Goal: Task Accomplishment & Management: Use online tool/utility

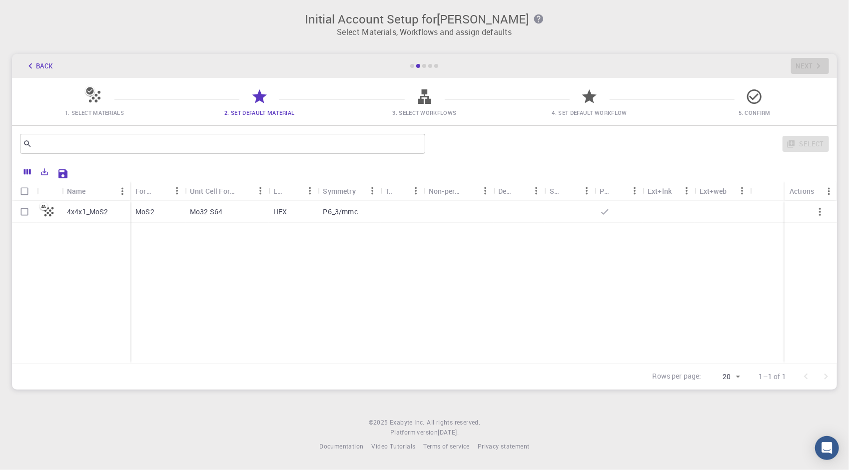
click at [429, 113] on span "3. Select Workflows" at bounding box center [425, 112] width 64 height 7
click at [422, 101] on icon at bounding box center [424, 96] width 13 height 14
click at [30, 211] on input "Select row" at bounding box center [24, 211] width 19 height 19
checkbox input "true"
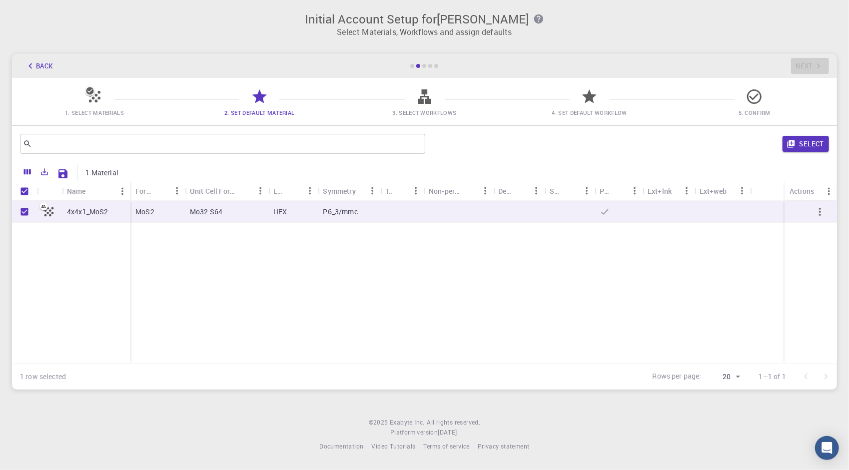
click at [432, 102] on icon at bounding box center [424, 96] width 17 height 17
click at [419, 110] on span "3. Select Workflows" at bounding box center [425, 112] width 64 height 7
click at [810, 68] on div "Back Next" at bounding box center [424, 66] width 825 height 24
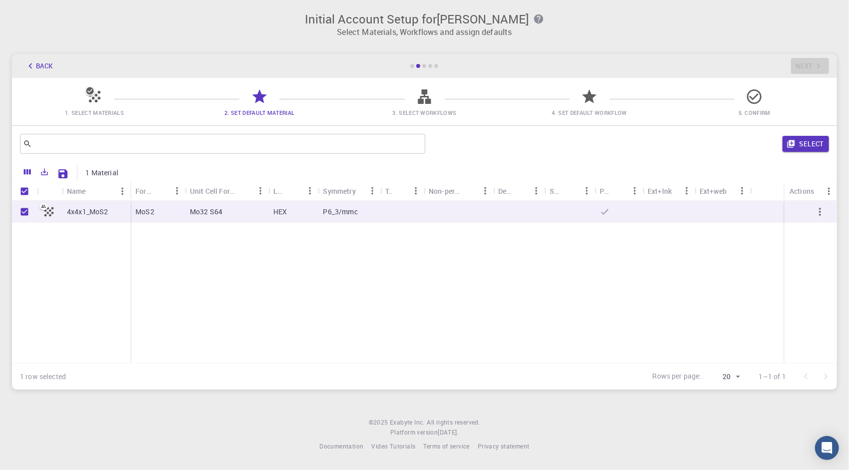
click at [296, 121] on div "1. Select Materials 2. Set Default Material 3. Select Workflows 4. Set Default …" at bounding box center [424, 101] width 825 height 47
click at [821, 213] on icon "button" at bounding box center [820, 212] width 12 height 12
click at [818, 209] on icon "button" at bounding box center [820, 212] width 12 height 12
click at [821, 216] on icon "button" at bounding box center [820, 212] width 12 height 12
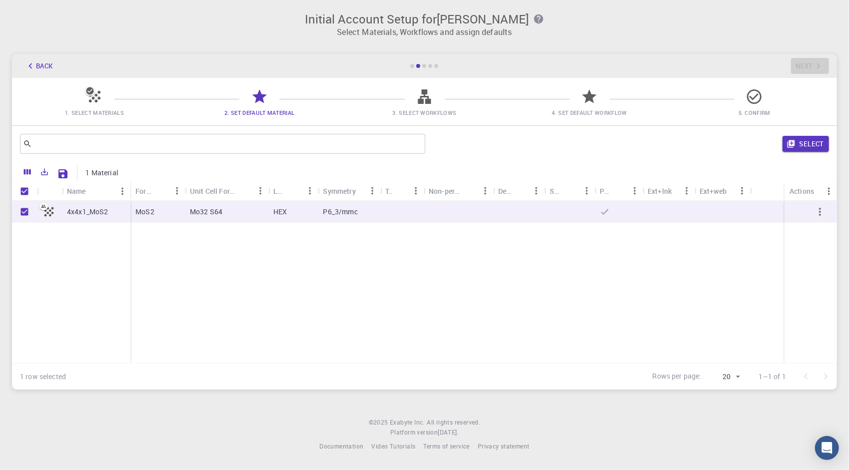
click at [821, 216] on icon "button" at bounding box center [820, 212] width 12 height 12
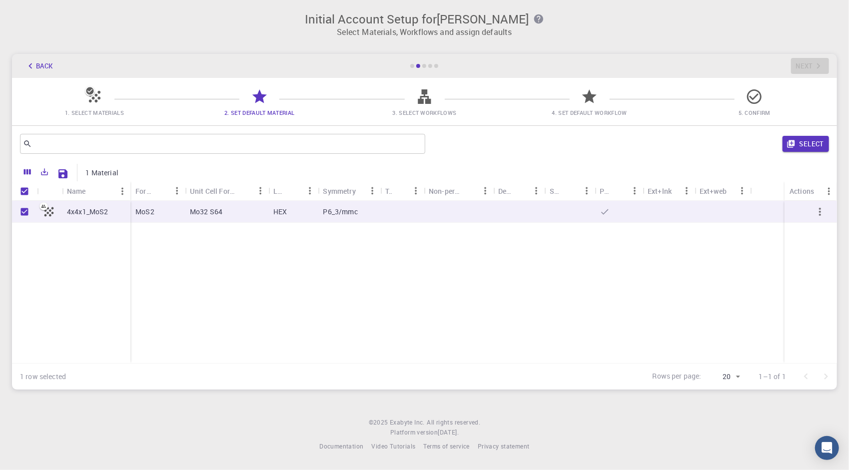
click at [820, 214] on icon "button" at bounding box center [820, 212] width 12 height 12
click at [59, 172] on icon "Save Explorer Settings" at bounding box center [62, 173] width 9 height 9
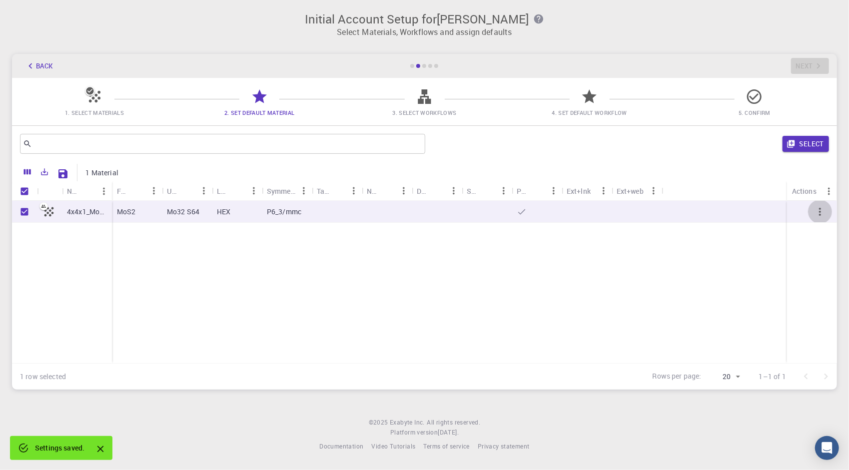
click at [820, 216] on icon "button" at bounding box center [820, 212] width 2 height 8
click at [818, 215] on icon "button" at bounding box center [820, 212] width 12 height 12
click at [820, 210] on icon "button" at bounding box center [820, 212] width 12 height 12
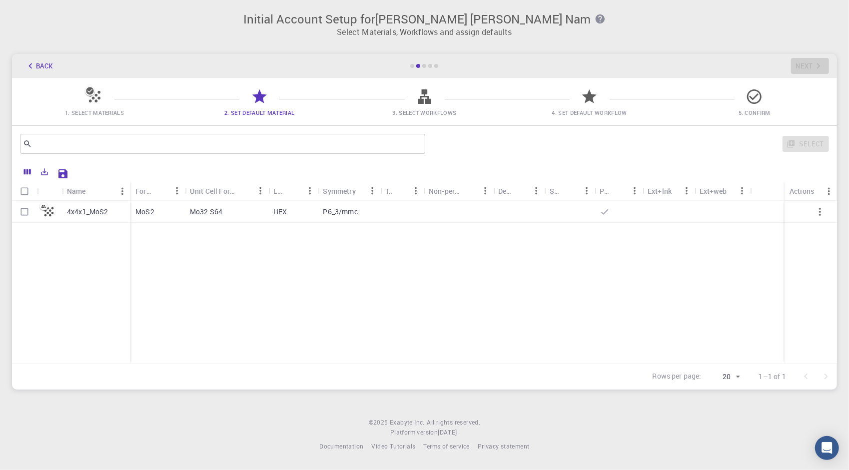
click at [802, 63] on div "Back Next" at bounding box center [424, 66] width 825 height 24
click at [433, 220] on div at bounding box center [458, 212] width 69 height 22
checkbox input "true"
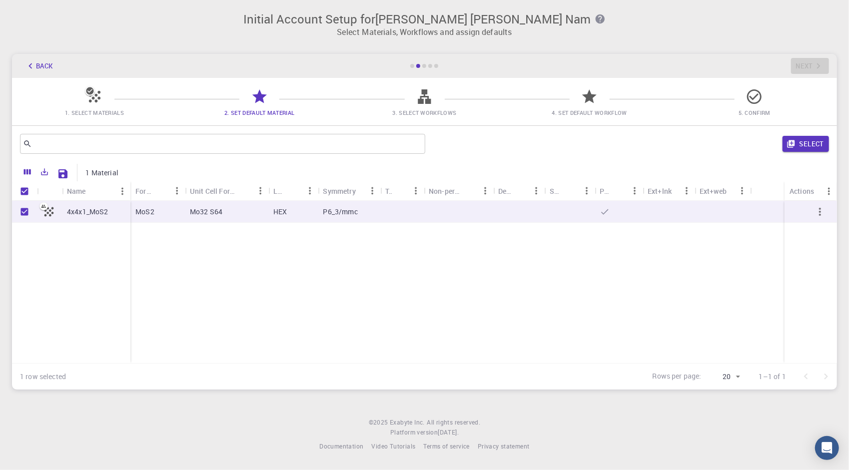
click at [88, 96] on icon at bounding box center [94, 96] width 17 height 17
click at [253, 96] on icon at bounding box center [259, 96] width 17 height 17
click at [53, 68] on button "Back" at bounding box center [39, 66] width 38 height 16
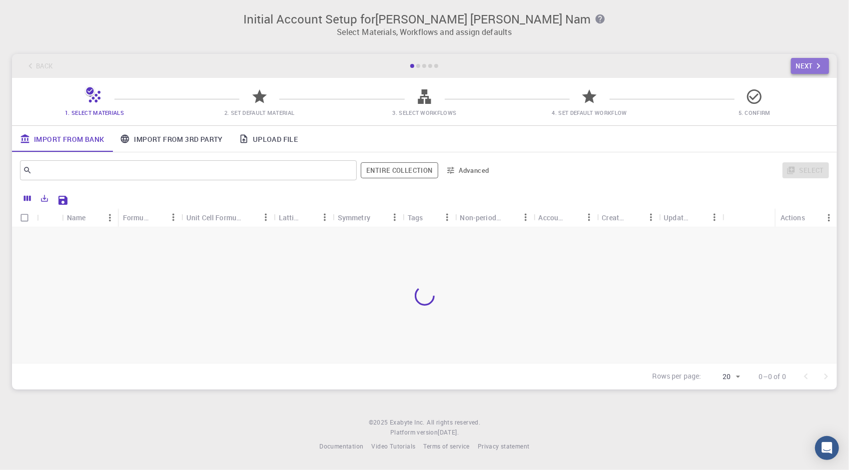
click at [820, 62] on icon "button" at bounding box center [818, 65] width 11 height 11
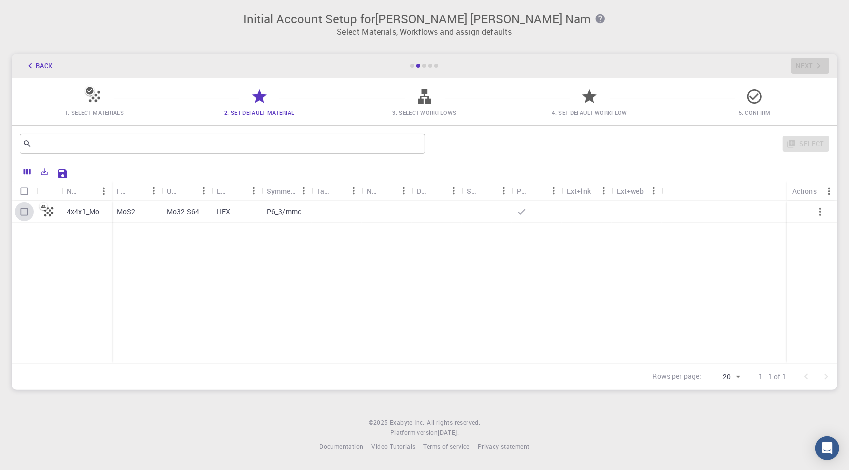
click at [19, 210] on input "Select row" at bounding box center [24, 211] width 19 height 19
checkbox input "true"
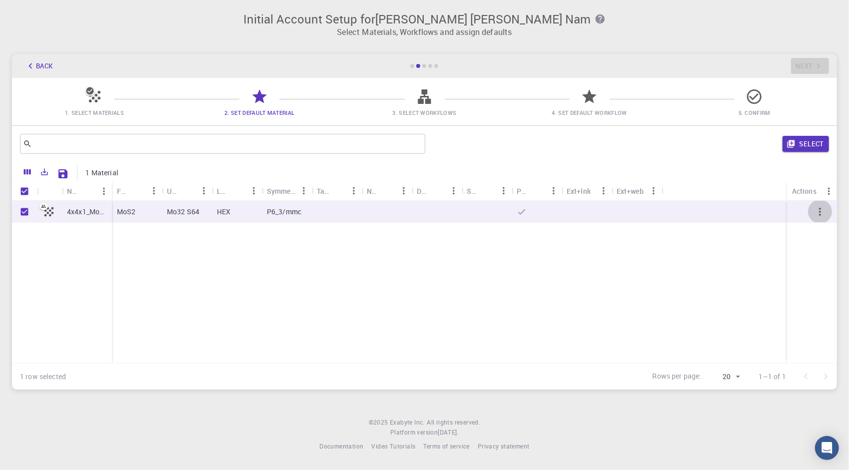
click at [822, 212] on icon "button" at bounding box center [820, 212] width 12 height 12
click at [821, 213] on icon "button" at bounding box center [820, 212] width 12 height 12
click at [662, 217] on div at bounding box center [723, 212] width 125 height 22
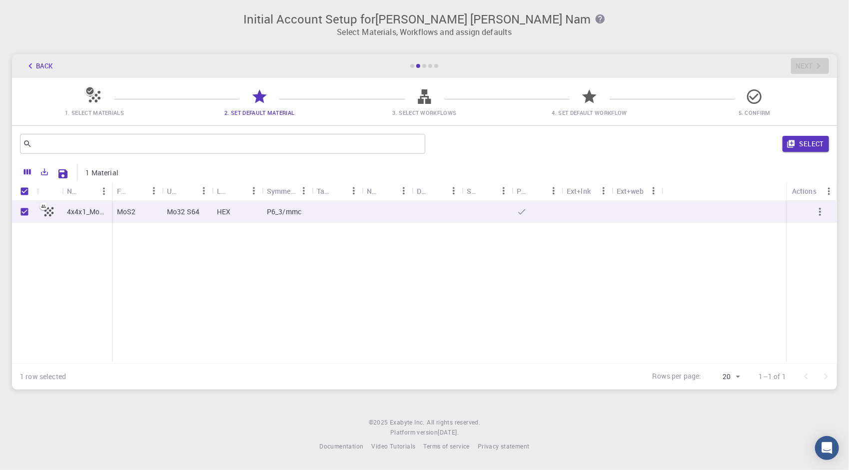
checkbox input "false"
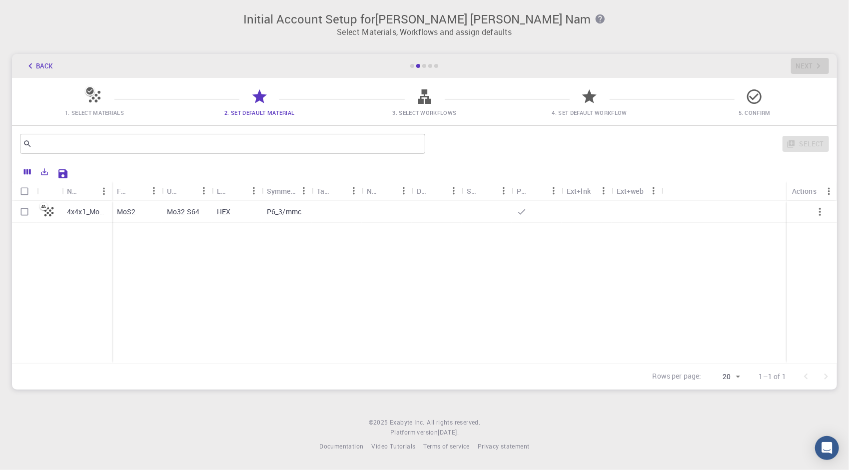
click at [630, 277] on div "4x4x1_MoS2 MoS2 Mo32 S64 HEX P6_3/mmc" at bounding box center [424, 282] width 825 height 162
click at [461, 200] on div "Default" at bounding box center [463, 190] width 10 height 19
click at [460, 245] on div "4x4x1_MoS2 MoS2 Mo32 S64 HEX P6_3/mmc" at bounding box center [424, 282] width 825 height 162
click at [417, 211] on div at bounding box center [437, 212] width 50 height 22
checkbox input "true"
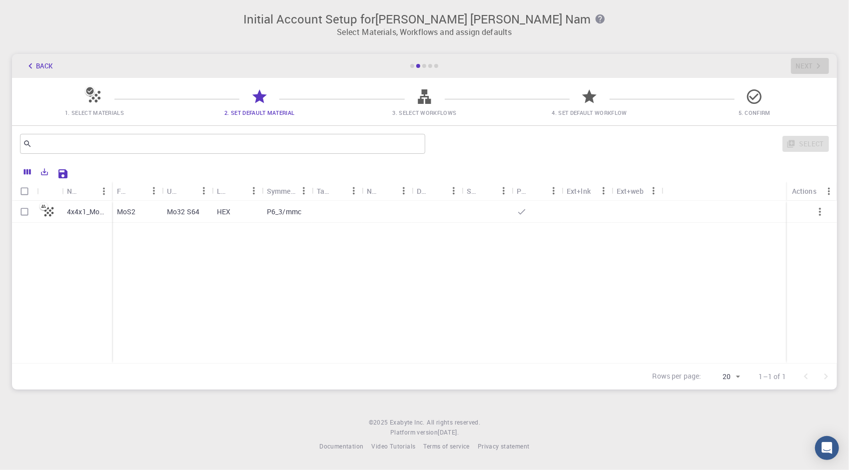
checkbox input "true"
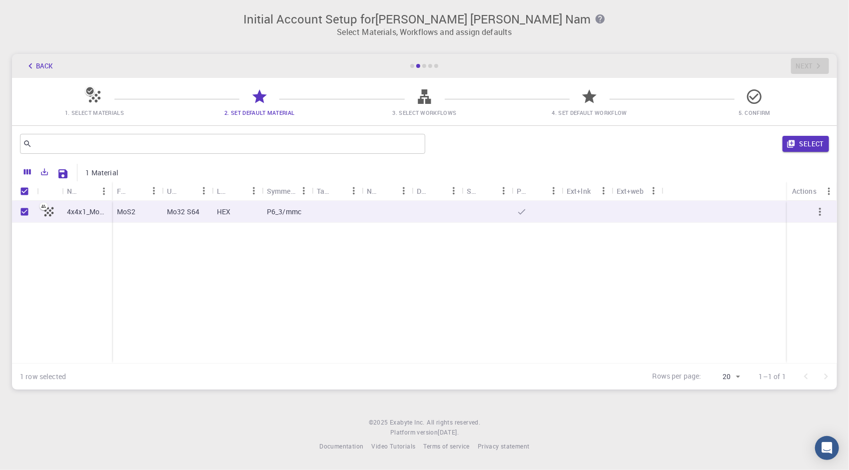
click at [406, 215] on div at bounding box center [387, 212] width 50 height 22
checkbox input "false"
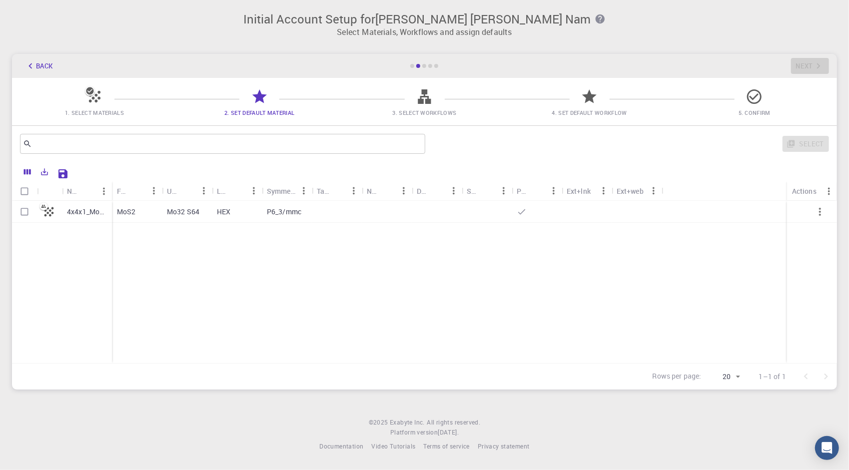
click at [409, 215] on div at bounding box center [387, 212] width 50 height 22
checkbox input "true"
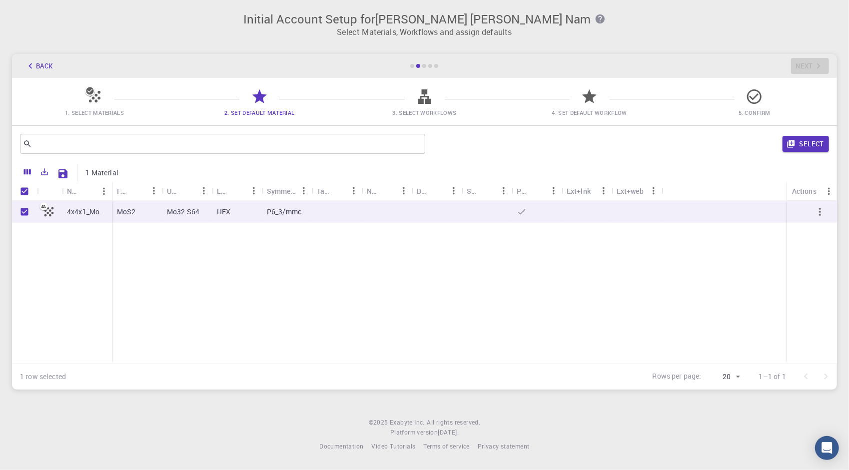
click at [42, 207] on icon at bounding box center [43, 206] width 5 height 3
checkbox input "false"
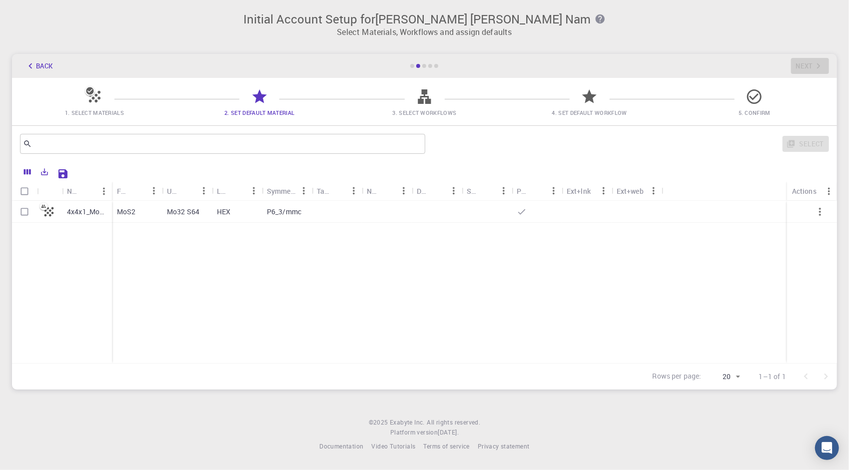
click at [44, 207] on icon at bounding box center [43, 206] width 8 height 8
checkbox input "true"
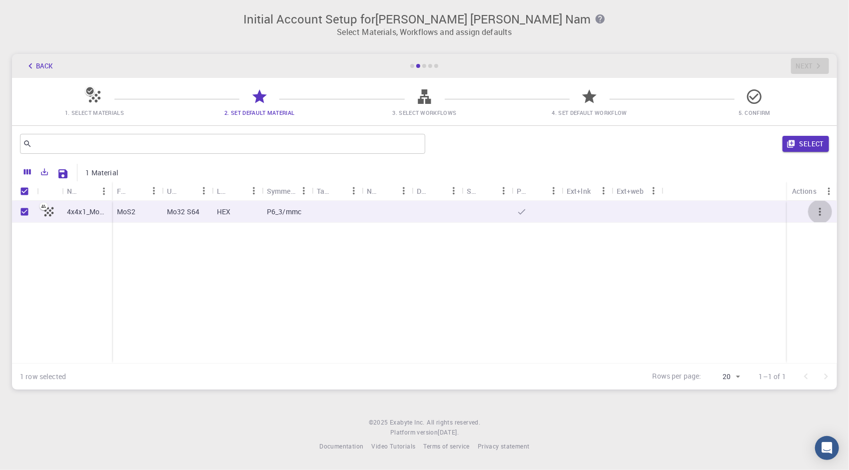
click at [821, 211] on icon "button" at bounding box center [820, 212] width 12 height 12
click at [646, 211] on div at bounding box center [636, 212] width 50 height 22
checkbox input "false"
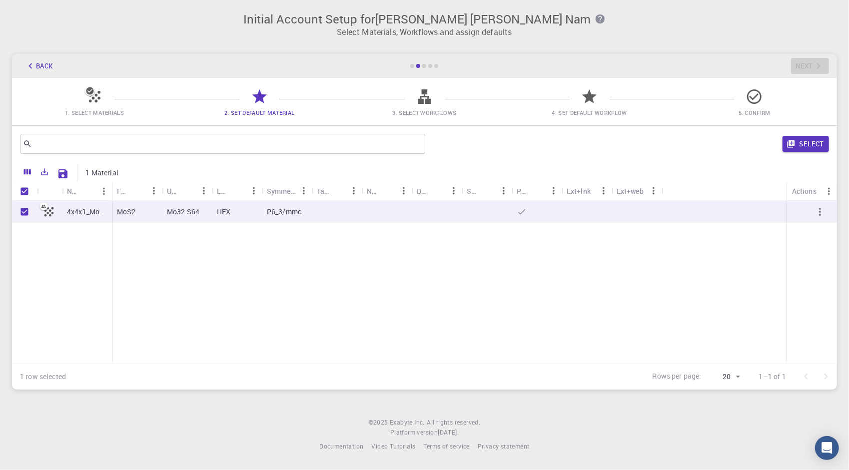
checkbox input "false"
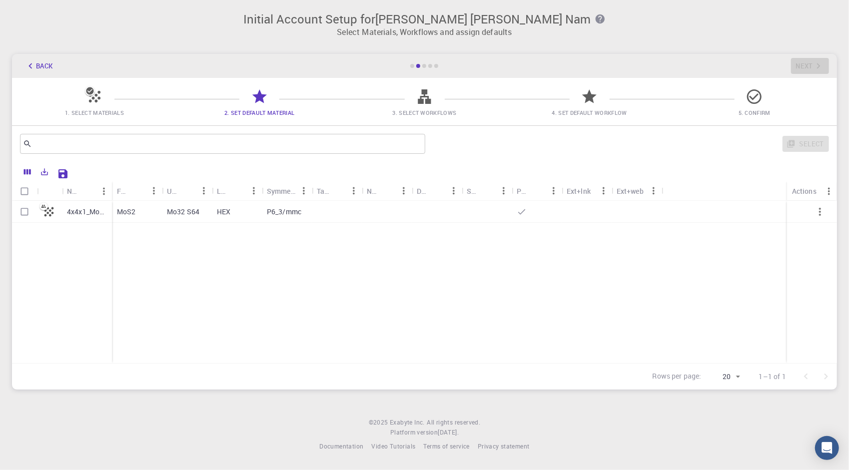
click at [637, 198] on div "Ext+web" at bounding box center [629, 190] width 27 height 19
click at [654, 190] on icon "Menu" at bounding box center [653, 190] width 11 height 11
click at [680, 142] on div "Select" at bounding box center [629, 144] width 400 height 24
drag, startPoint x: 574, startPoint y: 97, endPoint x: 545, endPoint y: 97, distance: 29.5
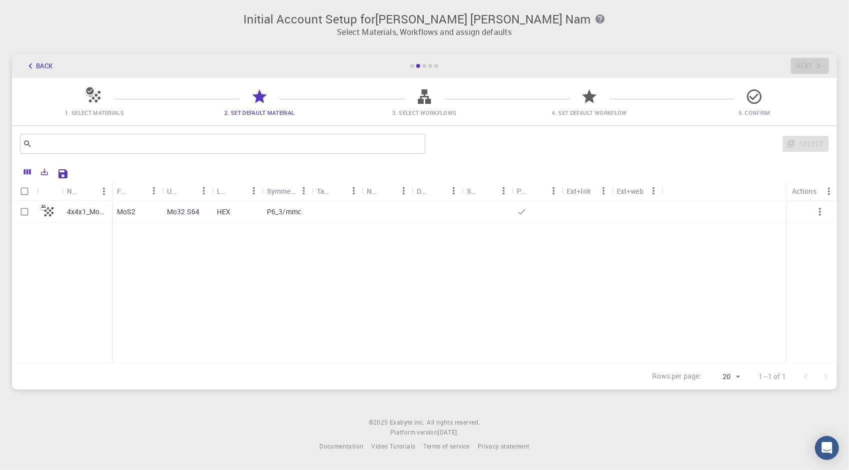
click at [566, 97] on span "4. Set Default Workflow" at bounding box center [589, 105] width 157 height 23
click at [435, 97] on span "3. Select Workflows" at bounding box center [424, 105] width 157 height 23
click at [46, 72] on button "Back" at bounding box center [39, 66] width 38 height 16
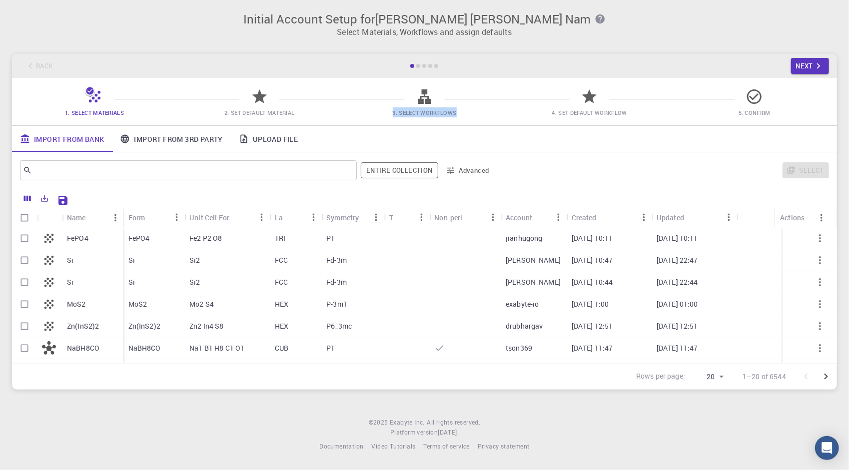
click at [18, 234] on input "Select row" at bounding box center [24, 238] width 19 height 19
checkbox input "true"
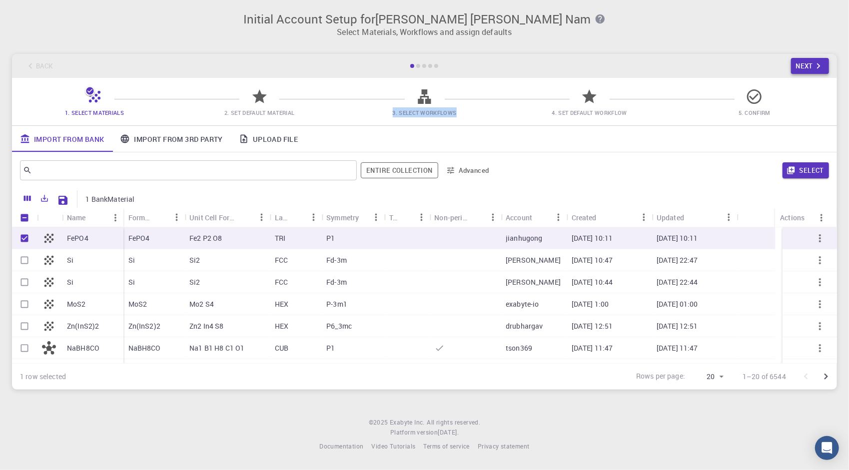
click at [824, 67] on button "Next" at bounding box center [810, 66] width 38 height 16
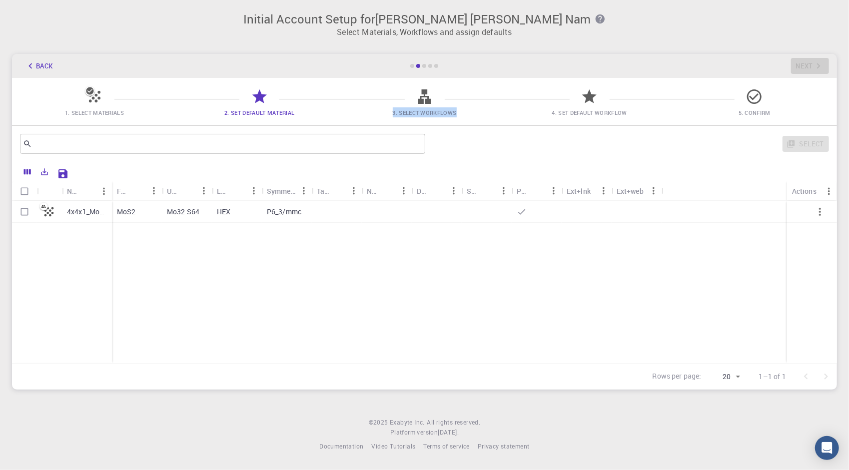
click at [37, 59] on button "Back" at bounding box center [39, 66] width 38 height 16
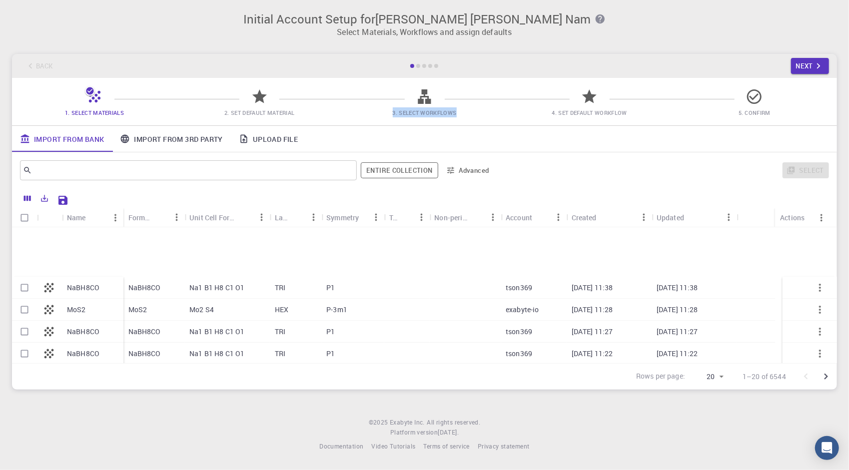
scroll to position [103, 0]
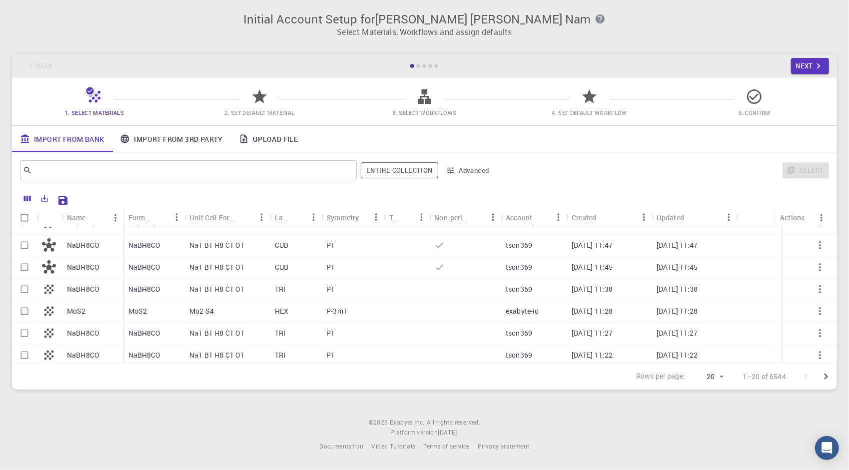
click at [182, 312] on div "MoS2" at bounding box center [153, 311] width 61 height 22
checkbox input "true"
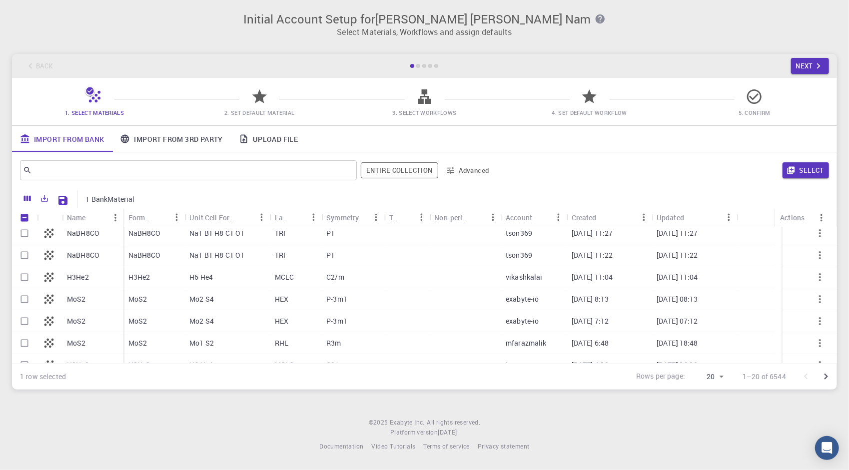
scroll to position [153, 0]
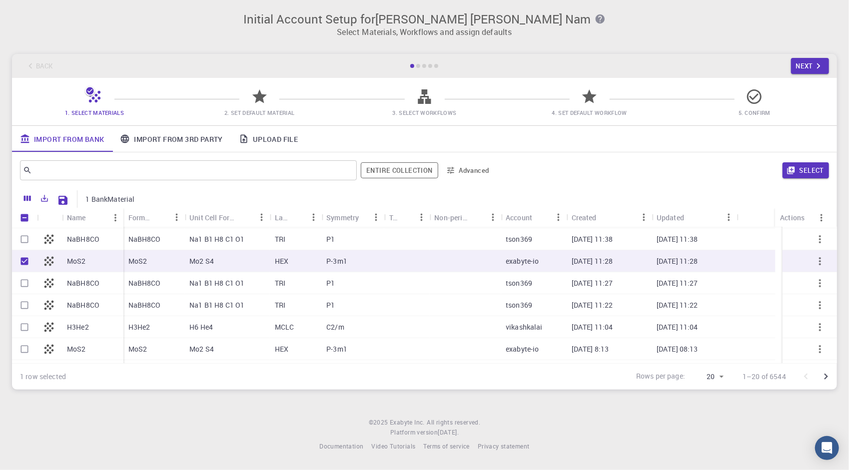
click at [817, 265] on icon "button" at bounding box center [820, 261] width 12 height 12
click at [819, 262] on icon "button" at bounding box center [820, 261] width 2 height 8
click at [819, 261] on icon "button" at bounding box center [820, 261] width 2 height 8
click at [783, 173] on button "Select" at bounding box center [805, 170] width 46 height 16
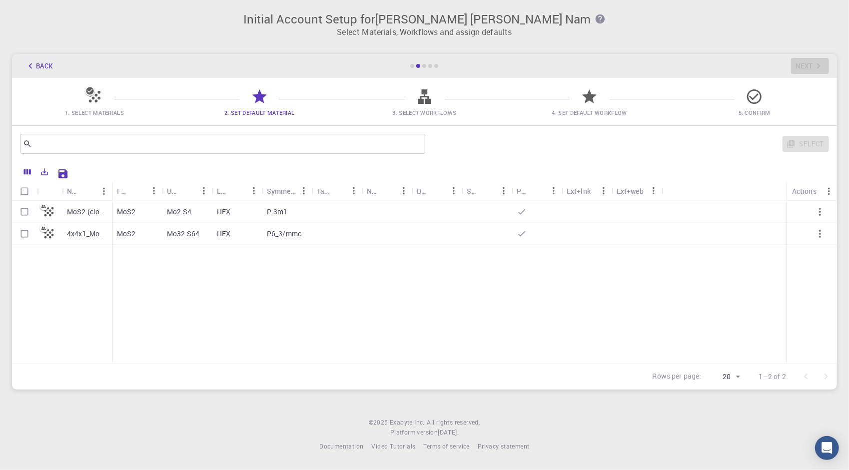
click at [822, 210] on icon "button" at bounding box center [820, 212] width 12 height 12
drag, startPoint x: 822, startPoint y: 210, endPoint x: 523, endPoint y: 229, distance: 299.8
click at [822, 210] on icon "button" at bounding box center [820, 212] width 12 height 12
click at [19, 209] on input "Select row" at bounding box center [24, 211] width 19 height 19
checkbox input "true"
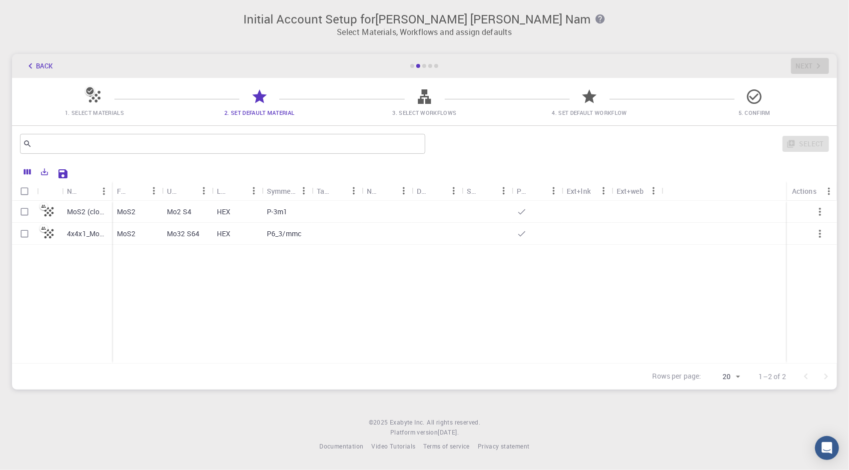
checkbox input "true"
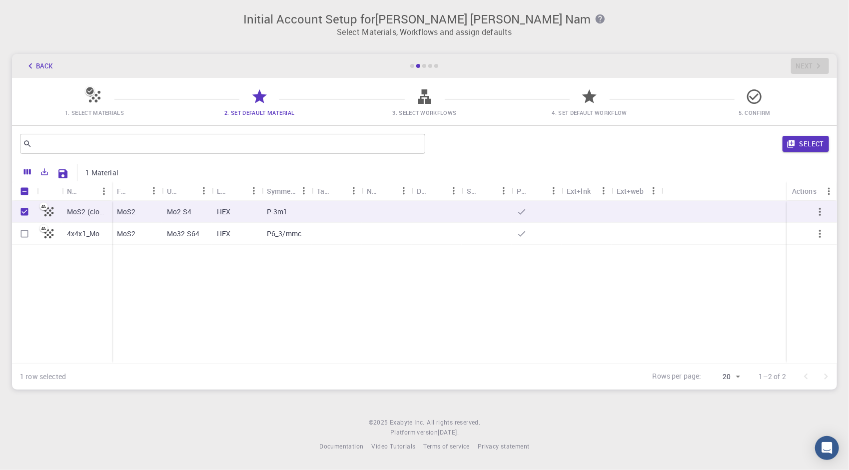
click at [821, 211] on icon "button" at bounding box center [820, 212] width 12 height 12
click at [68, 176] on icon "Save Explorer Settings" at bounding box center [63, 174] width 12 height 12
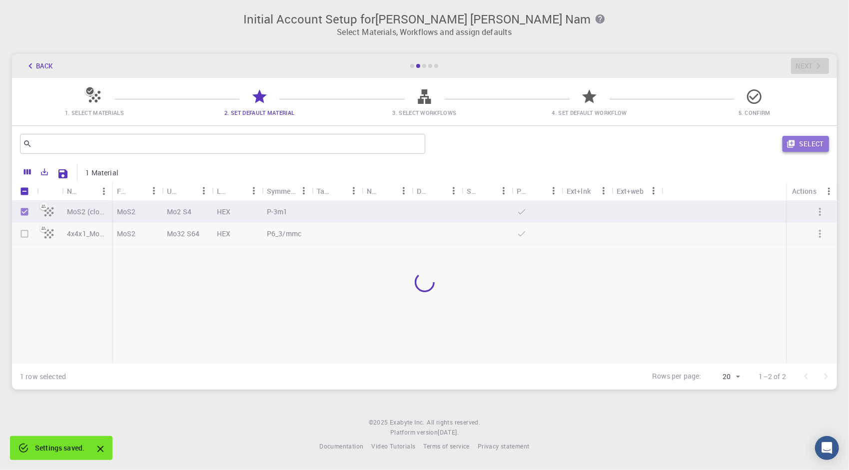
click at [804, 143] on button "Select" at bounding box center [805, 144] width 46 height 16
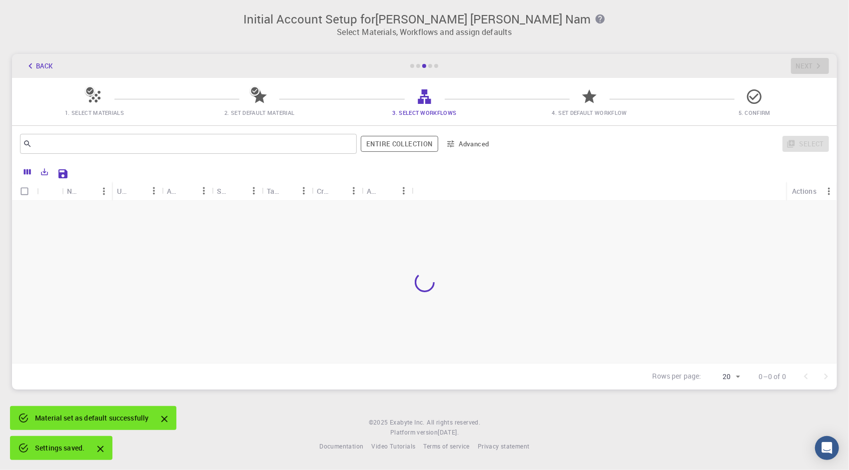
click at [804, 143] on div "Select" at bounding box center [663, 144] width 331 height 24
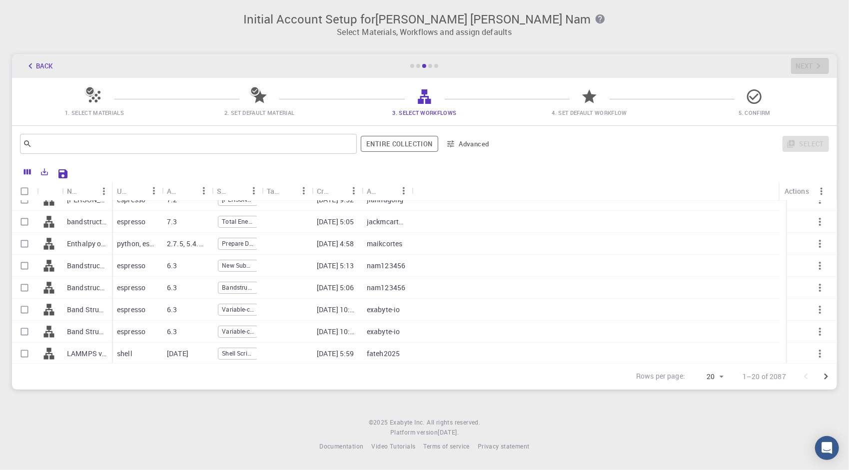
scroll to position [0, 0]
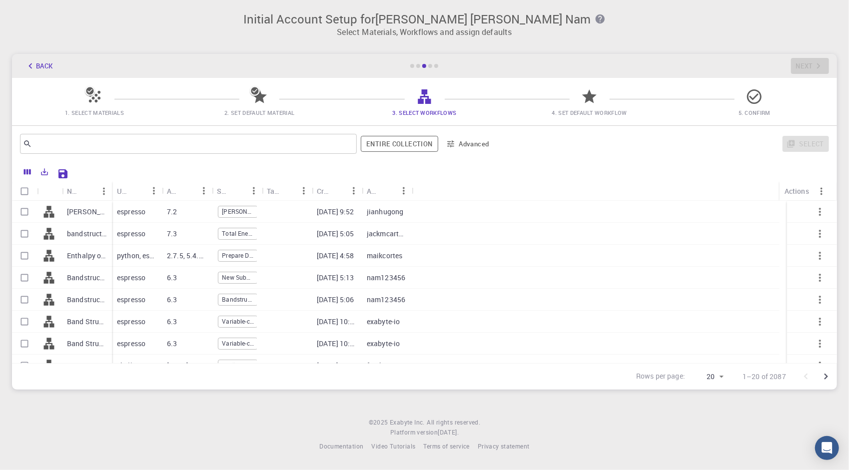
click at [118, 234] on p "espresso" at bounding box center [131, 234] width 28 height 10
checkbox input "true"
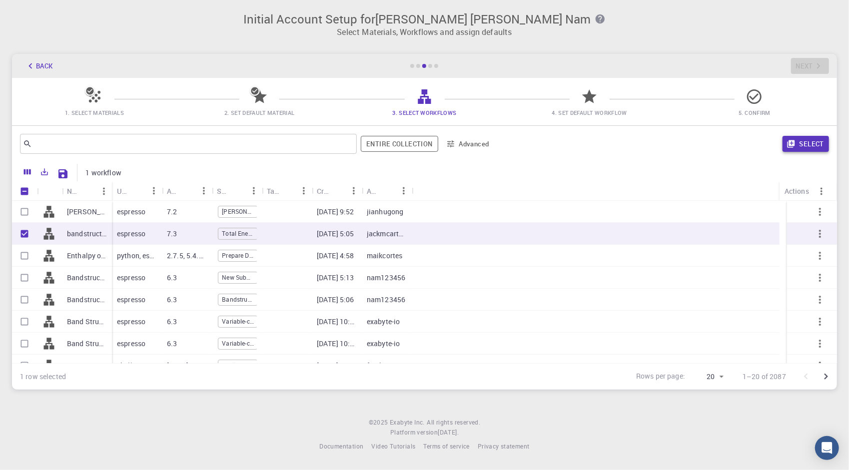
click at [800, 146] on button "Select" at bounding box center [805, 144] width 46 height 16
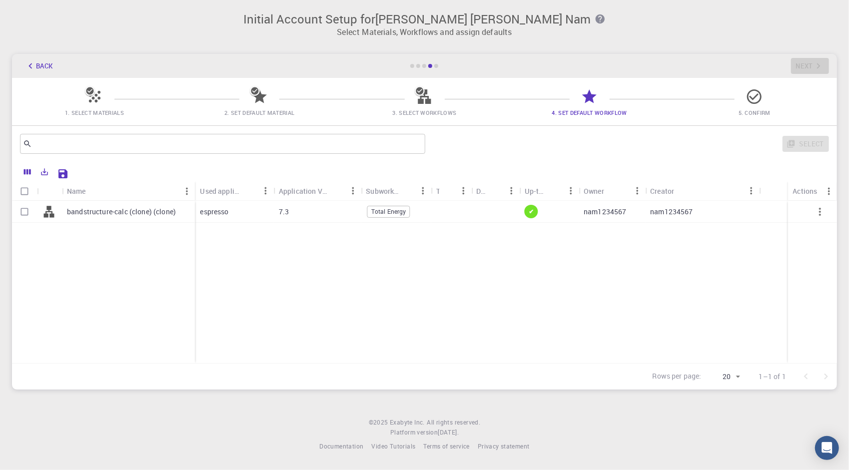
click at [478, 218] on div at bounding box center [495, 212] width 48 height 22
checkbox input "true"
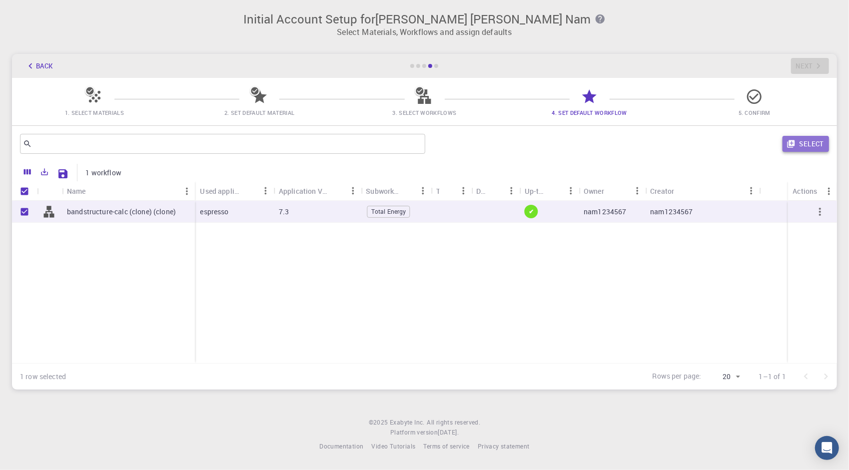
click at [811, 138] on button "Select" at bounding box center [805, 144] width 46 height 16
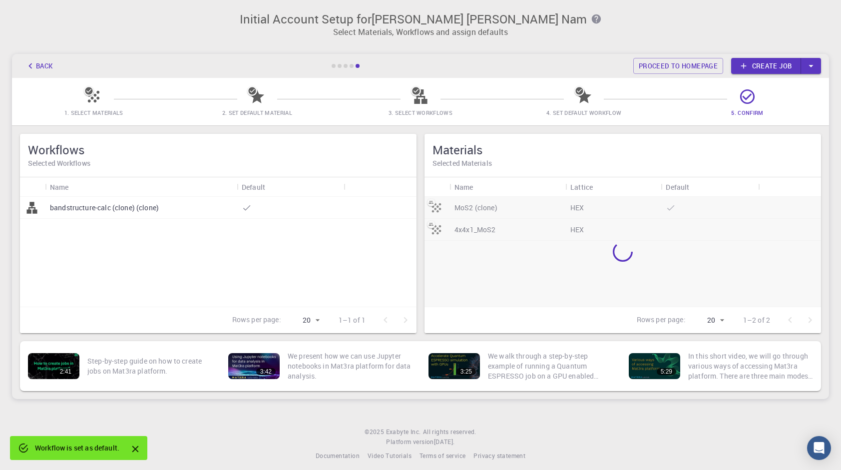
click at [175, 212] on div "bandstructure-calc (clone) (clone)" at bounding box center [141, 208] width 192 height 22
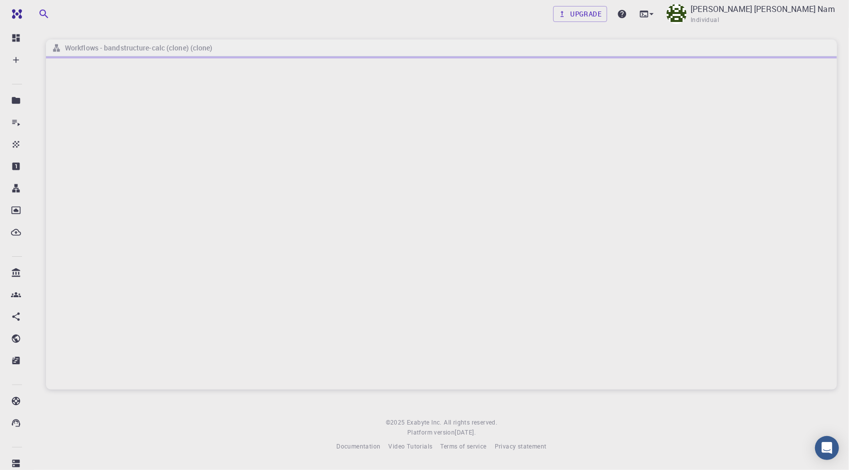
click at [320, 174] on div at bounding box center [441, 222] width 791 height 333
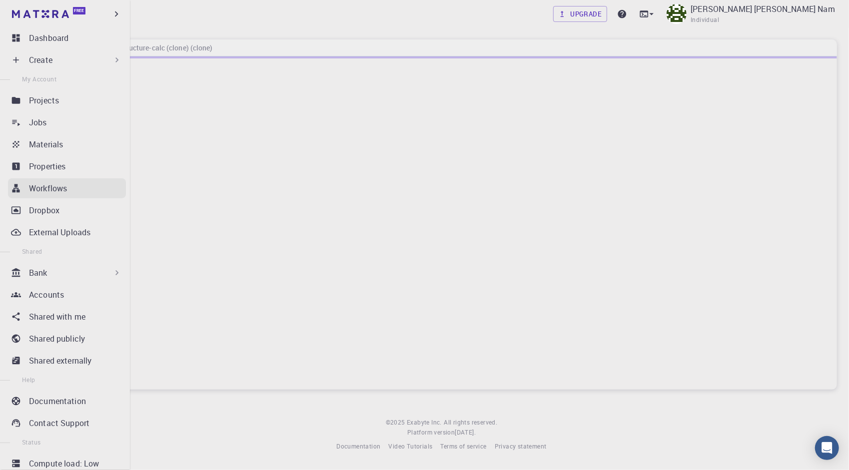
click at [42, 189] on p "Workflows" at bounding box center [48, 188] width 38 height 12
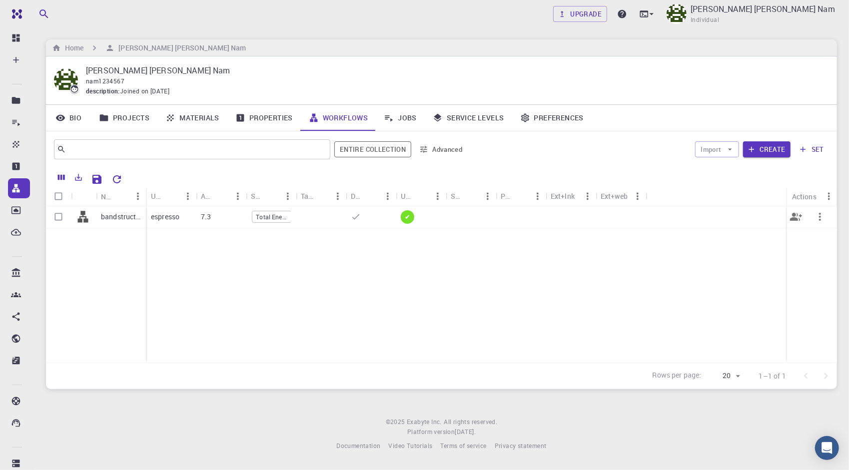
click at [322, 224] on div at bounding box center [321, 217] width 50 height 22
click at [58, 215] on input "Select row" at bounding box center [58, 216] width 19 height 19
checkbox input "true"
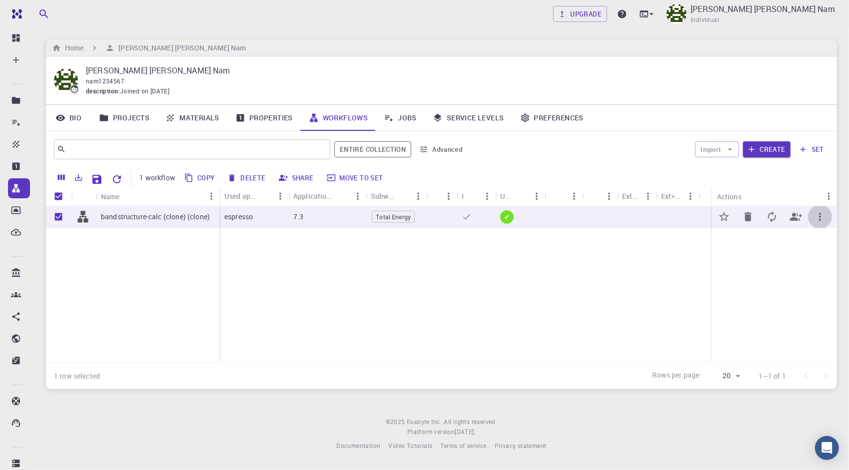
click at [818, 214] on icon "button" at bounding box center [820, 217] width 12 height 12
click at [814, 227] on span "Open" at bounding box center [808, 224] width 15 height 10
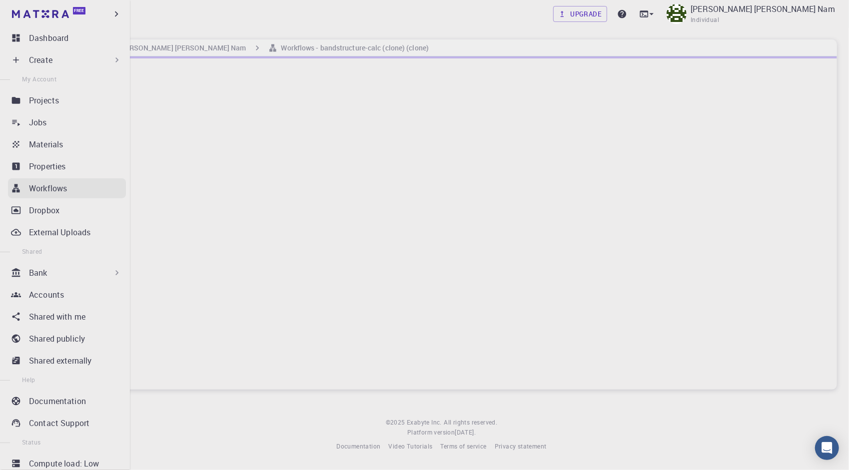
click at [60, 187] on p "Workflows" at bounding box center [48, 188] width 38 height 12
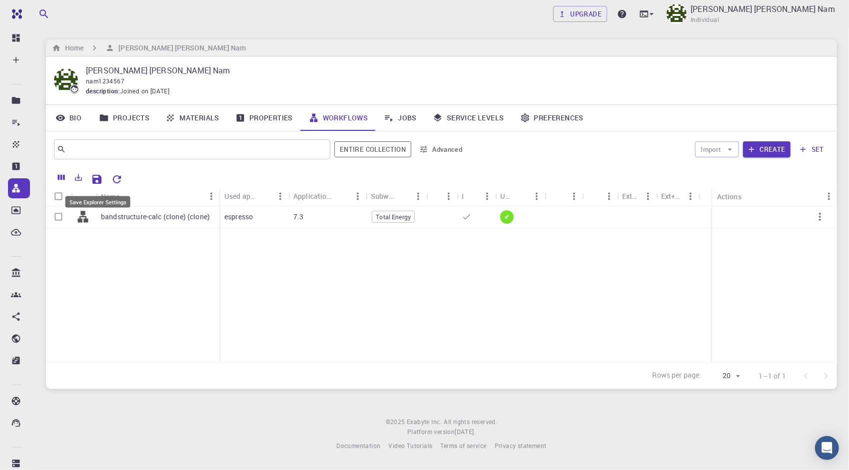
click at [104, 180] on button "Save Explorer Settings" at bounding box center [97, 179] width 20 height 20
click at [58, 215] on input "Select row" at bounding box center [58, 216] width 19 height 19
checkbox input "true"
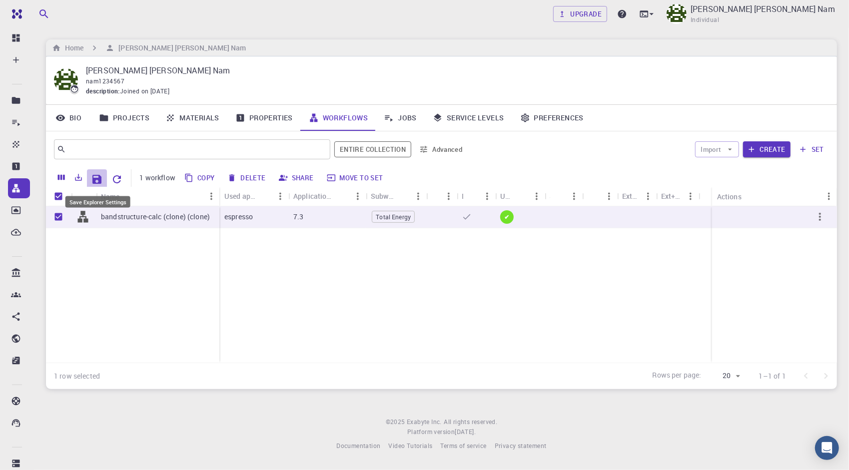
click at [104, 179] on button "Save Explorer Settings" at bounding box center [97, 179] width 20 height 20
click at [96, 176] on icon "Save Explorer Settings" at bounding box center [97, 179] width 12 height 12
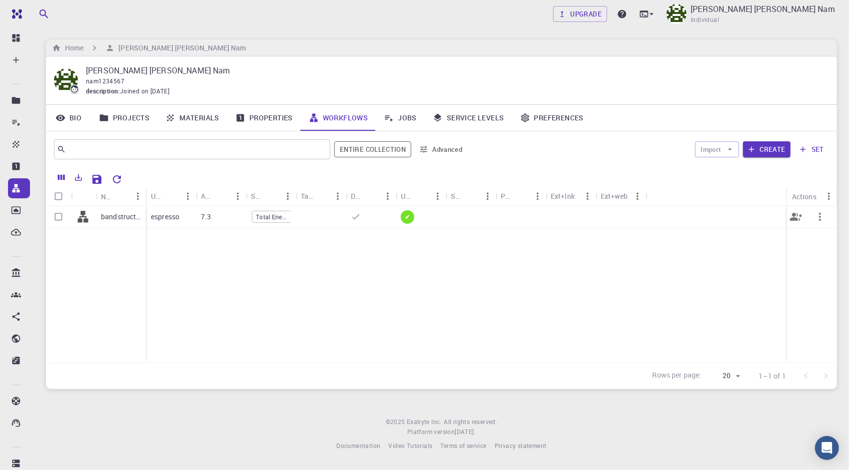
click at [213, 218] on div "7.3" at bounding box center [221, 217] width 50 height 22
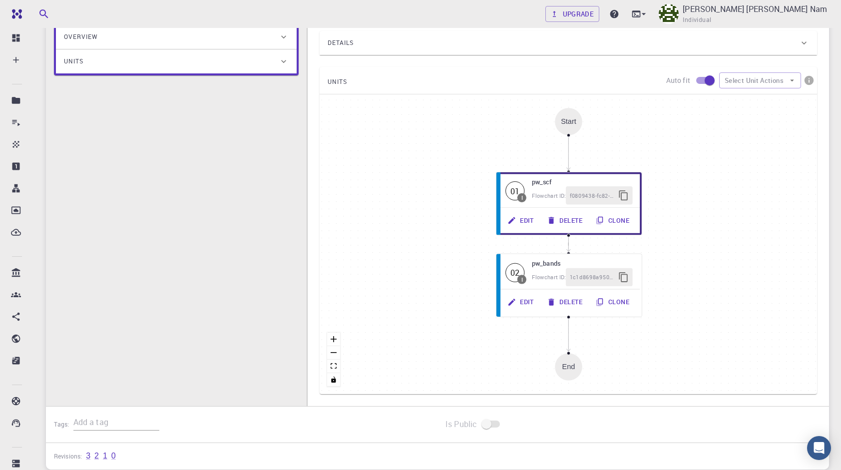
scroll to position [100, 0]
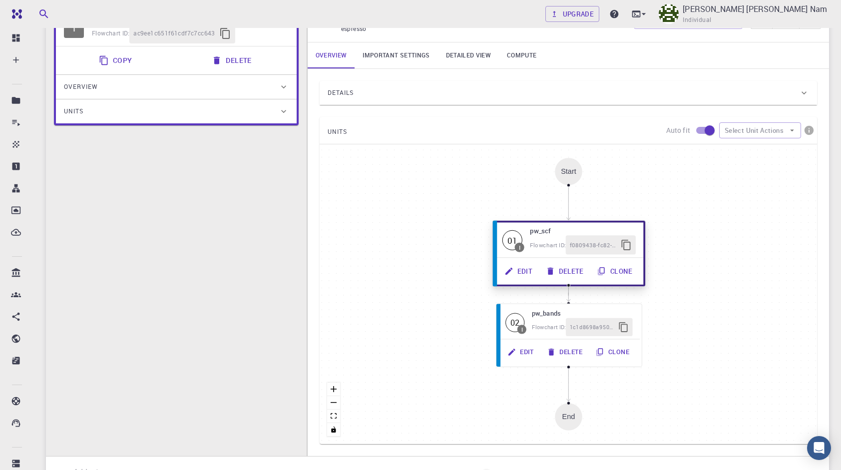
click at [524, 273] on button "Edit" at bounding box center [519, 271] width 41 height 19
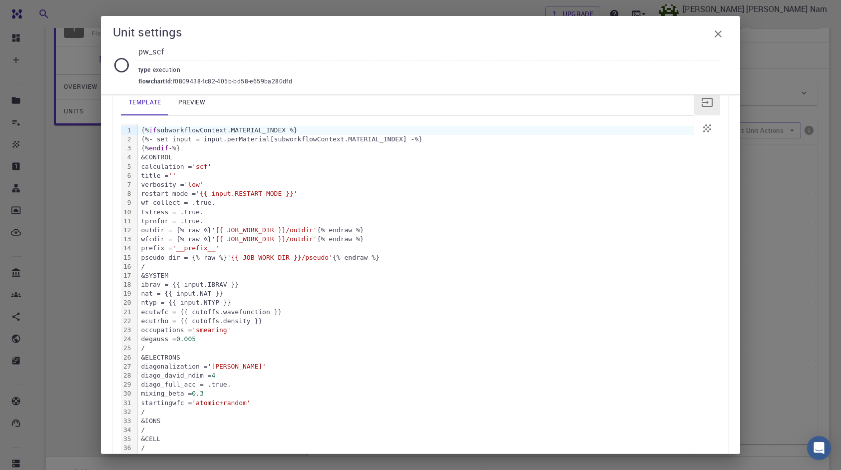
scroll to position [50, 0]
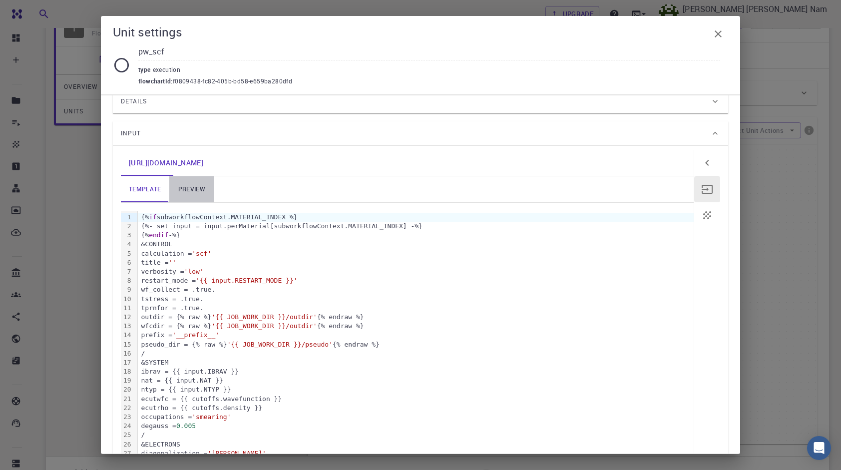
click at [207, 191] on link "preview" at bounding box center [191, 189] width 45 height 26
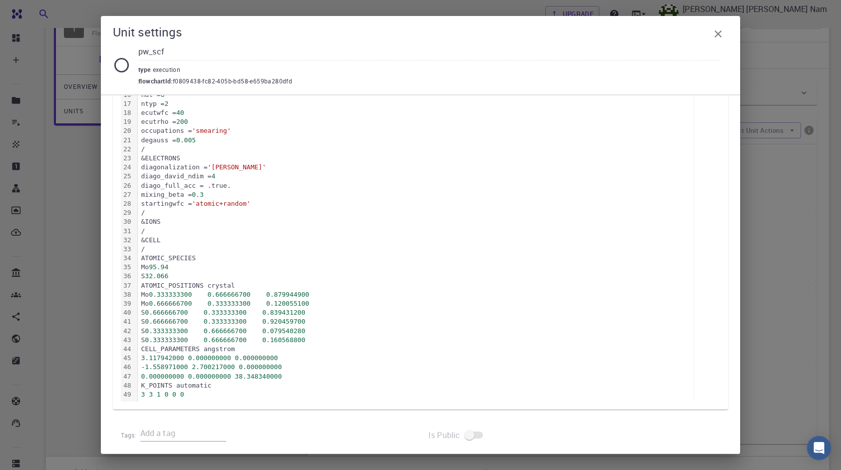
scroll to position [315, 0]
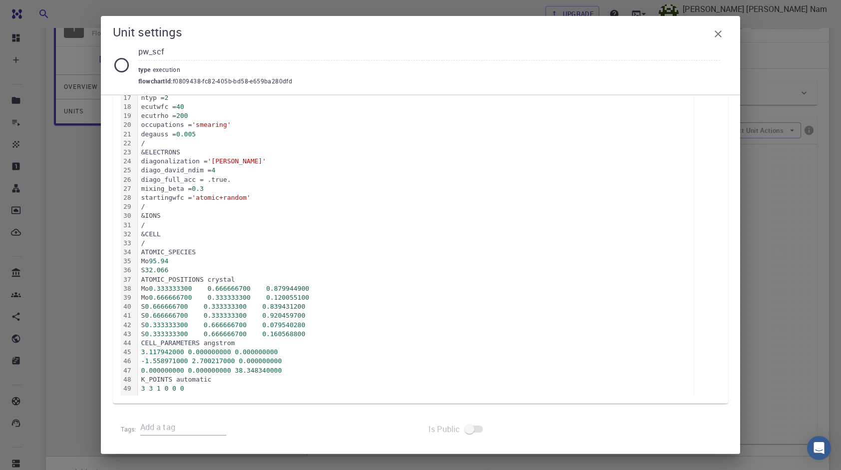
click at [192, 262] on div "Mo 95.94" at bounding box center [416, 261] width 556 height 9
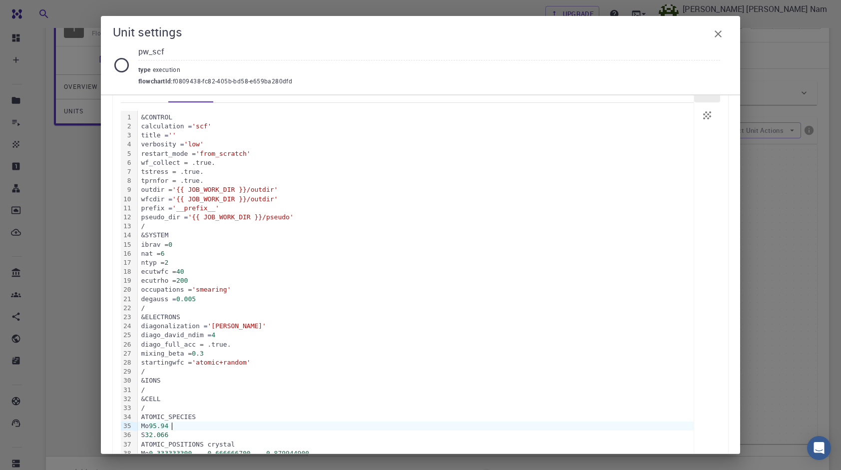
scroll to position [65, 0]
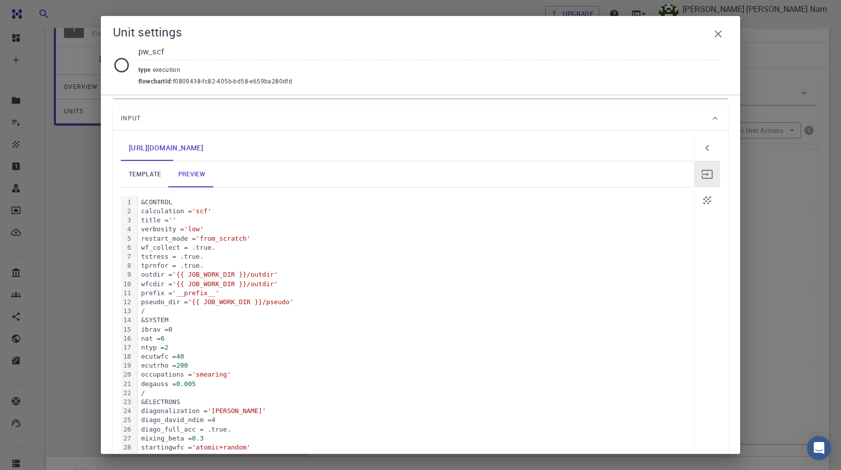
click at [154, 180] on link "template" at bounding box center [145, 174] width 48 height 26
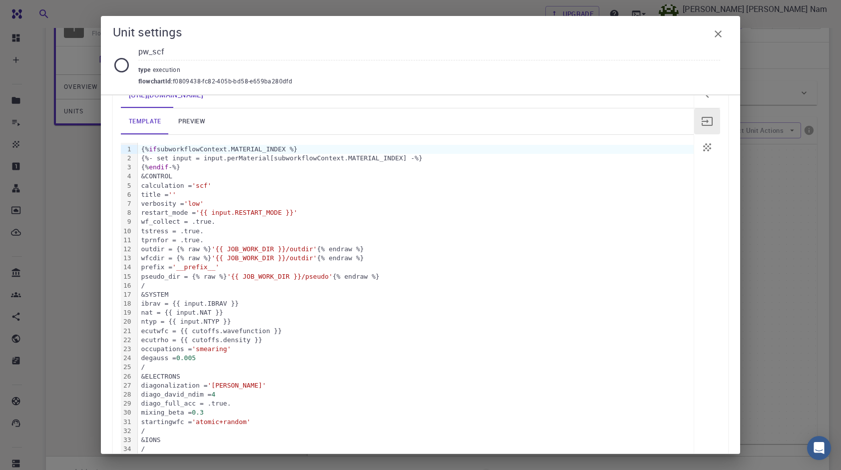
scroll to position [120, 0]
click at [204, 199] on span "'low'" at bounding box center [193, 201] width 19 height 7
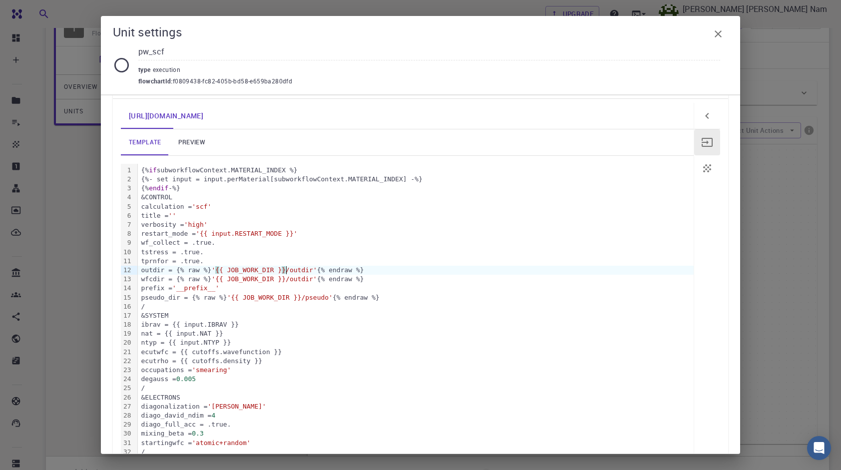
scroll to position [170, 0]
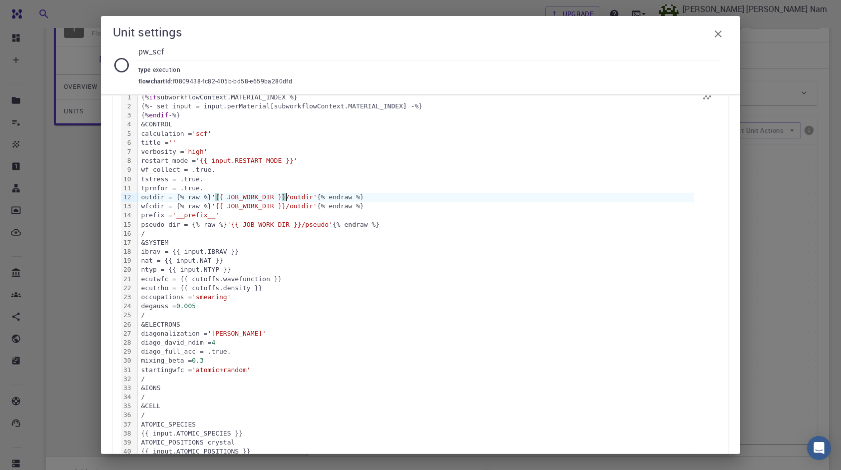
click at [392, 60] on input "pw_scf" at bounding box center [429, 52] width 582 height 16
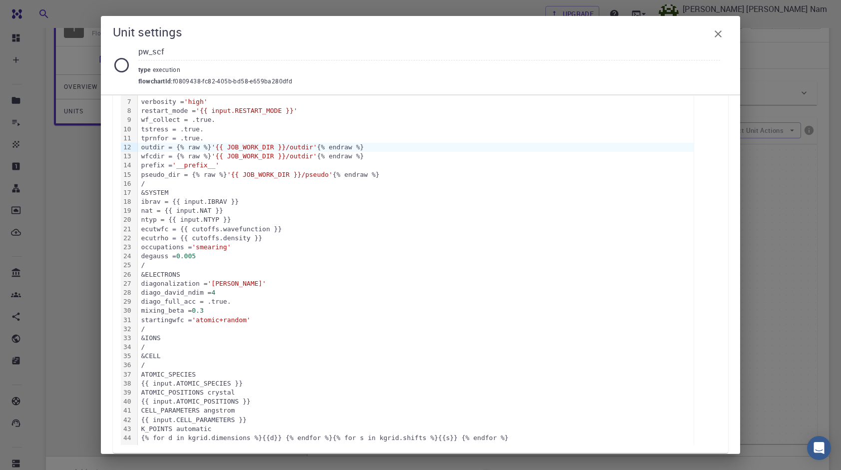
scroll to position [270, 0]
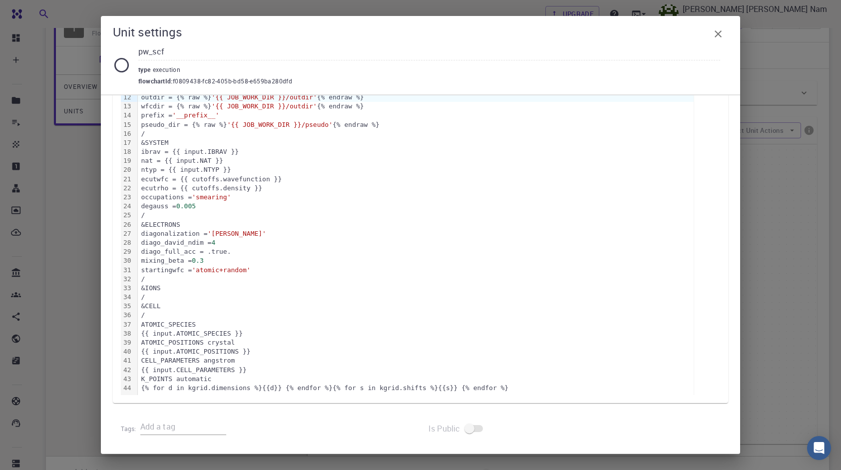
click at [197, 353] on div "{{ input.ATOMIC_POSITIONS }}" at bounding box center [416, 351] width 556 height 9
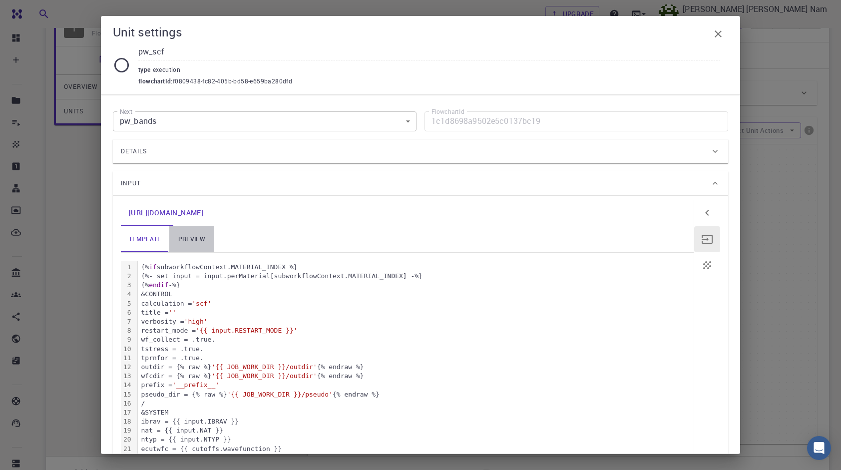
click at [190, 245] on link "preview" at bounding box center [191, 239] width 45 height 26
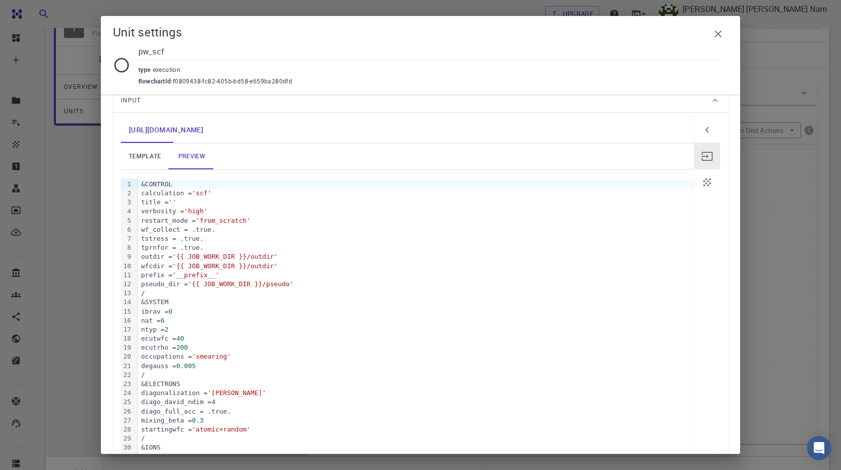
scroll to position [15, 0]
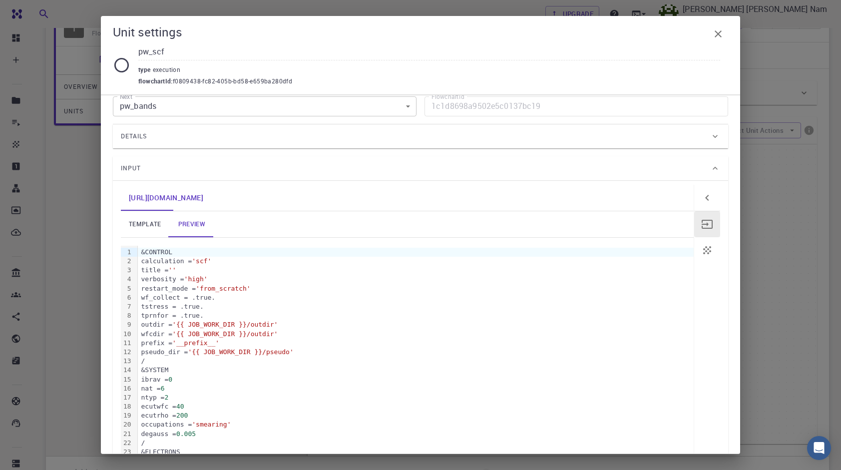
click at [719, 31] on icon "button" at bounding box center [718, 34] width 12 height 12
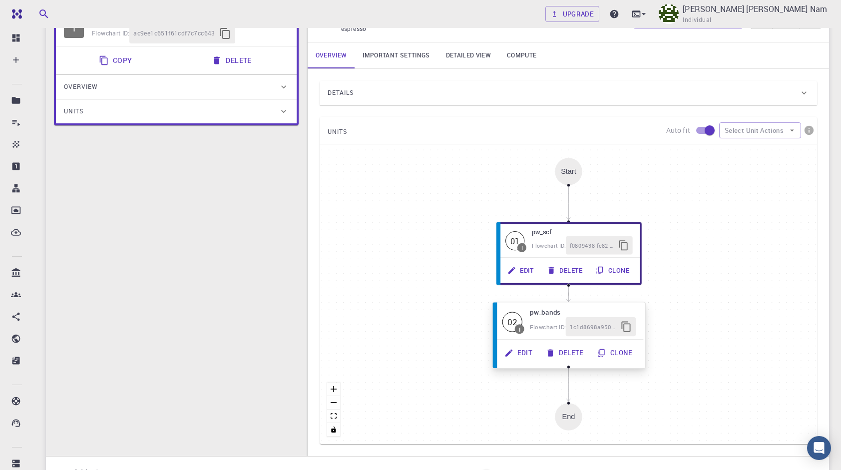
click at [527, 350] on button "Edit" at bounding box center [519, 352] width 41 height 19
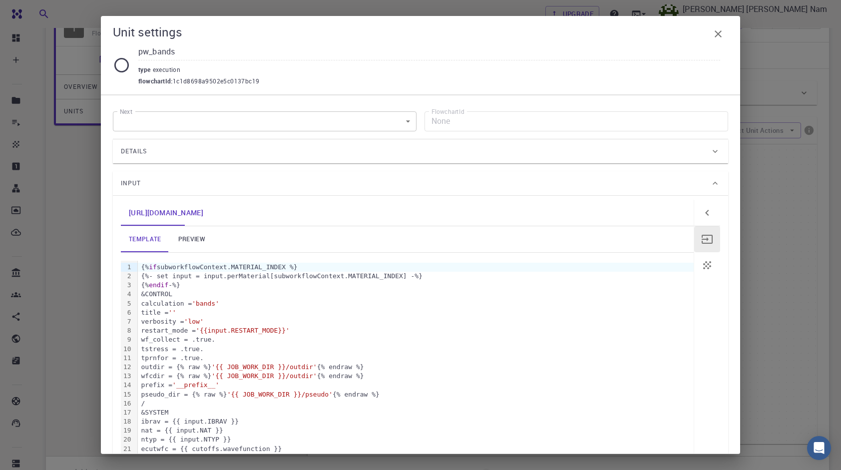
click at [211, 239] on link "preview" at bounding box center [191, 239] width 45 height 26
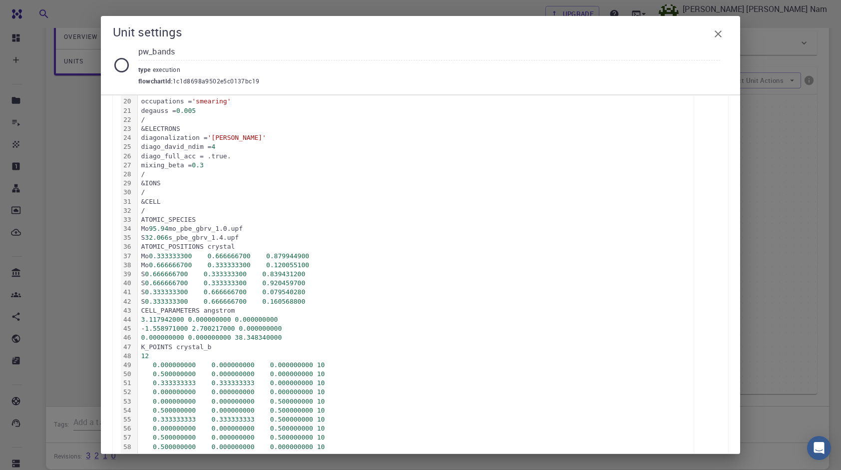
scroll to position [324, 0]
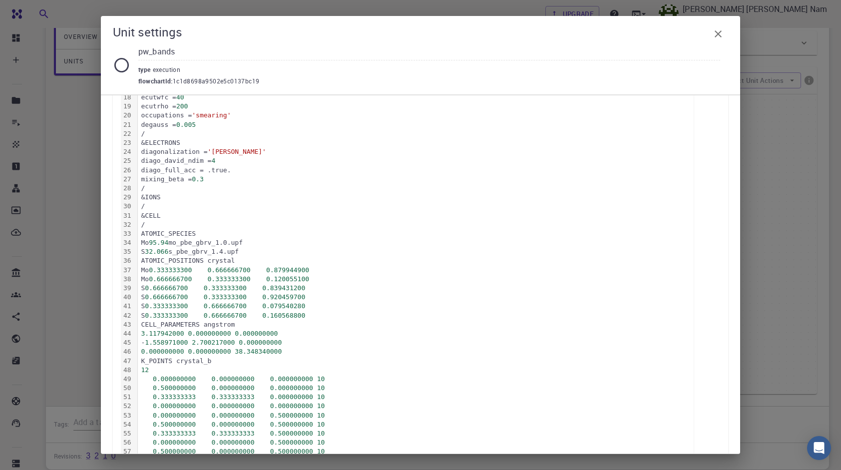
click at [769, 214] on div "Unit settings pw_bands type execution flowchartId : 1c1d8698a9502e5c0137bc19 Ne…" at bounding box center [420, 235] width 841 height 470
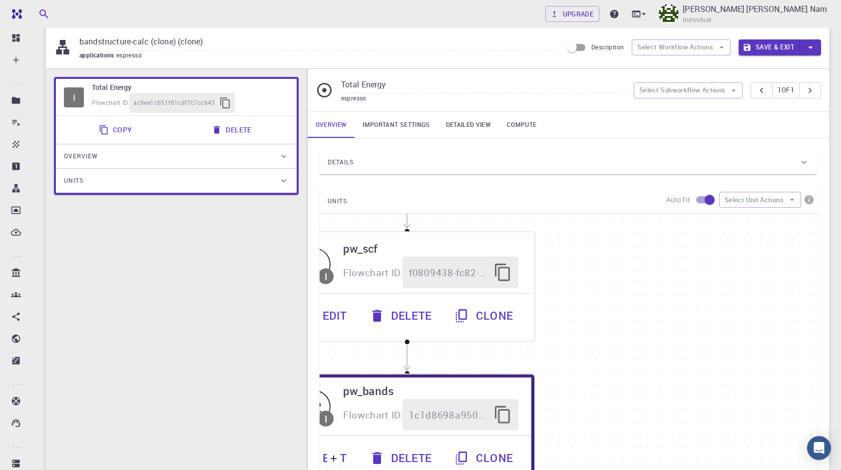
scroll to position [0, 0]
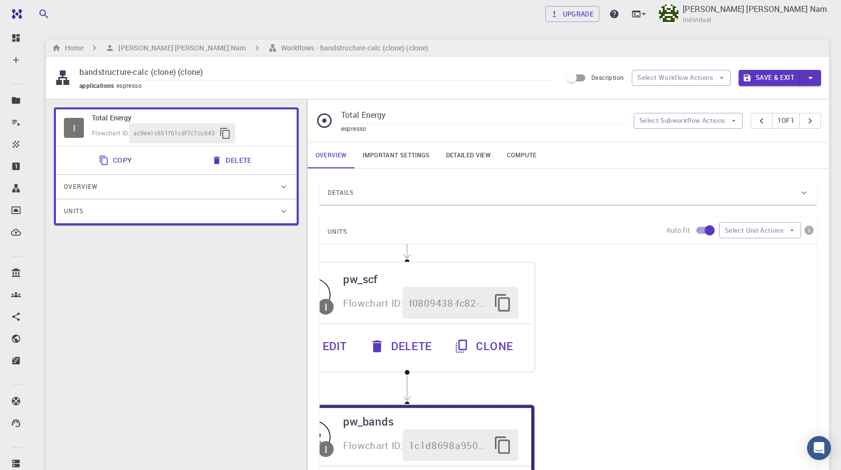
click at [754, 81] on button "Save & Exit" at bounding box center [769, 78] width 61 height 16
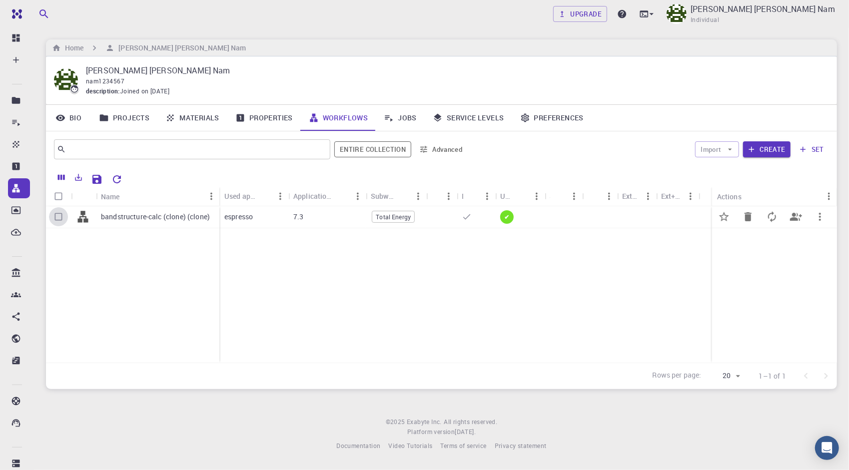
click at [58, 215] on input "Select row" at bounding box center [58, 216] width 19 height 19
checkbox input "true"
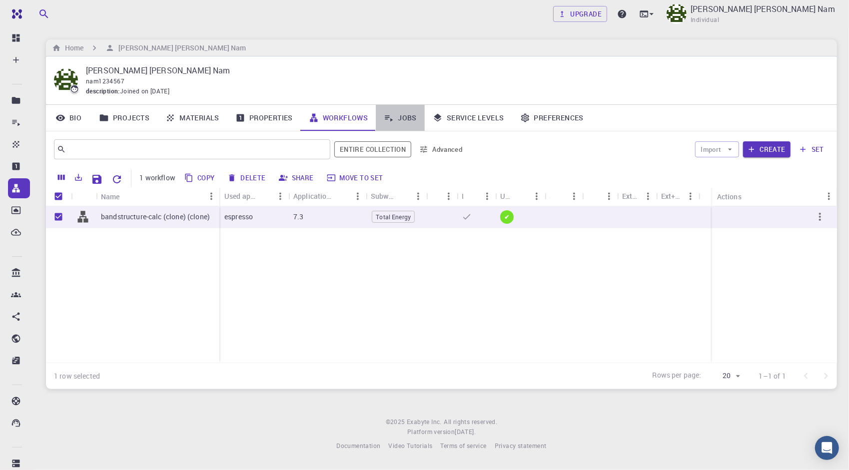
click at [413, 119] on link "Jobs" at bounding box center [400, 118] width 49 height 26
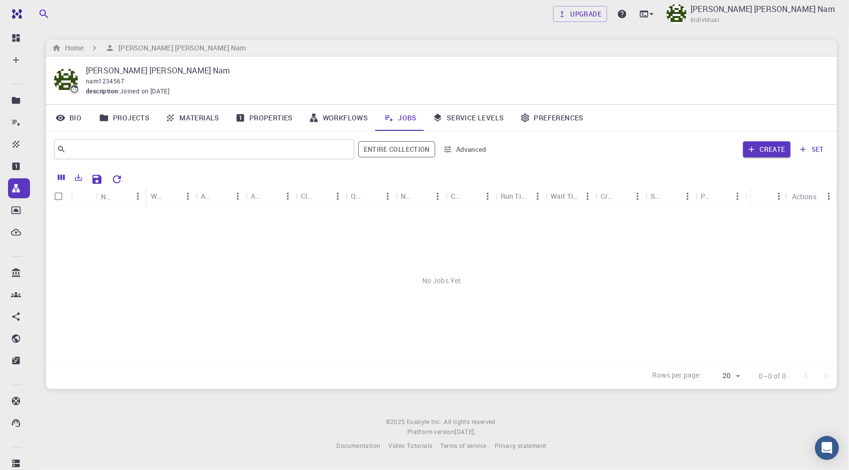
click at [337, 111] on link "Workflows" at bounding box center [338, 118] width 75 height 26
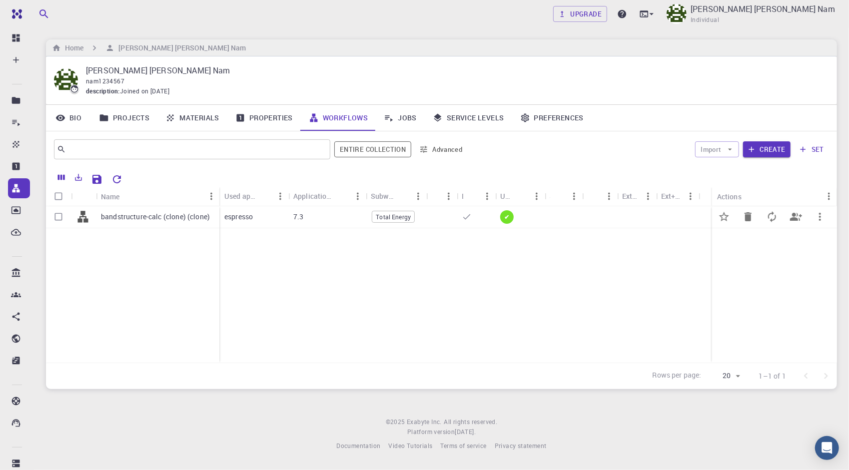
click at [628, 224] on div at bounding box center [636, 217] width 39 height 22
click at [60, 211] on input "Select row" at bounding box center [58, 216] width 19 height 19
checkbox input "true"
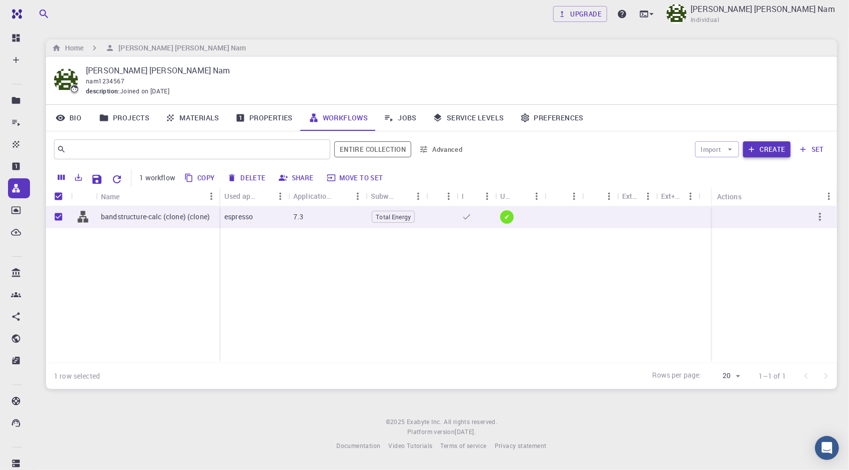
click at [784, 151] on button "Create" at bounding box center [766, 149] width 47 height 16
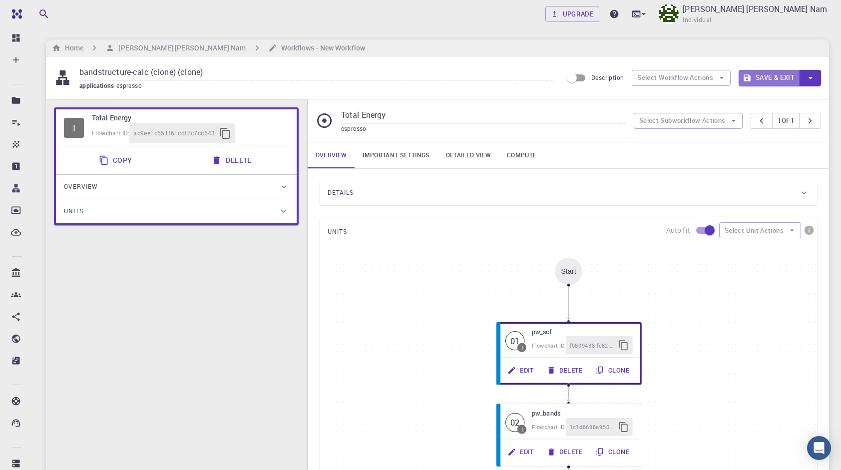
click at [761, 72] on button "Save & Exit" at bounding box center [769, 78] width 61 height 16
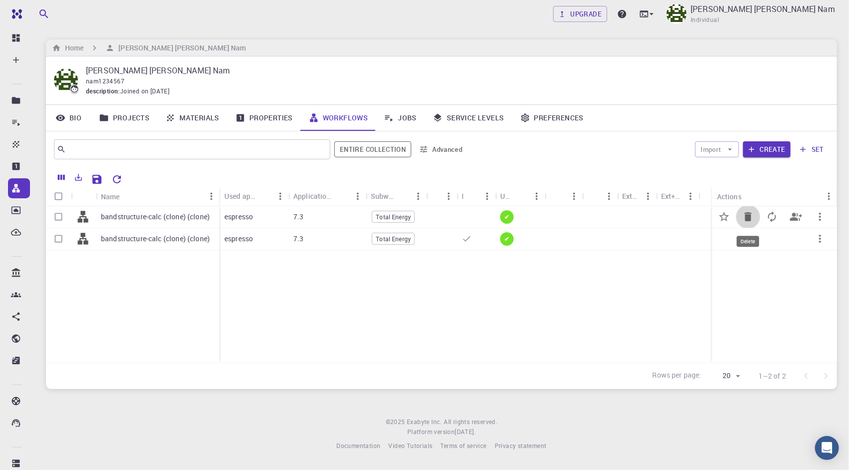
click at [748, 219] on icon "Delete" at bounding box center [747, 216] width 7 height 9
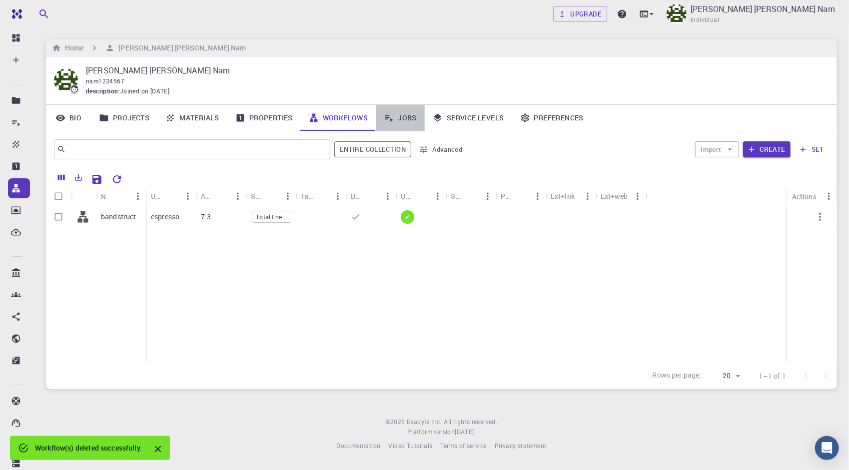
click at [411, 123] on link "Jobs" at bounding box center [400, 118] width 49 height 26
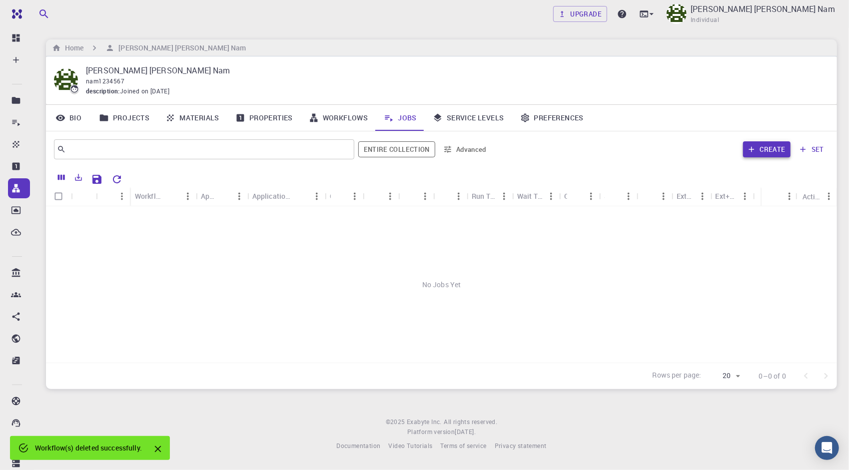
click at [765, 152] on button "Create" at bounding box center [766, 149] width 47 height 16
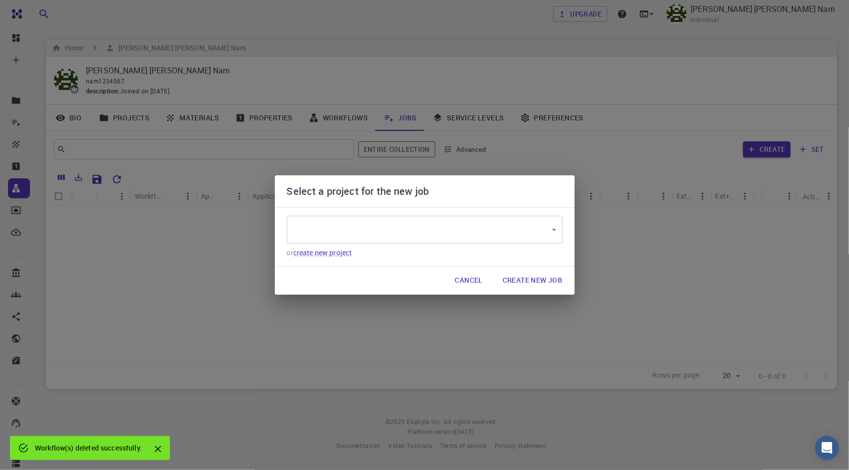
type input "AE95DqcP4i862bykD"
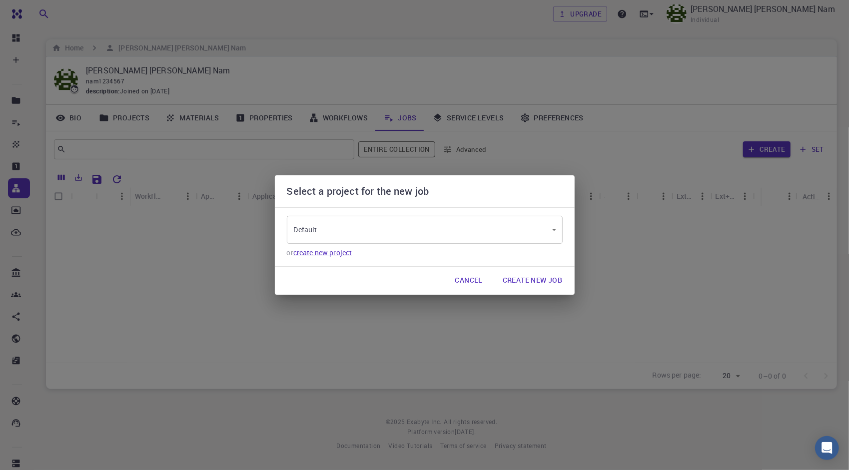
click at [557, 230] on body "Free Dashboard Create New Job New Material Create Material Upload File Import f…" at bounding box center [424, 235] width 849 height 470
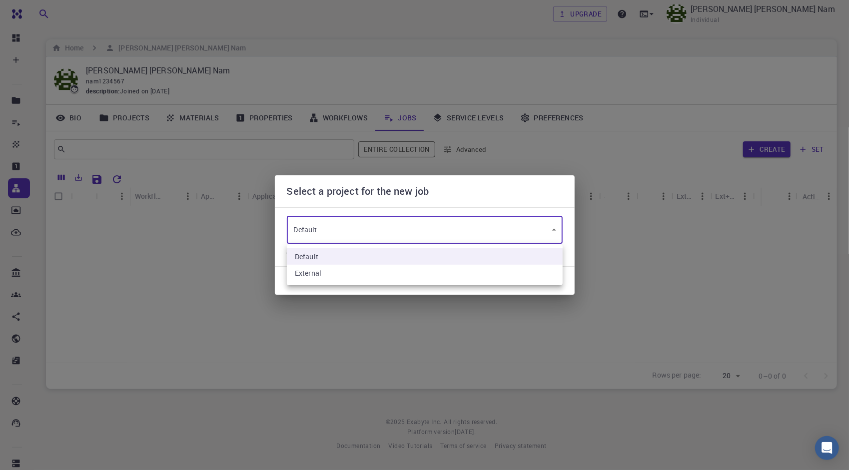
click at [556, 230] on div at bounding box center [424, 235] width 849 height 470
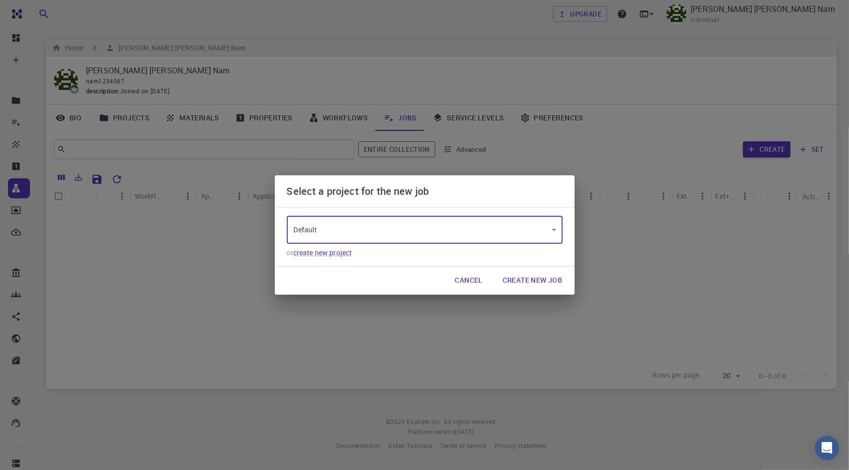
click at [537, 275] on button "Create New Job" at bounding box center [533, 281] width 76 height 20
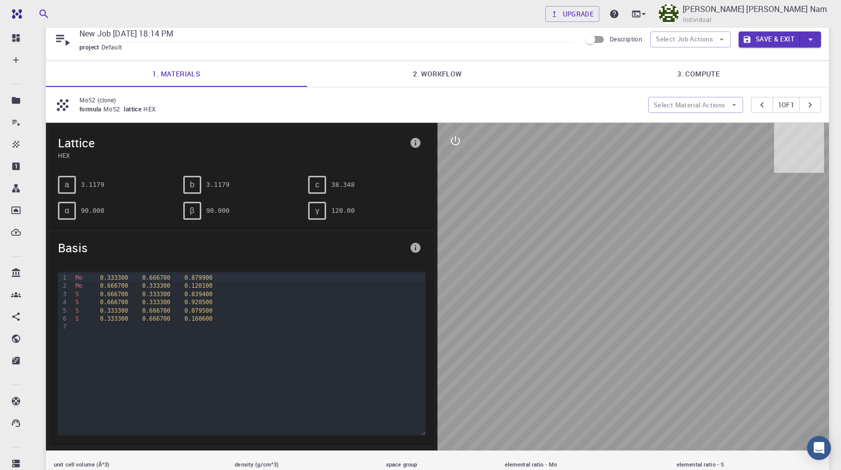
scroll to position [37, 0]
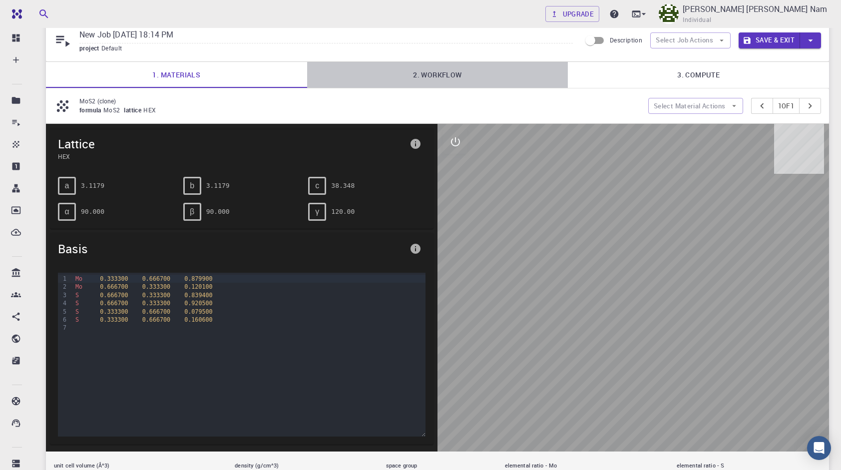
click at [456, 75] on link "2. Workflow" at bounding box center [437, 75] width 261 height 26
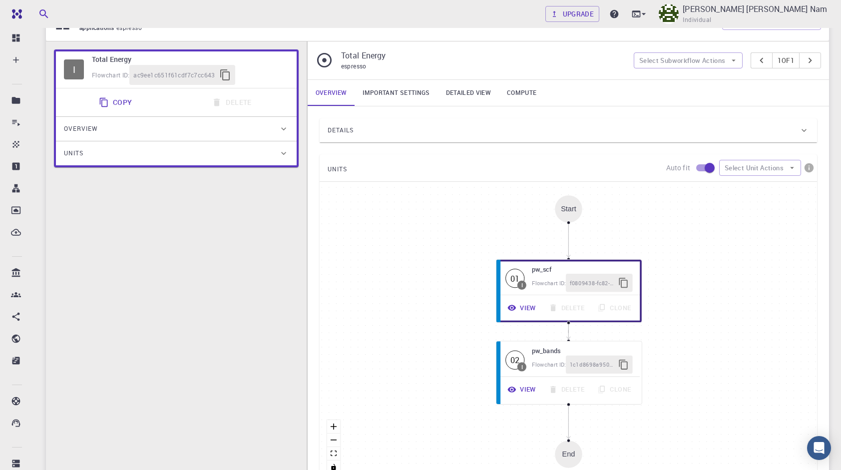
scroll to position [137, 0]
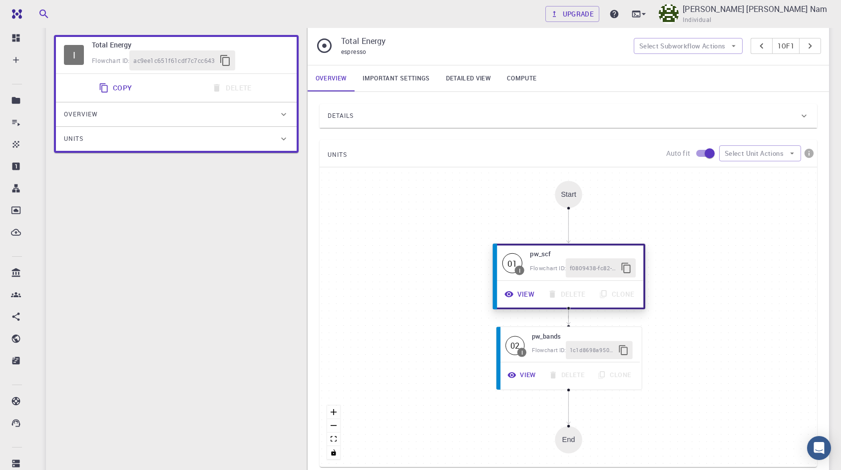
click at [523, 295] on button "View" at bounding box center [520, 294] width 43 height 19
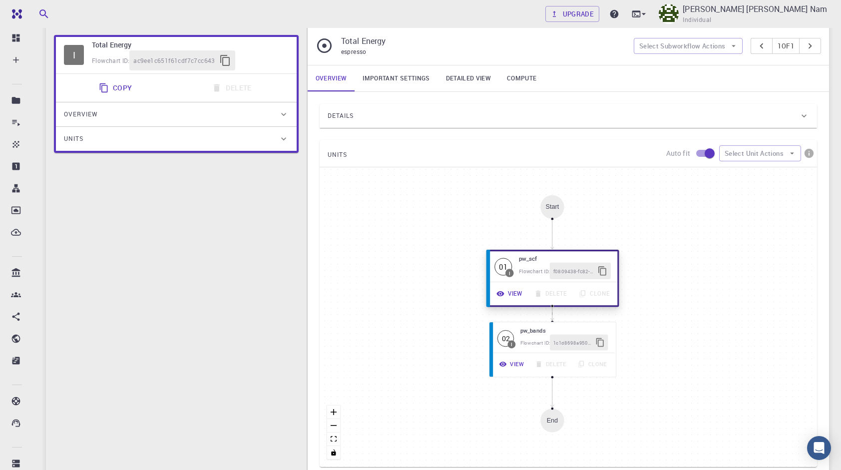
click at [514, 293] on button "View" at bounding box center [509, 293] width 37 height 16
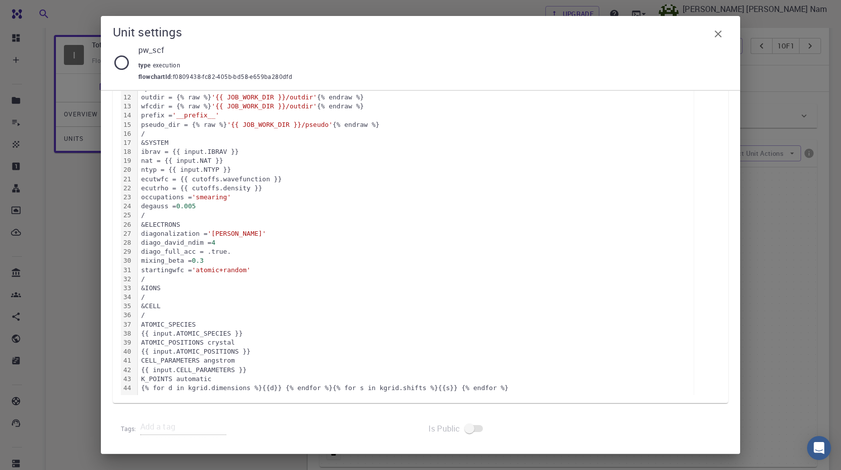
scroll to position [261, 0]
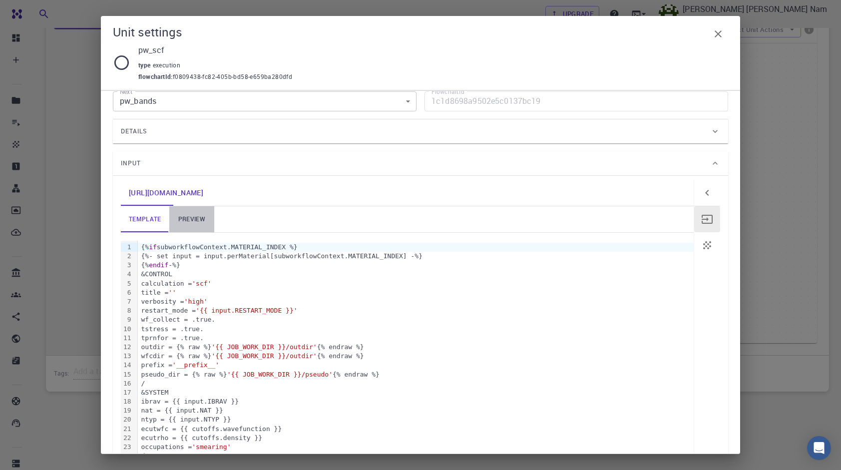
click at [181, 213] on link "preview" at bounding box center [191, 219] width 45 height 26
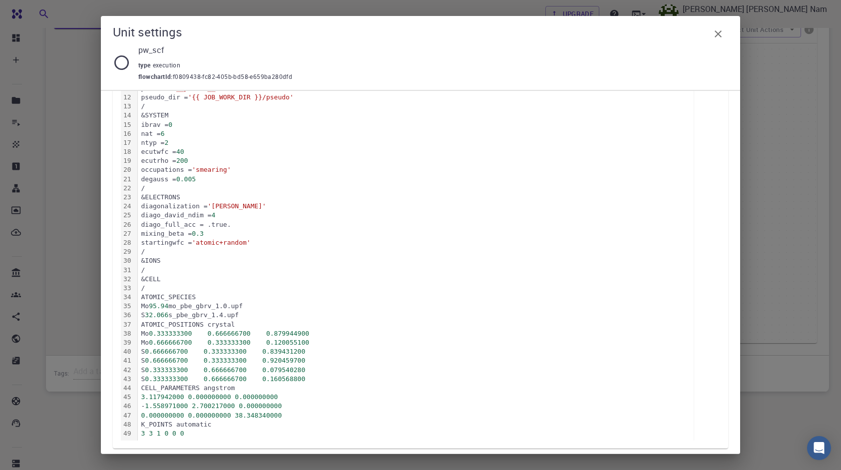
scroll to position [311, 0]
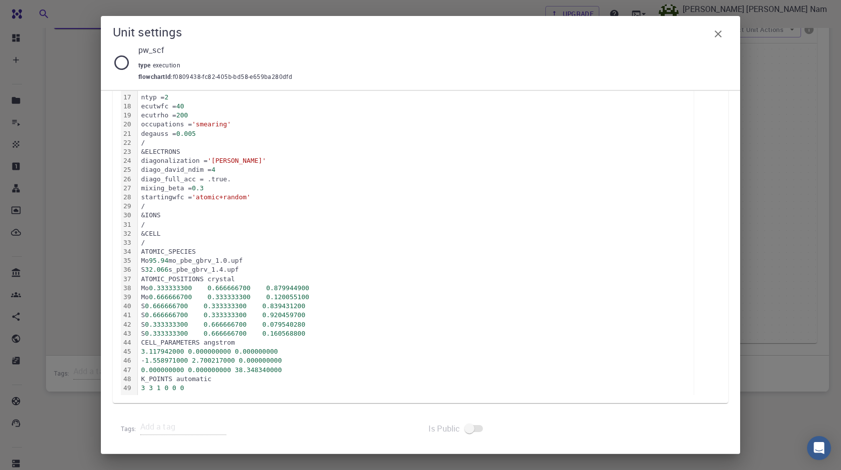
click at [807, 271] on div "Unit settings pw_scf type execution flowchartId : f0809438-fc82-405b-bd58-e659b…" at bounding box center [420, 235] width 841 height 470
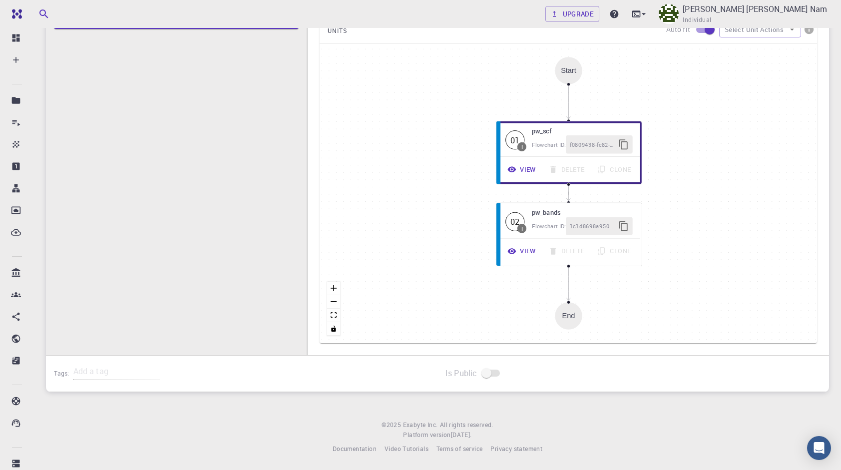
scroll to position [61, 0]
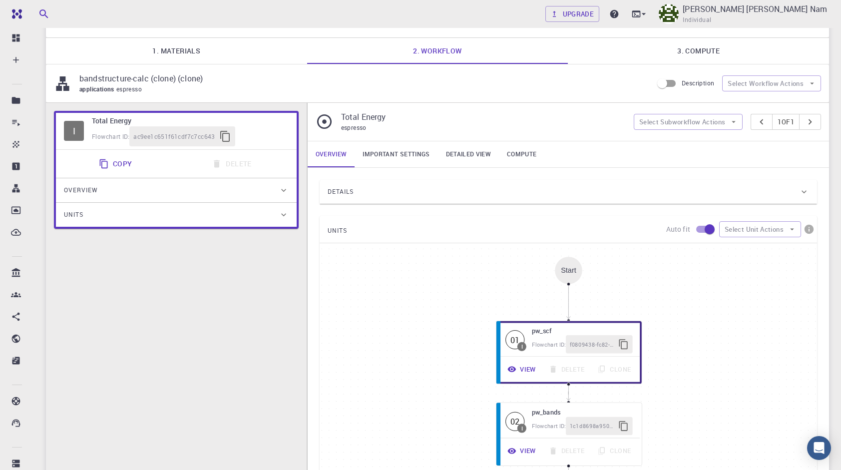
click at [698, 51] on link "3. Compute" at bounding box center [698, 51] width 261 height 26
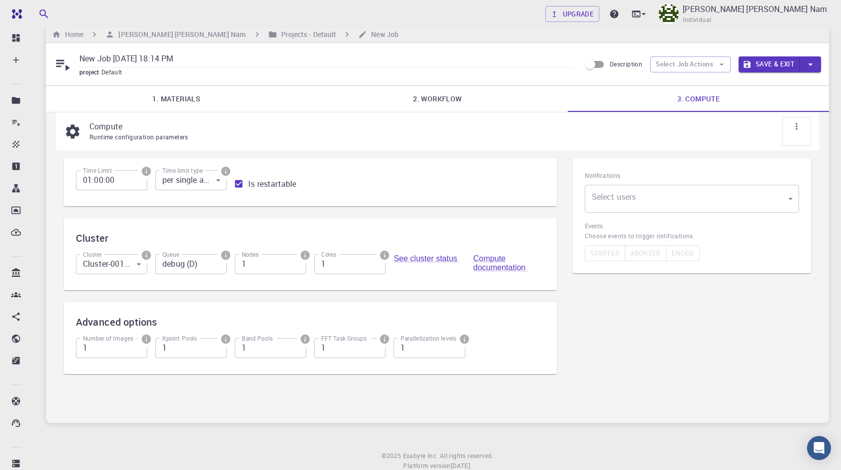
scroll to position [0, 0]
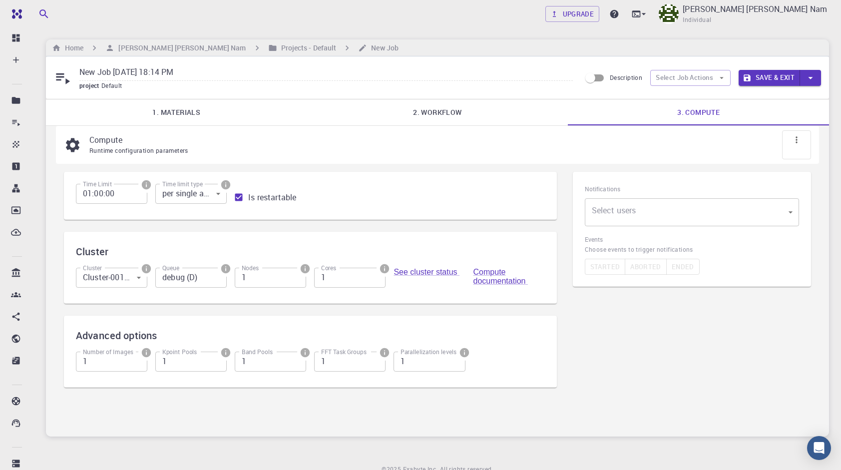
click at [115, 190] on input "01:00:00" at bounding box center [111, 194] width 71 height 20
click at [202, 190] on body "Free Dashboard Create New Job New Material Create Material Upload File Import f…" at bounding box center [420, 257] width 841 height 514
click at [182, 233] on li "compound" at bounding box center [191, 235] width 82 height 18
click at [195, 199] on body "Free Dashboard Create New Job New Material Create Material Upload File Import f…" at bounding box center [420, 257] width 841 height 514
click at [195, 214] on li "per single attempt" at bounding box center [191, 217] width 82 height 18
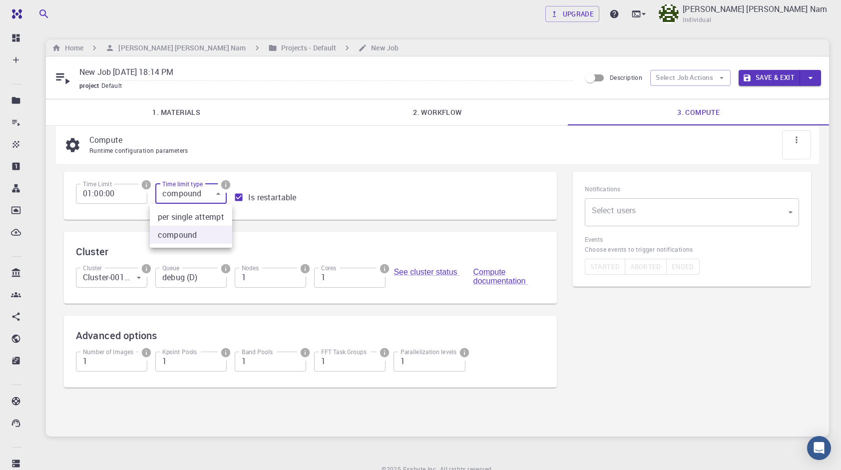
type input "0"
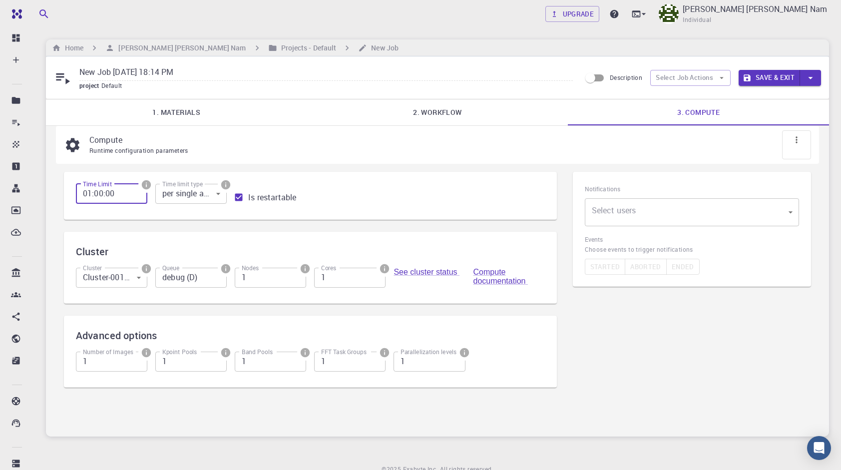
click at [133, 195] on input "01:00:00" at bounding box center [111, 194] width 71 height 20
click at [91, 194] on input "01:00:00" at bounding box center [111, 194] width 71 height 20
click at [140, 279] on body "Free Dashboard Create New Job New Material Create Material Upload File Import f…" at bounding box center [420, 257] width 841 height 514
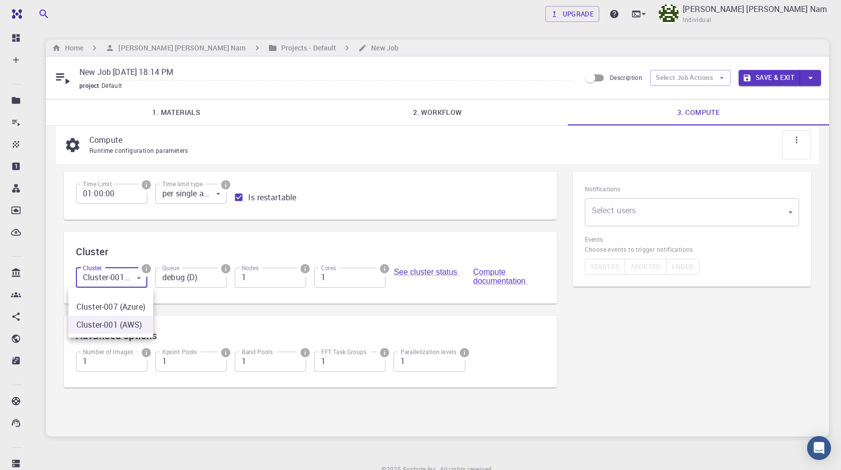
click at [200, 252] on div at bounding box center [420, 235] width 841 height 470
click at [211, 276] on input "debug (D)" at bounding box center [190, 278] width 71 height 20
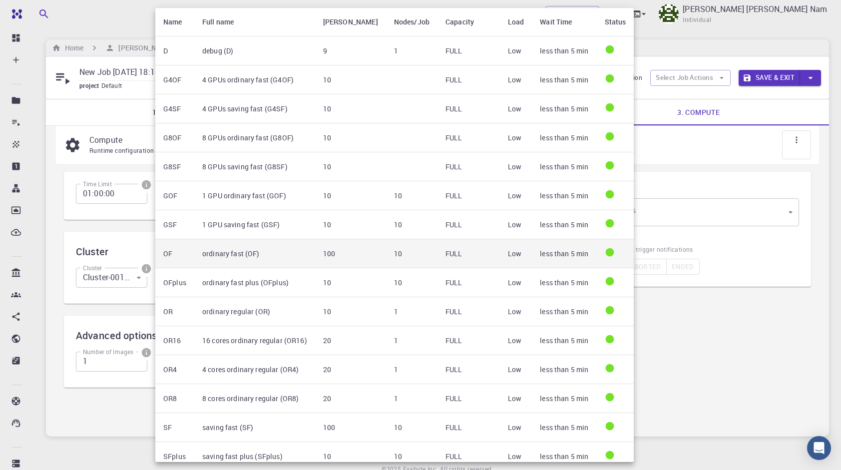
click at [360, 258] on td "100" at bounding box center [350, 253] width 71 height 29
type input "ordinary fast (OF)"
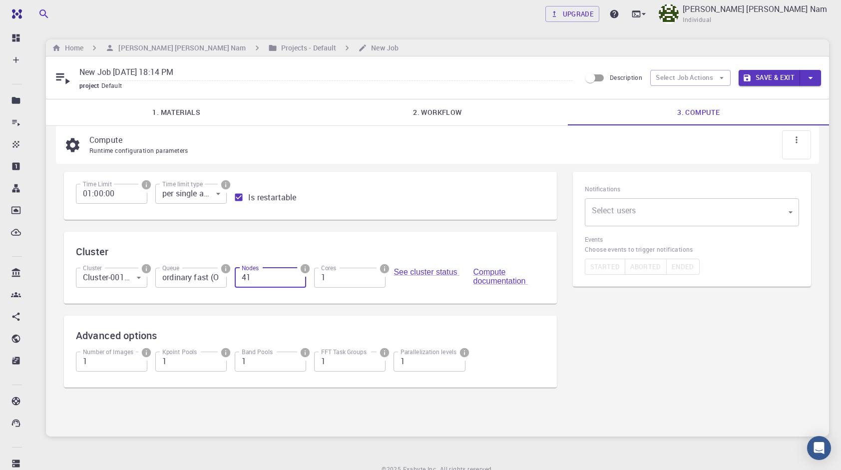
click at [295, 274] on input "41" at bounding box center [270, 278] width 71 height 20
click at [214, 280] on input "ordinary fast (OF)" at bounding box center [190, 278] width 71 height 20
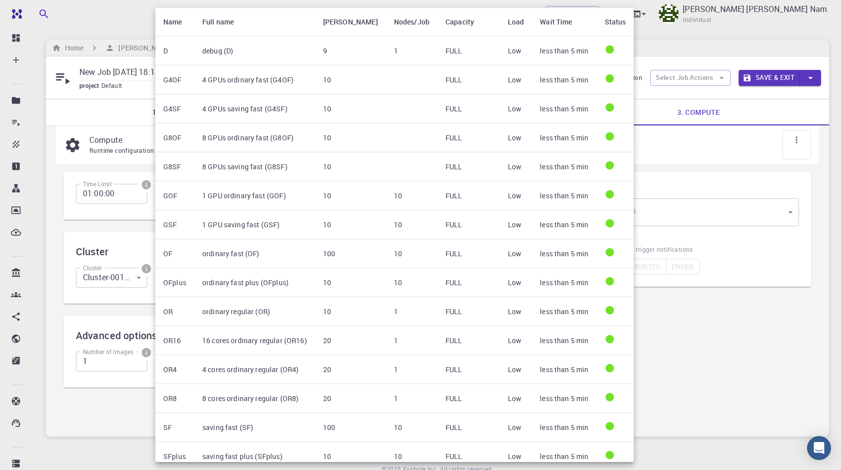
click at [695, 367] on div at bounding box center [420, 235] width 841 height 470
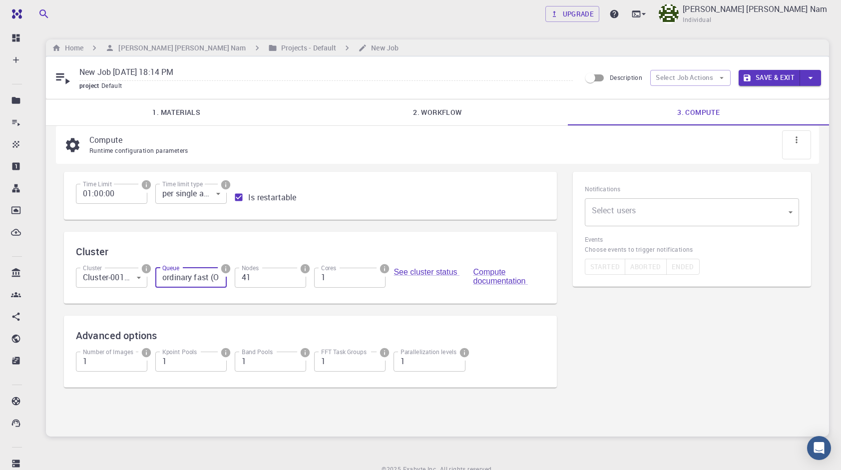
click at [261, 281] on input "41" at bounding box center [270, 278] width 71 height 20
drag, startPoint x: 261, startPoint y: 281, endPoint x: 216, endPoint y: 292, distance: 46.2
click at [216, 292] on div "Cluster Cluster Cluster-001 (AWS) 1 Cluster Queue ordinary fast (OF) Queue Node…" at bounding box center [310, 268] width 493 height 72
type input "100"
click at [376, 276] on input "2" at bounding box center [349, 278] width 71 height 20
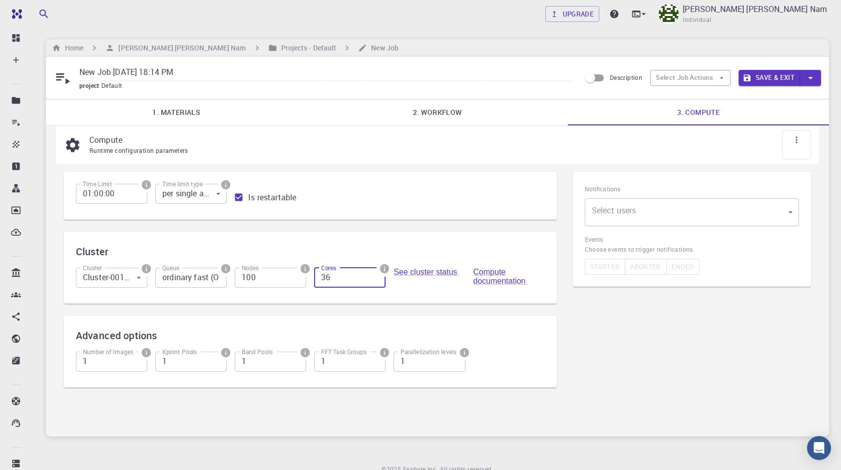
type input "36"
click at [376, 276] on input "36" at bounding box center [349, 278] width 71 height 20
click at [374, 275] on input "36" at bounding box center [349, 278] width 71 height 20
click at [442, 302] on div "Cluster Cluster Cluster-001 (AWS) 1 Cluster Queue ordinary fast (OF) Queue Node…" at bounding box center [310, 268] width 493 height 72
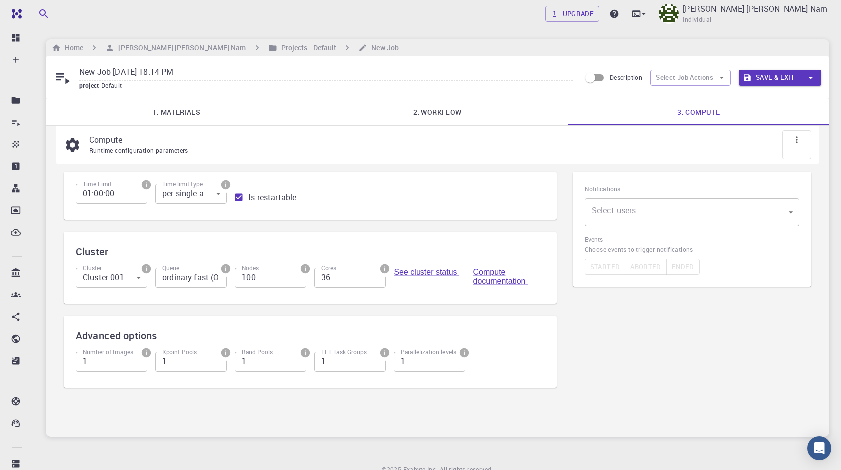
click at [803, 140] on div at bounding box center [796, 144] width 29 height 29
click at [729, 197] on div "Notifications Select users ​ Select users" at bounding box center [692, 205] width 214 height 42
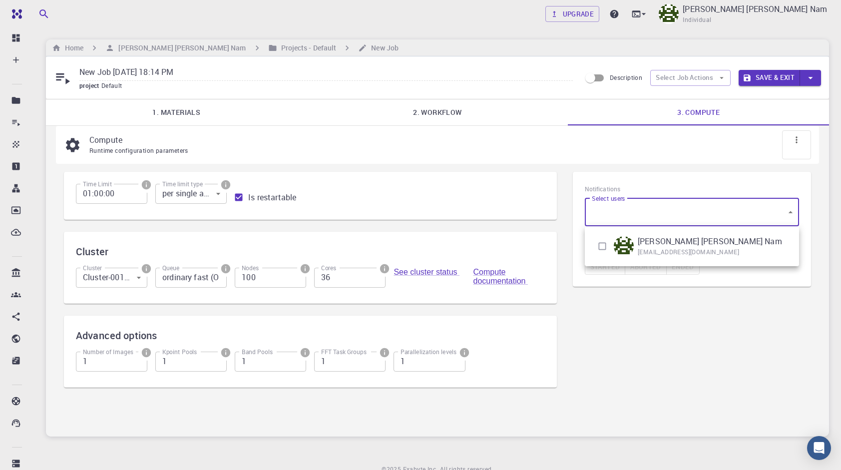
click at [716, 212] on body "Free Dashboard Create New Job New Material Create Material Upload File Import f…" at bounding box center [420, 257] width 841 height 514
click at [699, 245] on p "[PERSON_NAME] [PERSON_NAME] Nam" at bounding box center [710, 241] width 144 height 12
type input "[object Object]"
checkbox input "true"
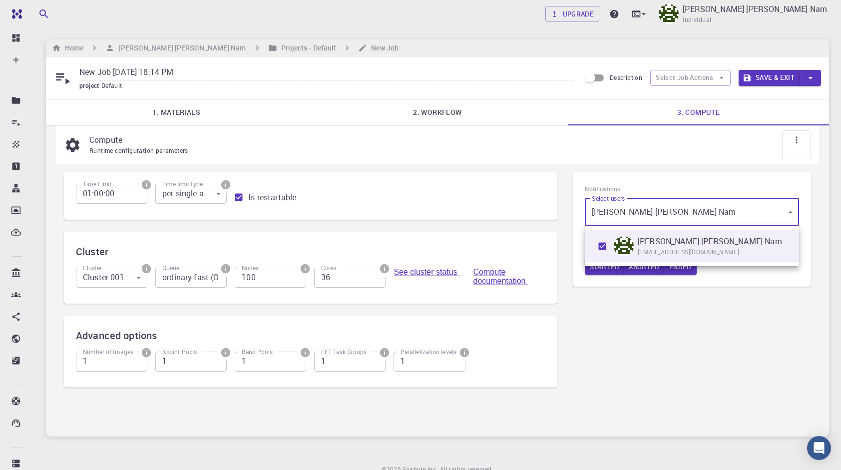
click at [694, 191] on div at bounding box center [420, 235] width 841 height 470
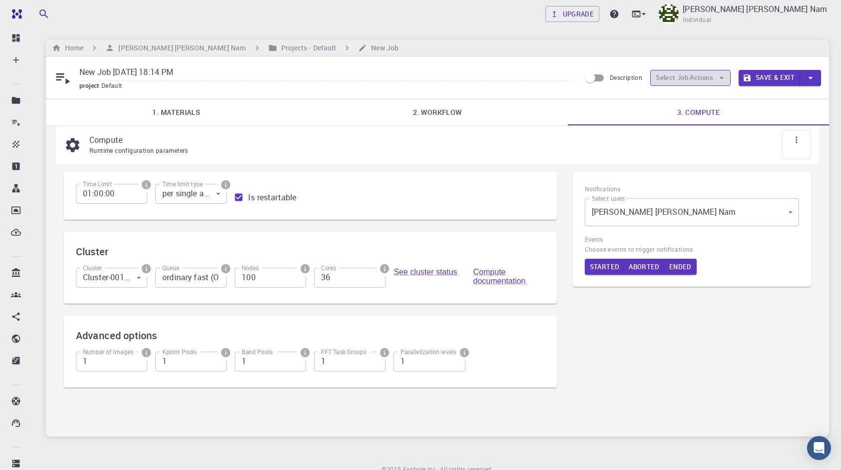
click at [674, 79] on button "Select Job Actions" at bounding box center [690, 78] width 80 height 16
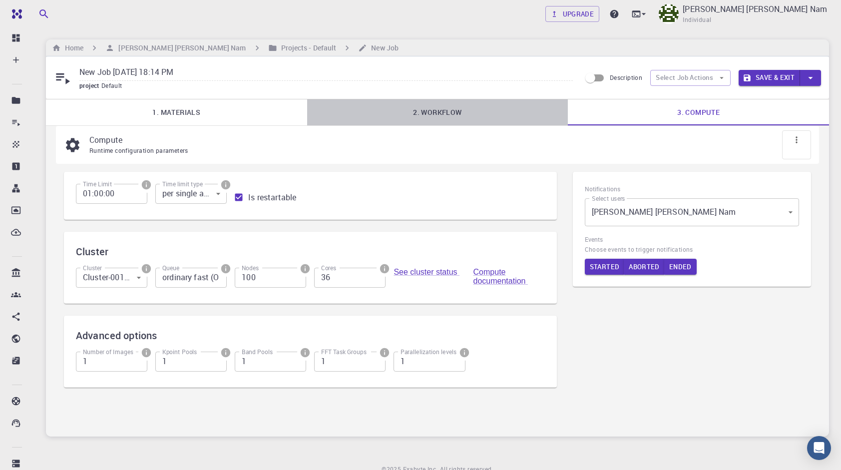
click at [460, 106] on link "2. Workflow" at bounding box center [437, 112] width 261 height 26
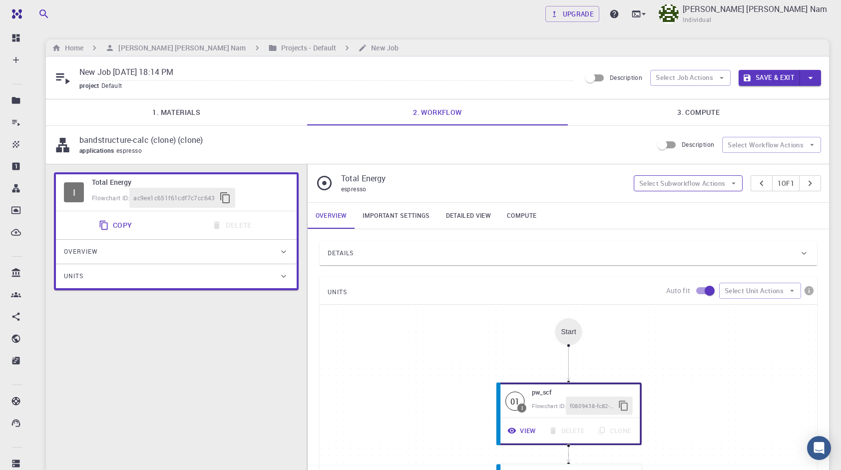
click at [676, 187] on button "Select Subworkflow Actions" at bounding box center [688, 183] width 109 height 16
click at [677, 186] on button "Select Subworkflow Actions" at bounding box center [688, 183] width 109 height 16
click at [758, 146] on button "Select Workflow Actions" at bounding box center [771, 145] width 99 height 16
click at [412, 217] on link "Important settings" at bounding box center [396, 216] width 83 height 26
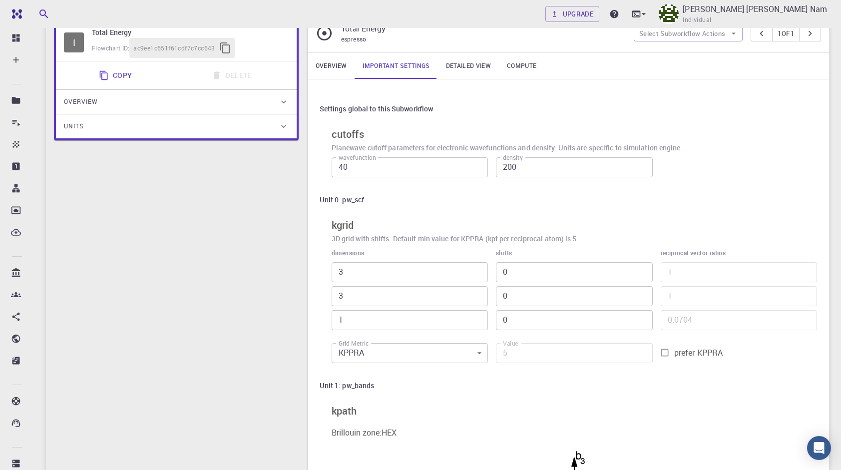
scroll to position [250, 0]
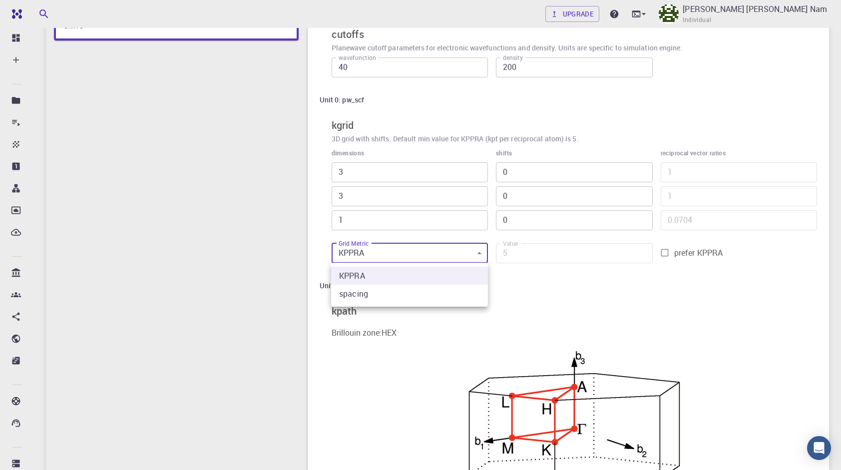
click at [399, 248] on body "Free Dashboard Create New Job New Material Create Material Upload File Import f…" at bounding box center [420, 385] width 841 height 1271
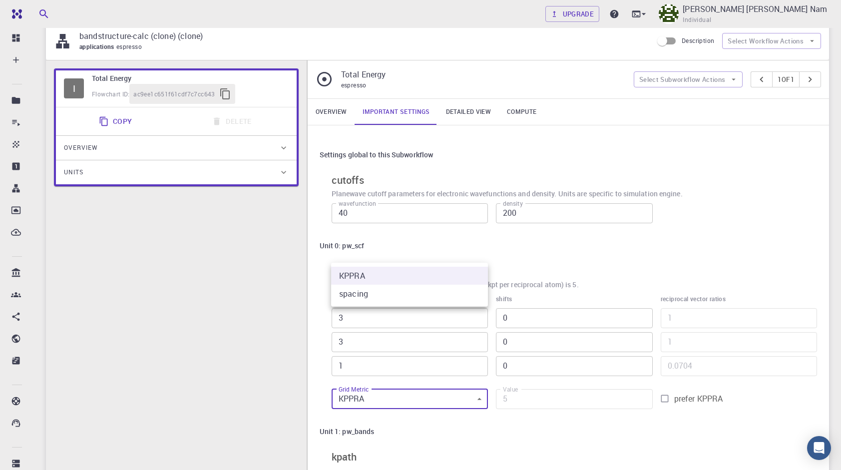
scroll to position [101, 0]
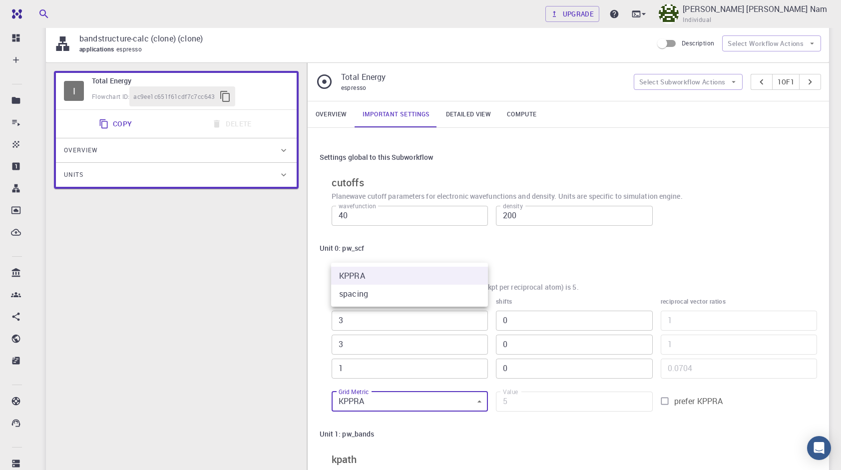
click at [477, 123] on div at bounding box center [420, 235] width 841 height 470
click at [474, 110] on link "Detailed view" at bounding box center [468, 114] width 61 height 26
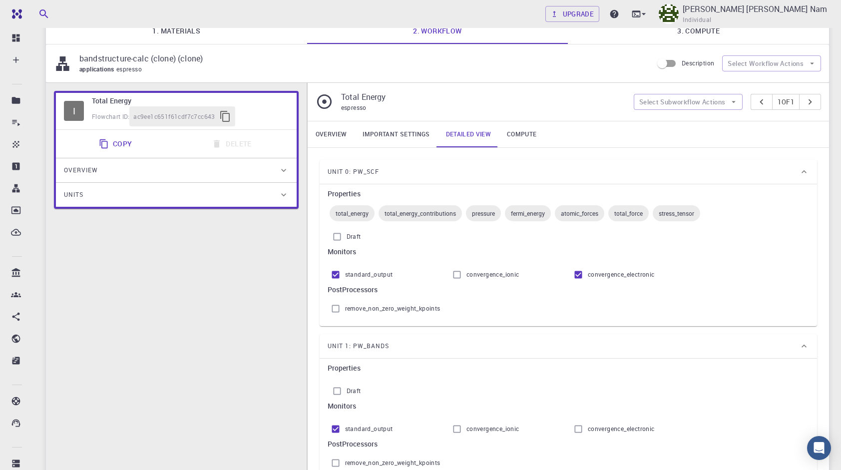
scroll to position [0, 0]
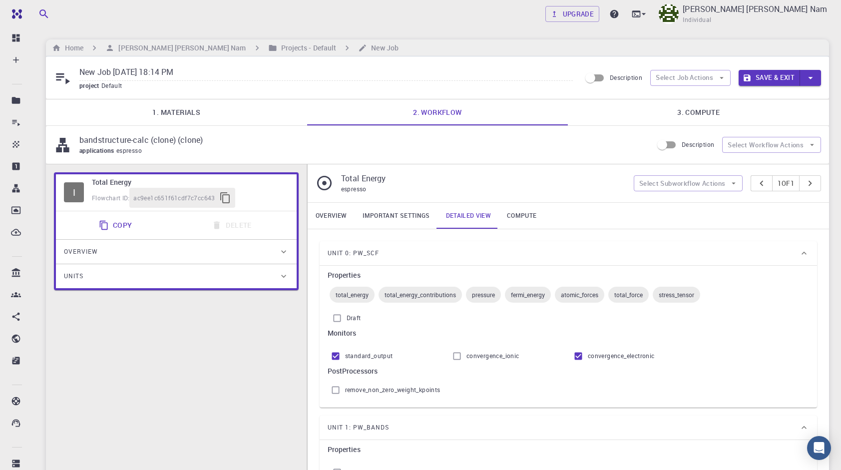
click at [519, 215] on link "Compute" at bounding box center [521, 216] width 45 height 26
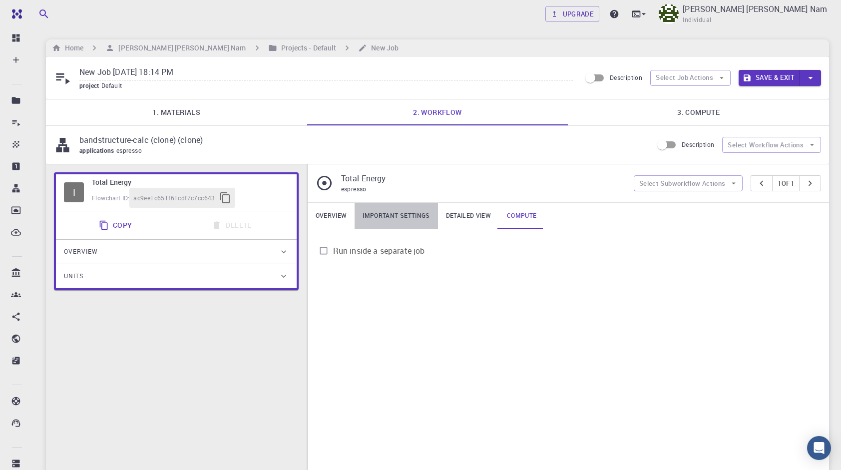
click at [428, 215] on link "Important settings" at bounding box center [396, 216] width 83 height 26
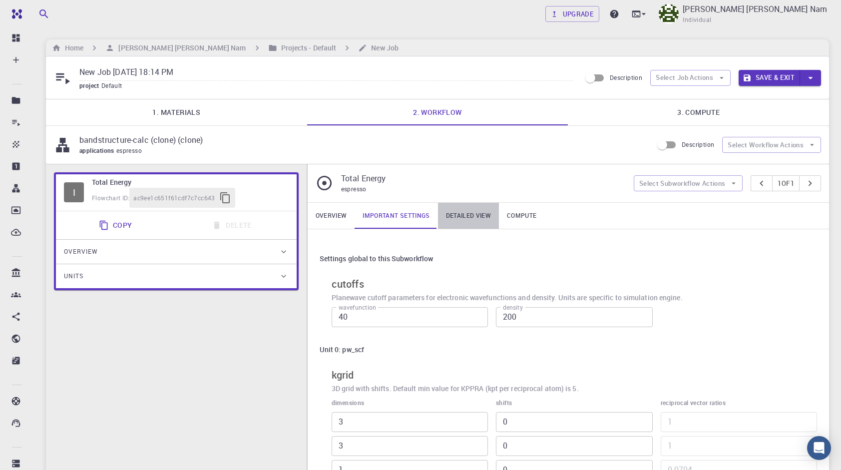
click at [460, 215] on link "Detailed view" at bounding box center [468, 216] width 61 height 26
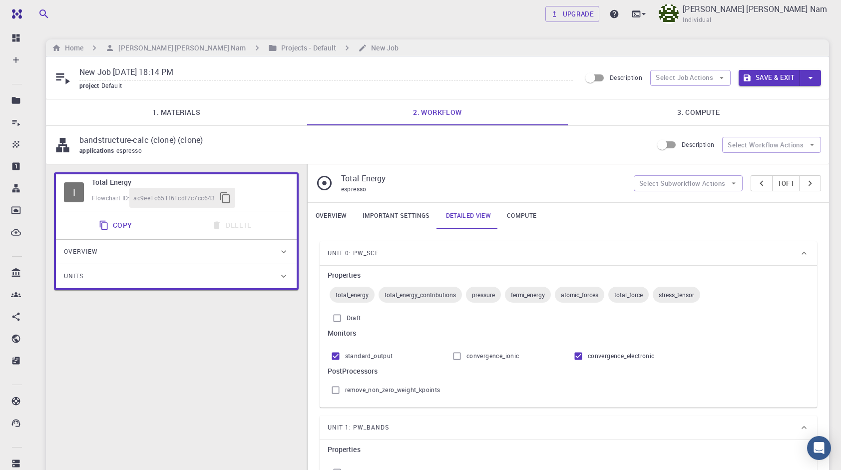
click at [484, 361] on span "convergence_ionic" at bounding box center [493, 356] width 53 height 10
click at [467, 361] on input "convergence_ionic" at bounding box center [457, 356] width 19 height 19
click at [467, 354] on span "convergence_ionic" at bounding box center [493, 356] width 53 height 10
click at [467, 354] on input "convergence_ionic" at bounding box center [457, 356] width 19 height 19
click at [458, 350] on input "convergence_ionic" at bounding box center [457, 356] width 19 height 19
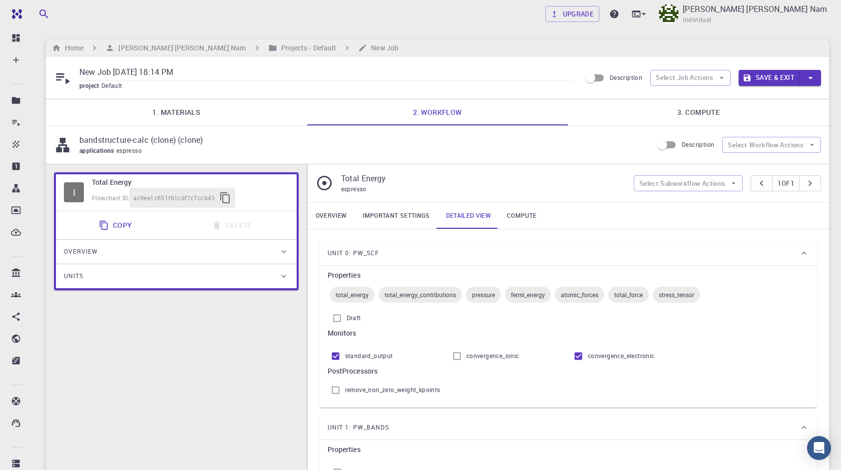
click at [458, 355] on input "convergence_ionic" at bounding box center [457, 356] width 19 height 19
checkbox input "false"
click at [379, 219] on link "Important settings" at bounding box center [396, 216] width 83 height 26
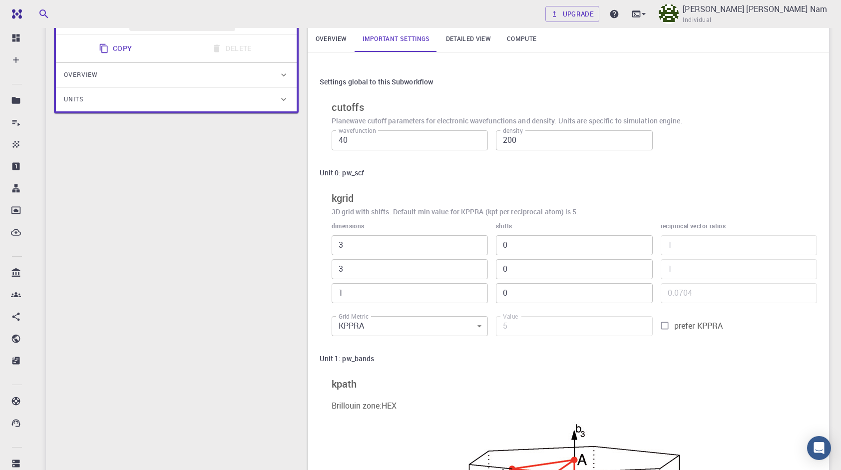
scroll to position [50, 0]
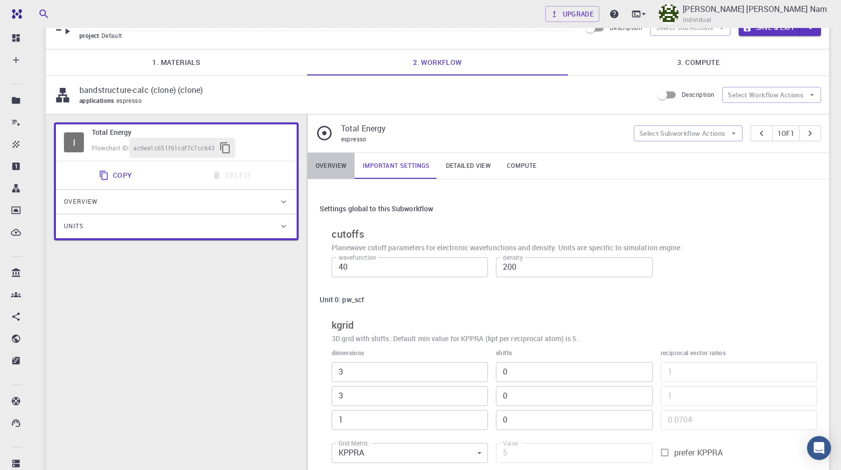
click at [337, 159] on link "Overview" at bounding box center [331, 166] width 47 height 26
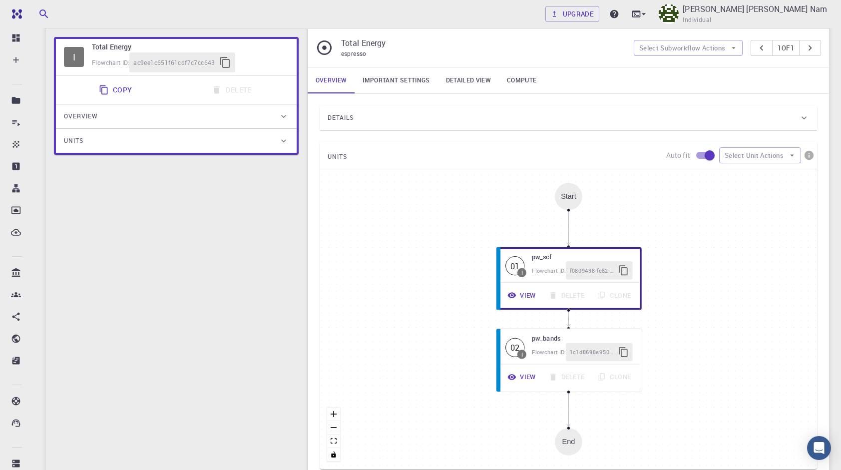
scroll to position [150, 0]
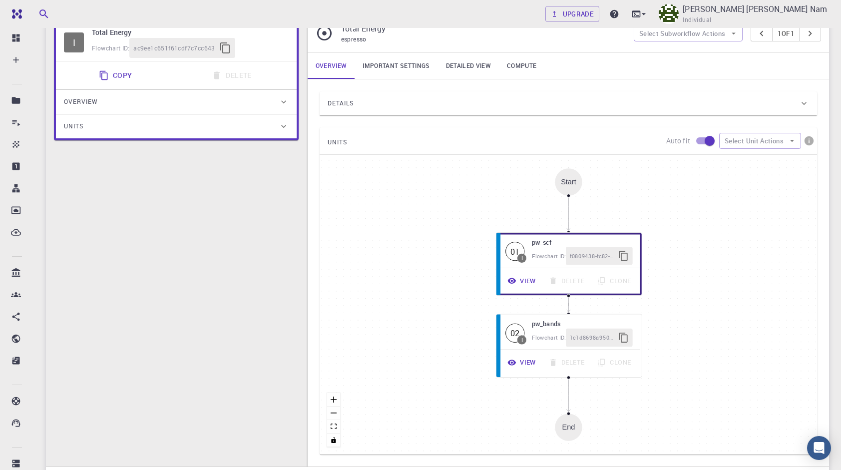
click at [507, 66] on link "Compute" at bounding box center [521, 66] width 45 height 26
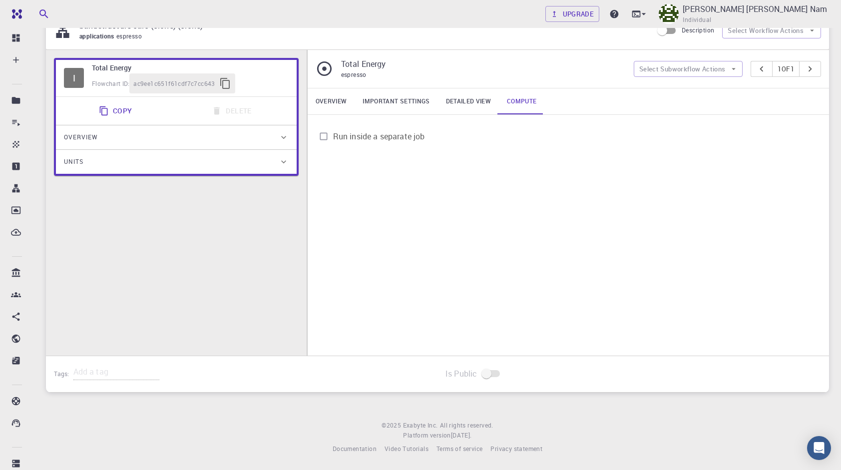
scroll to position [115, 0]
click at [482, 98] on link "Detailed view" at bounding box center [468, 101] width 61 height 26
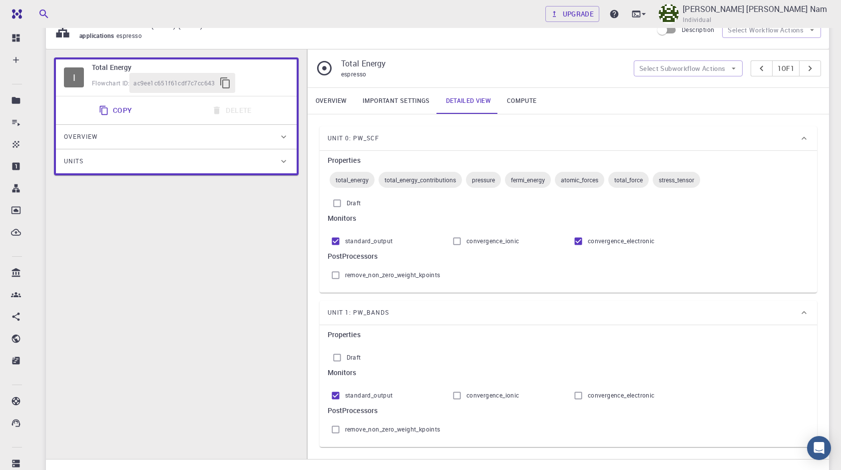
click at [407, 105] on link "Important settings" at bounding box center [396, 101] width 83 height 26
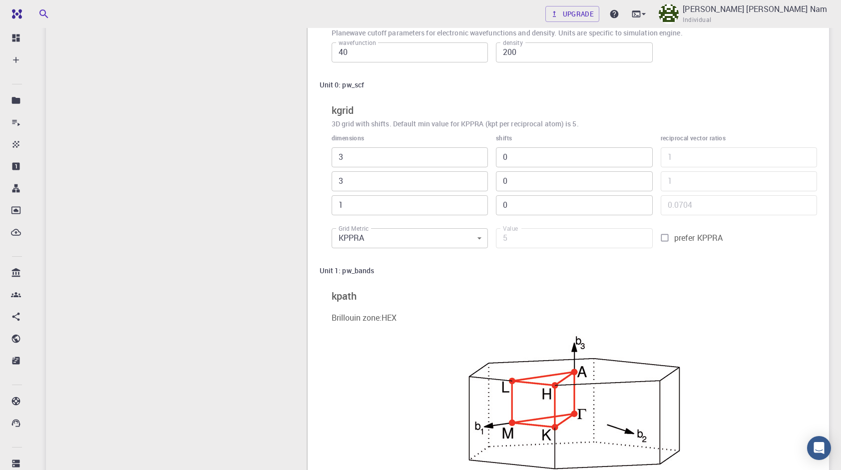
scroll to position [315, 0]
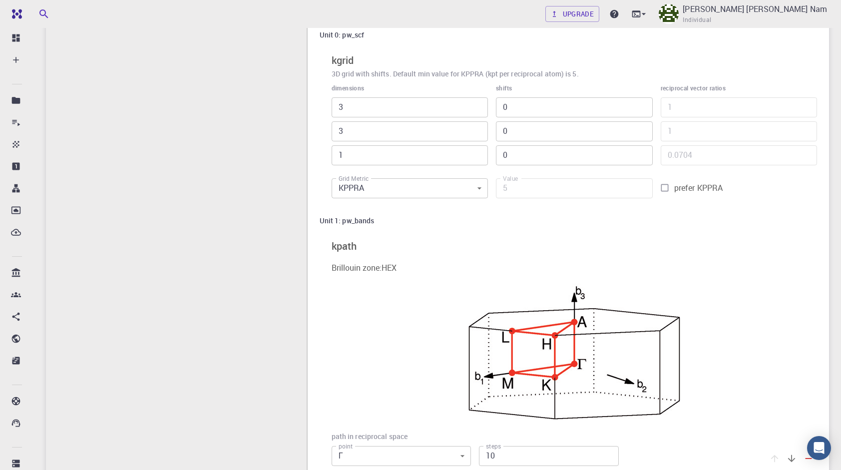
click at [277, 264] on div "I Total Energy Flowchart ID: ac9ee1c651f61cdf7c7cc643 Copy Delete Overview Prop…" at bounding box center [176, 354] width 261 height 1008
click at [727, 191] on label "prefer KPPRA" at bounding box center [732, 187] width 154 height 19
click at [674, 191] on input "prefer KPPRA" at bounding box center [664, 187] width 19 height 19
click at [727, 191] on label "prefer KPPRA" at bounding box center [732, 187] width 154 height 19
click at [674, 191] on input "prefer KPPRA" at bounding box center [664, 187] width 19 height 19
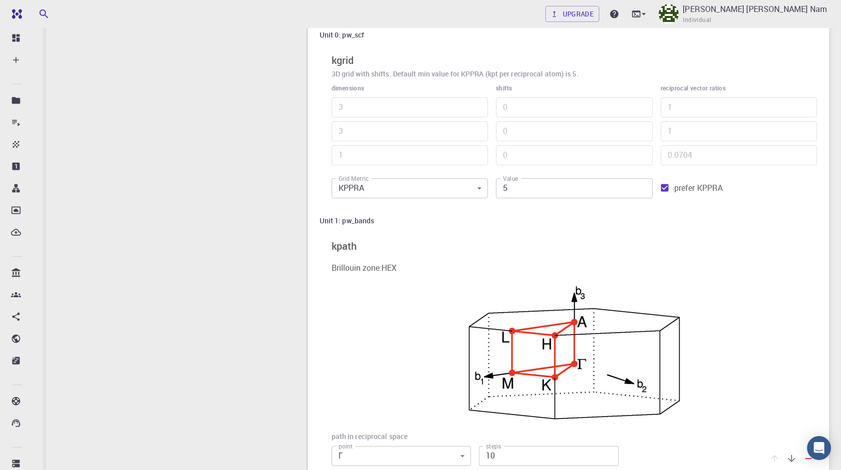
checkbox input "false"
type input "54"
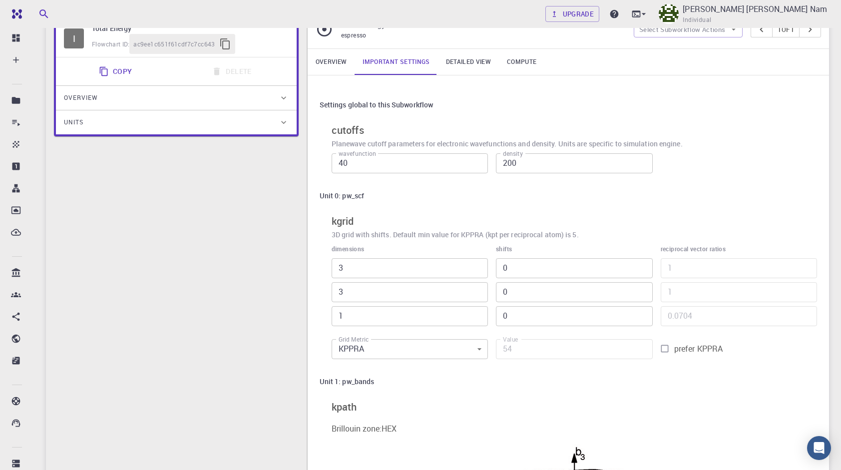
scroll to position [65, 0]
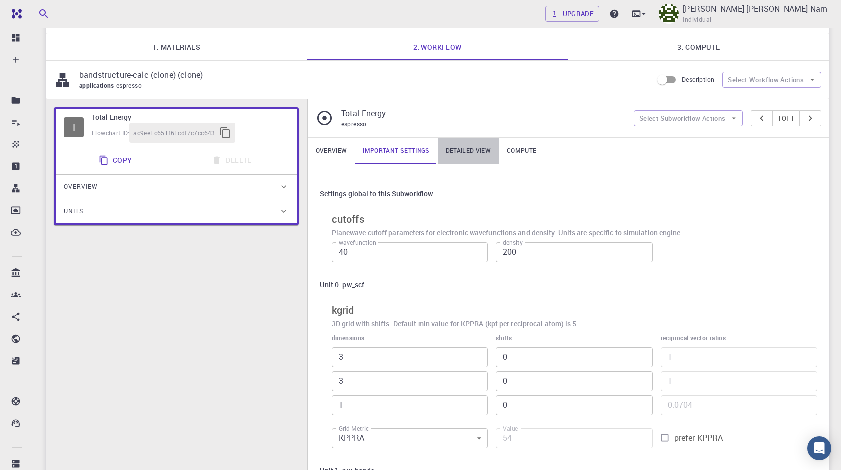
click at [489, 157] on link "Detailed view" at bounding box center [468, 151] width 61 height 26
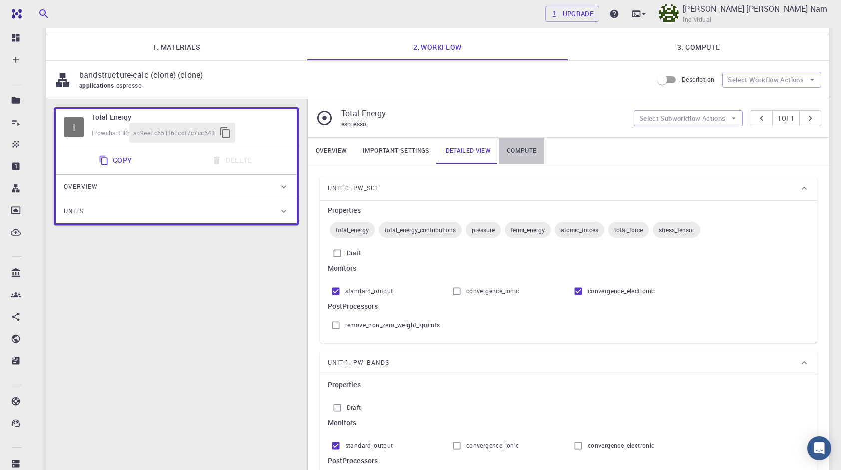
click at [516, 154] on link "Compute" at bounding box center [521, 151] width 45 height 26
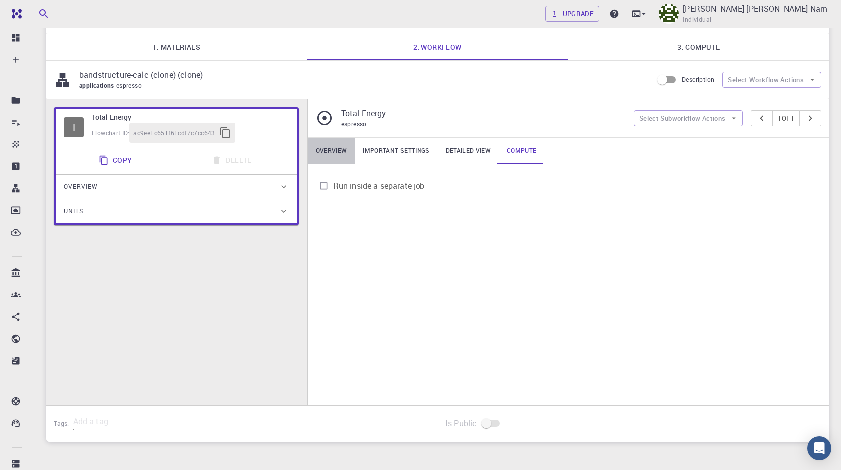
click at [343, 152] on link "Overview" at bounding box center [331, 151] width 47 height 26
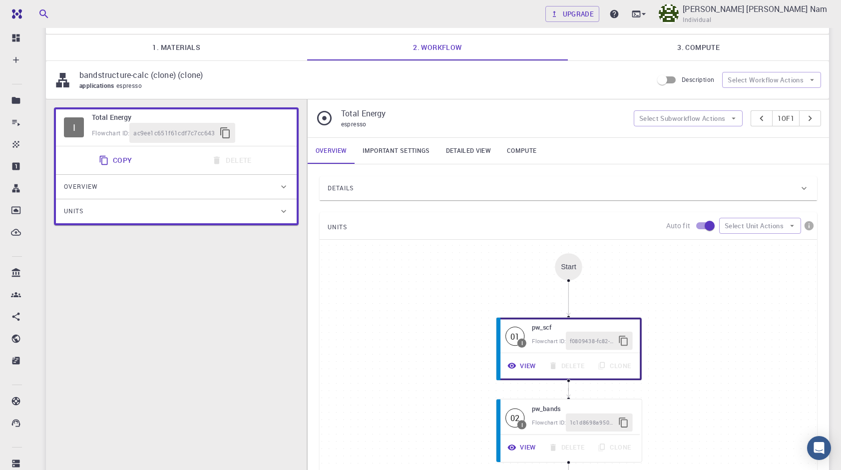
click at [520, 152] on link "Compute" at bounding box center [521, 151] width 45 height 26
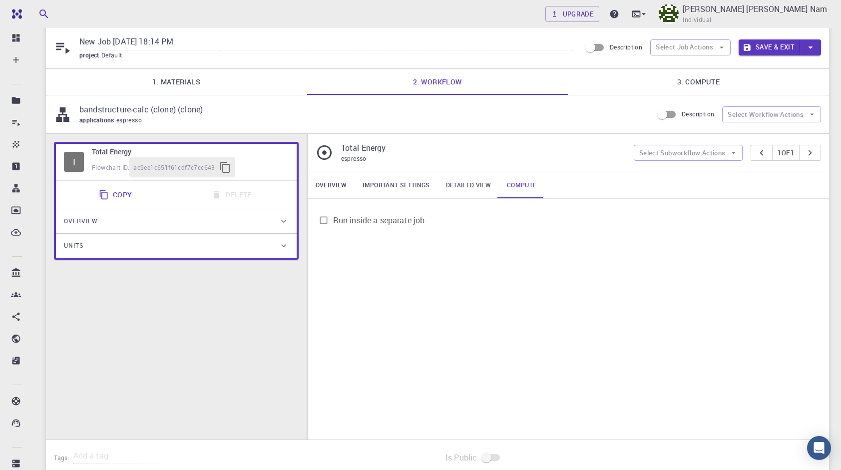
scroll to position [15, 0]
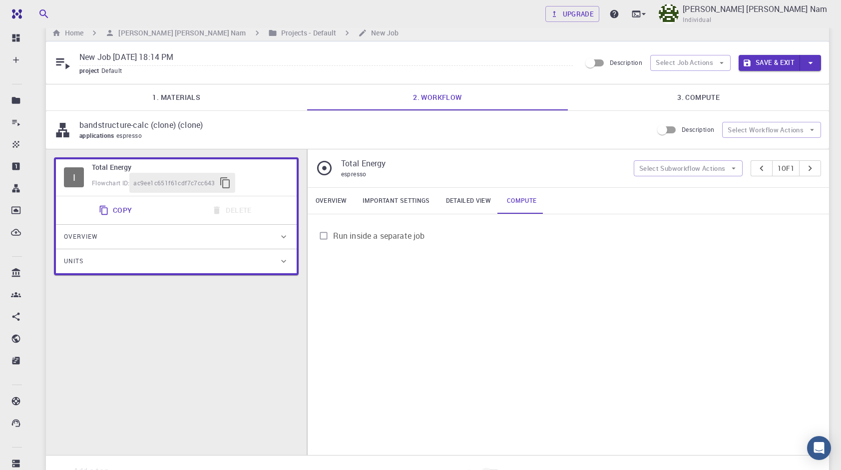
click at [717, 97] on link "3. Compute" at bounding box center [698, 97] width 261 height 26
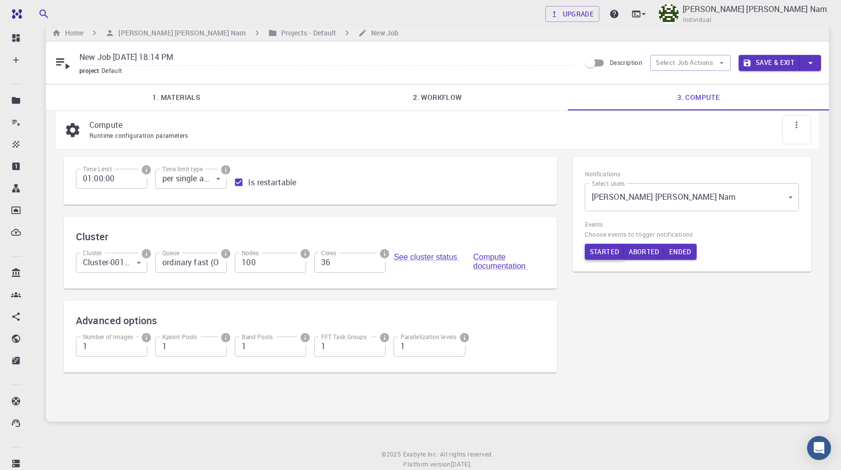
click at [592, 249] on button "Started" at bounding box center [605, 252] width 40 height 16
click at [652, 255] on button "Aborted" at bounding box center [645, 252] width 41 height 16
click at [668, 251] on button "Ended" at bounding box center [682, 252] width 32 height 16
click at [774, 62] on button "Save & Exit" at bounding box center [769, 63] width 61 height 16
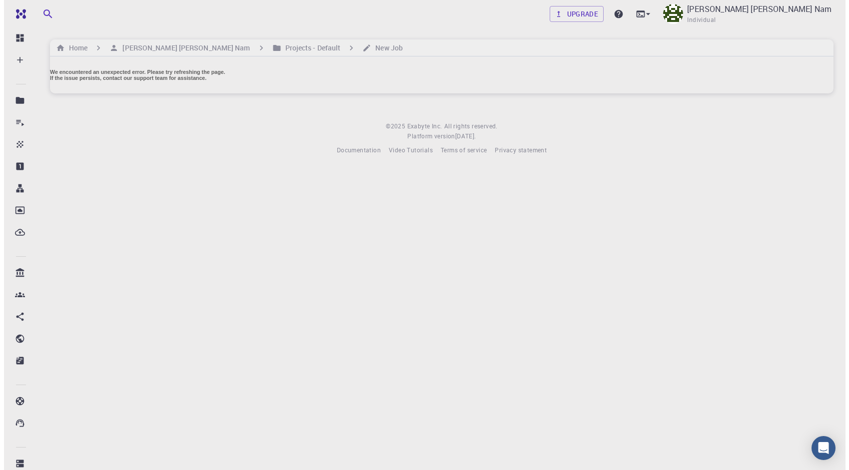
scroll to position [0, 0]
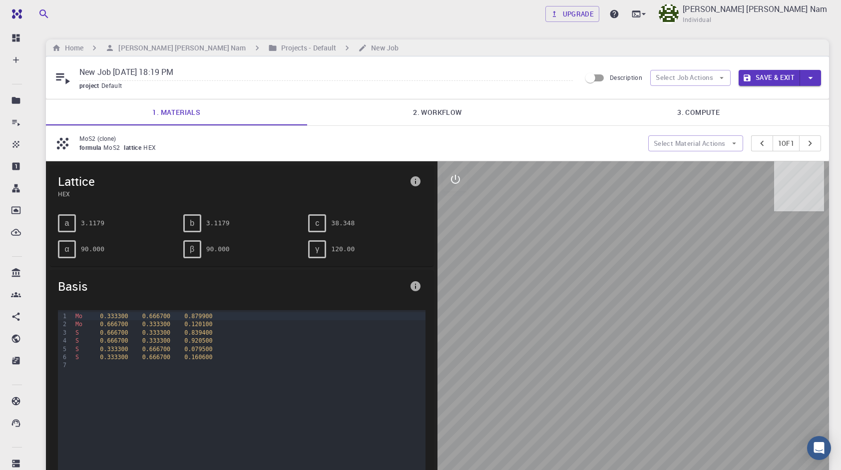
click at [700, 117] on link "3. Compute" at bounding box center [698, 112] width 261 height 26
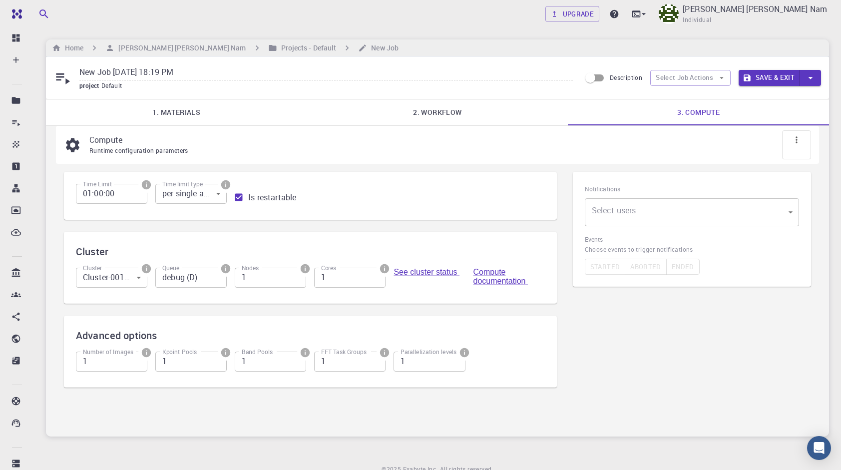
click at [194, 281] on input "debug (D)" at bounding box center [190, 278] width 71 height 20
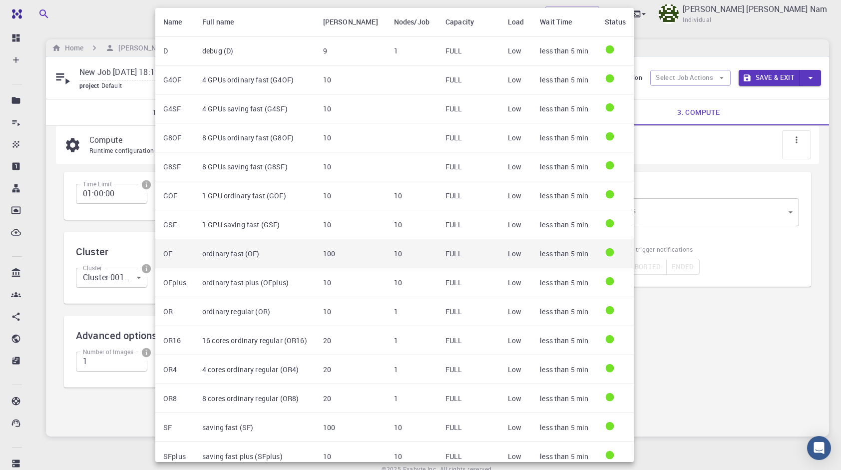
click at [239, 243] on td "ordinary fast (OF)" at bounding box center [254, 253] width 121 height 29
type input "ordinary fast (OF)"
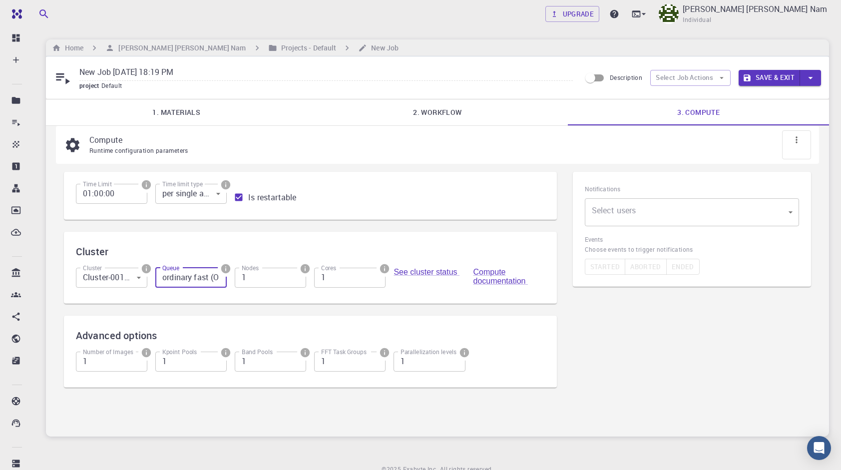
click at [263, 280] on input "1" at bounding box center [270, 278] width 71 height 20
type input "100"
click at [341, 268] on input "1" at bounding box center [349, 278] width 71 height 20
click at [342, 270] on input "1" at bounding box center [349, 278] width 71 height 20
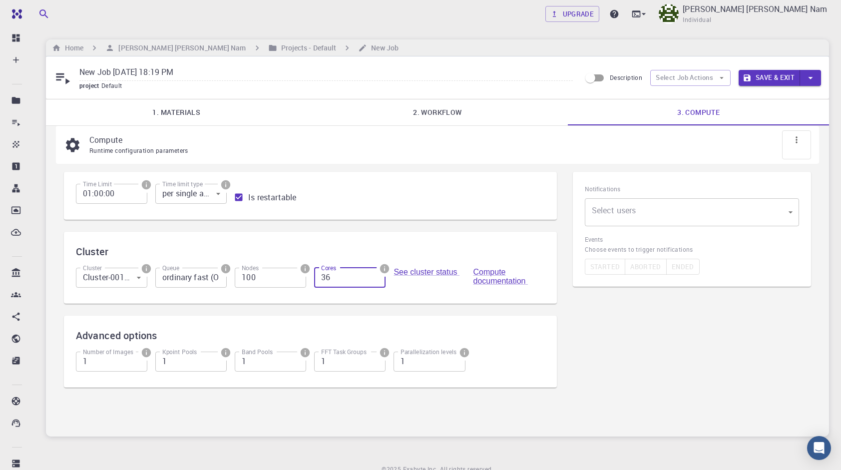
type input "36"
click at [331, 236] on div "Cluster Cluster Cluster-001 (AWS) 0 Cluster Queue ordinary fast (OF) Queue Node…" at bounding box center [310, 268] width 493 height 72
click at [295, 361] on input "2" at bounding box center [270, 362] width 71 height 20
type input "1"
click at [295, 364] on input "1" at bounding box center [270, 362] width 71 height 20
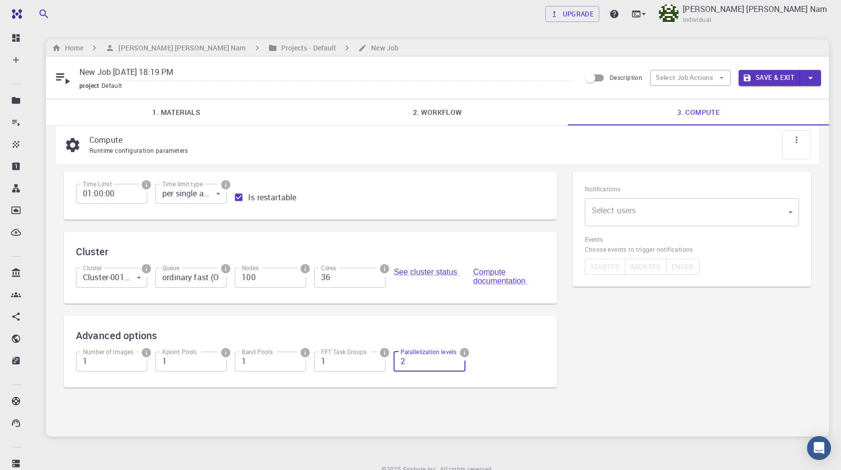
click at [455, 361] on input "2" at bounding box center [429, 362] width 71 height 20
click at [455, 361] on input "3" at bounding box center [429, 362] width 71 height 20
click at [458, 364] on input "2" at bounding box center [429, 362] width 71 height 20
type input "1"
click at [457, 364] on input "1" at bounding box center [429, 362] width 71 height 20
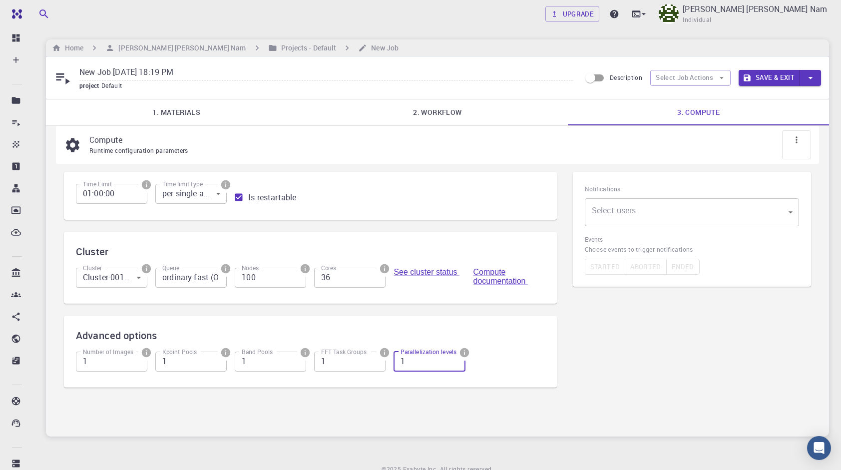
click at [456, 364] on input "1" at bounding box center [429, 362] width 71 height 20
click at [464, 350] on icon "info" at bounding box center [464, 352] width 9 height 9
click at [448, 332] on div at bounding box center [420, 235] width 841 height 470
click at [779, 85] on button "Save & Exit" at bounding box center [769, 78] width 61 height 16
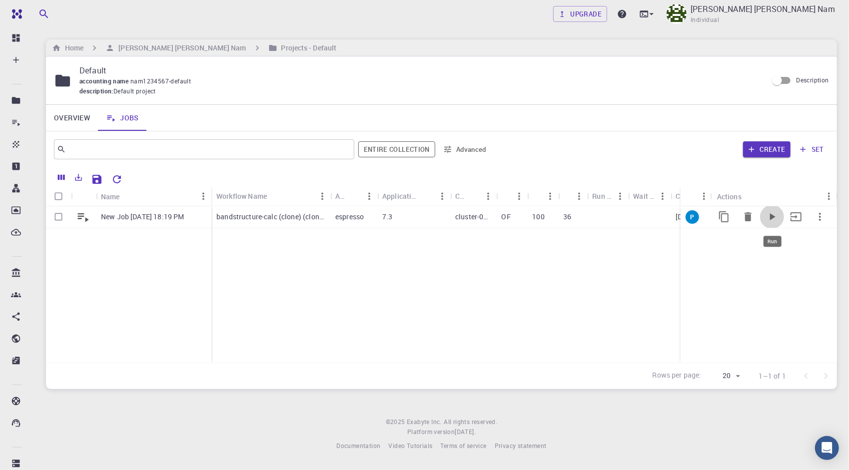
click at [773, 215] on icon "Run" at bounding box center [772, 217] width 12 height 12
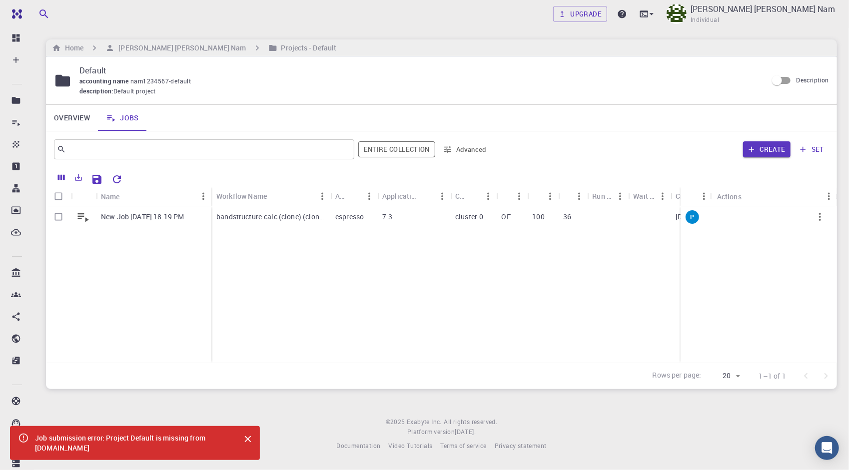
click at [118, 443] on div "Job submission error: Project Default is missing from master-production-2016063…" at bounding box center [133, 443] width 197 height 28
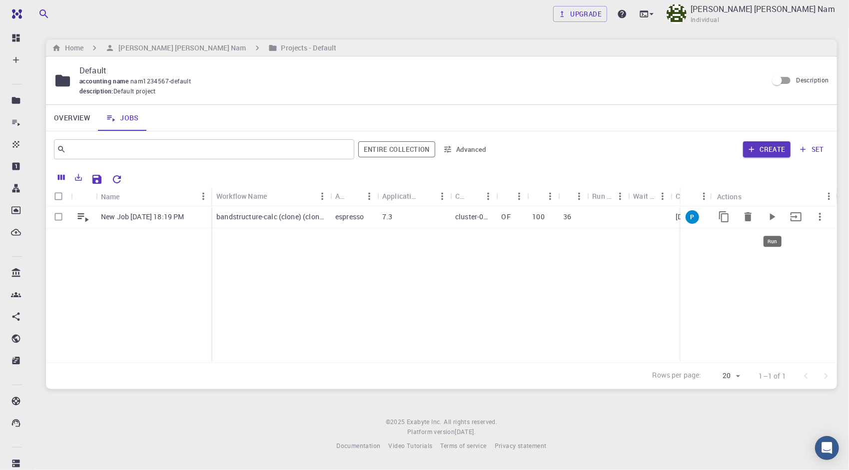
click at [771, 215] on icon "Run" at bounding box center [772, 216] width 5 height 7
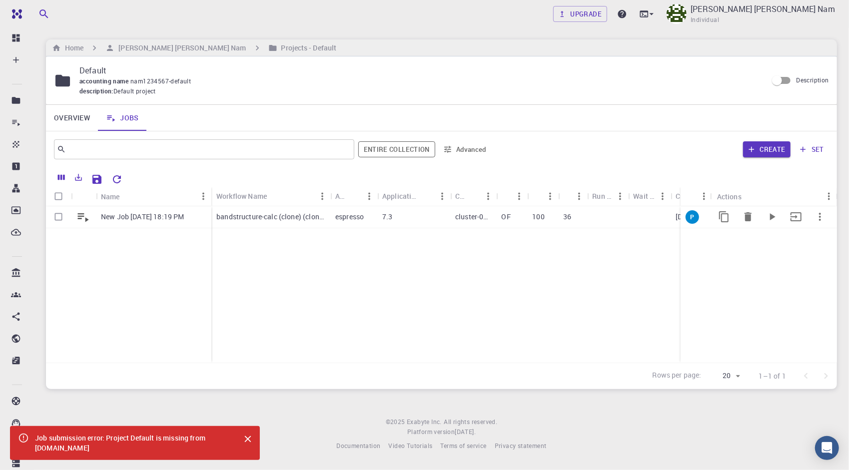
click at [374, 219] on div "espresso" at bounding box center [353, 217] width 47 height 22
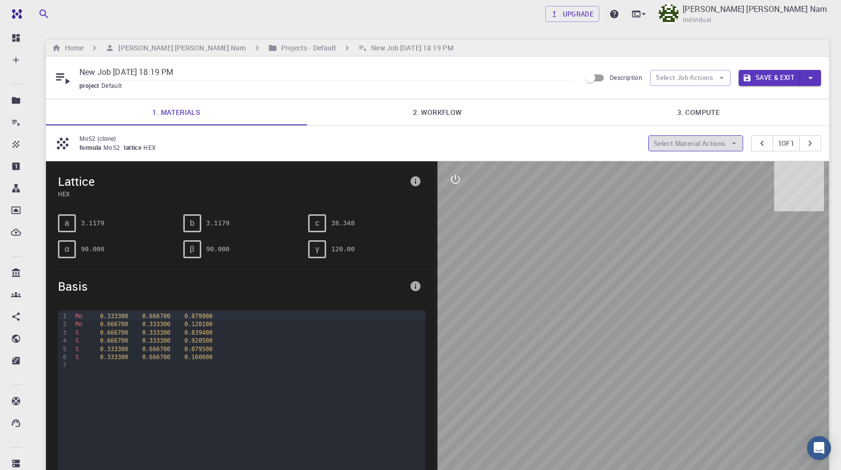
click at [700, 142] on button "Select Material Actions" at bounding box center [695, 143] width 95 height 16
click at [810, 141] on icon "pager" at bounding box center [810, 143] width 11 height 11
click at [429, 113] on link "2. Workflow" at bounding box center [437, 112] width 261 height 26
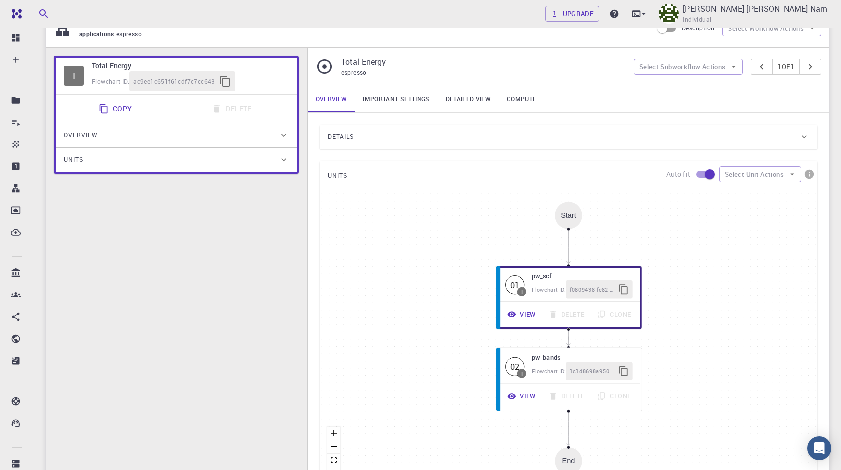
scroll to position [11, 0]
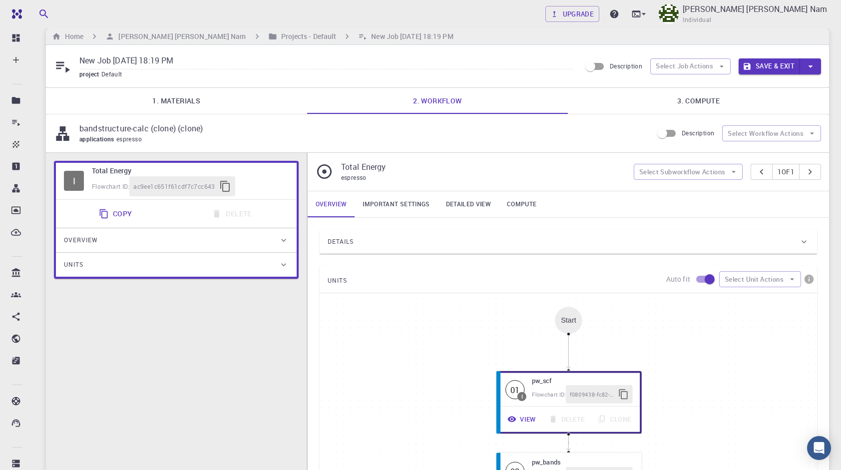
click at [426, 208] on link "Important settings" at bounding box center [396, 204] width 83 height 26
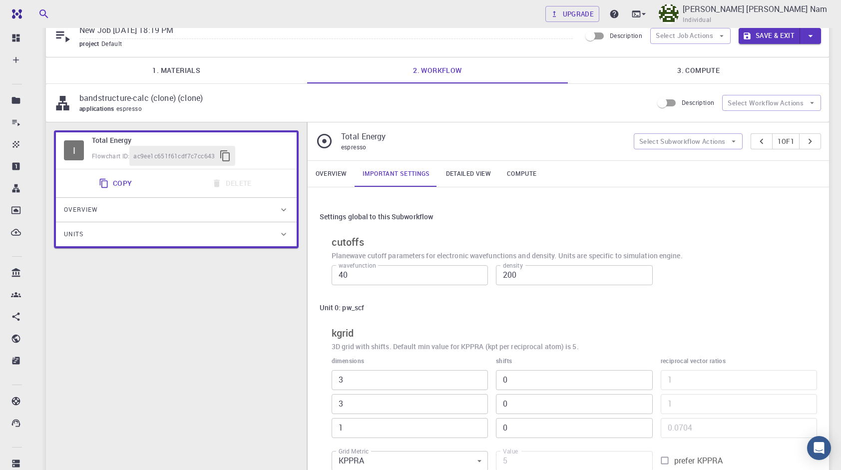
scroll to position [0, 0]
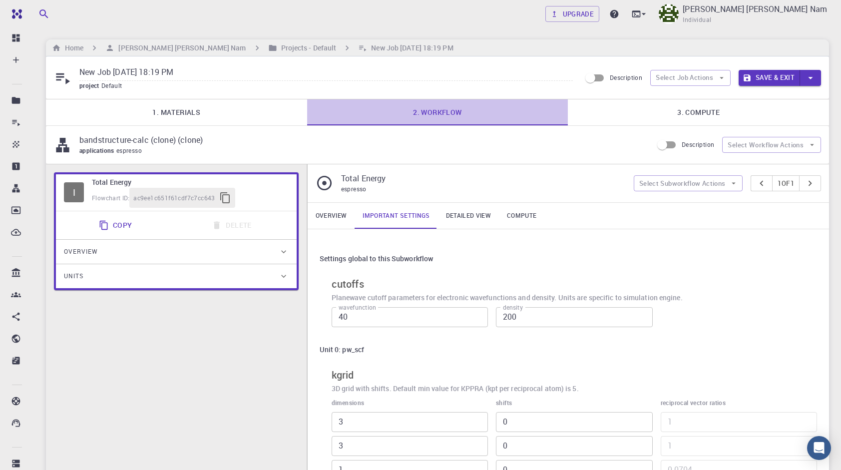
click at [439, 115] on link "2. Workflow" at bounding box center [437, 112] width 261 height 26
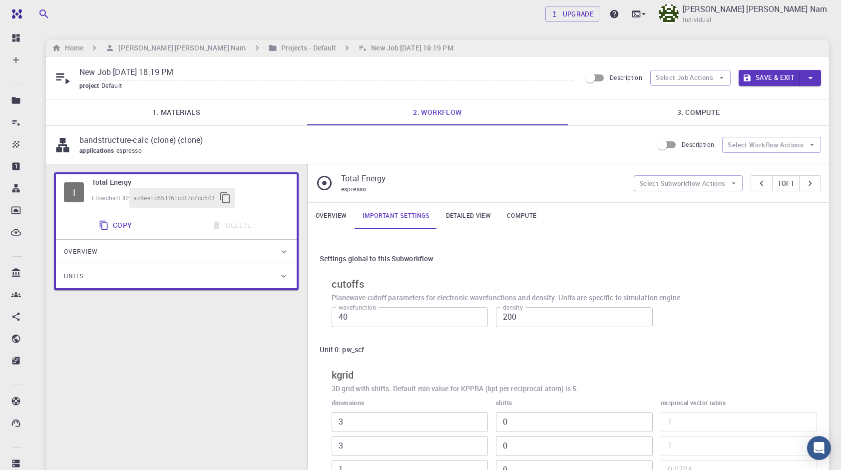
click at [246, 186] on h6 "Total Energy" at bounding box center [190, 182] width 197 height 11
click at [83, 190] on div "I" at bounding box center [74, 192] width 20 height 20
click at [103, 190] on div "Flowchart ID: ac9ee1c651f61cdf7c7cc643" at bounding box center [190, 198] width 197 height 20
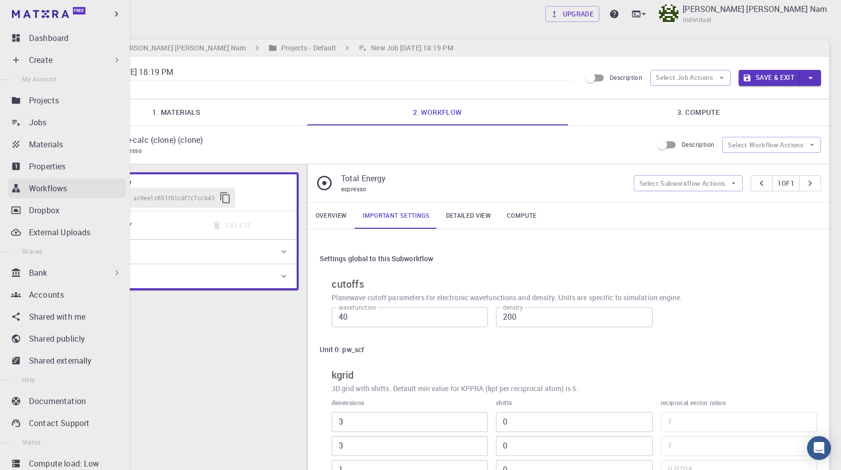
click at [19, 190] on icon at bounding box center [15, 188] width 7 height 8
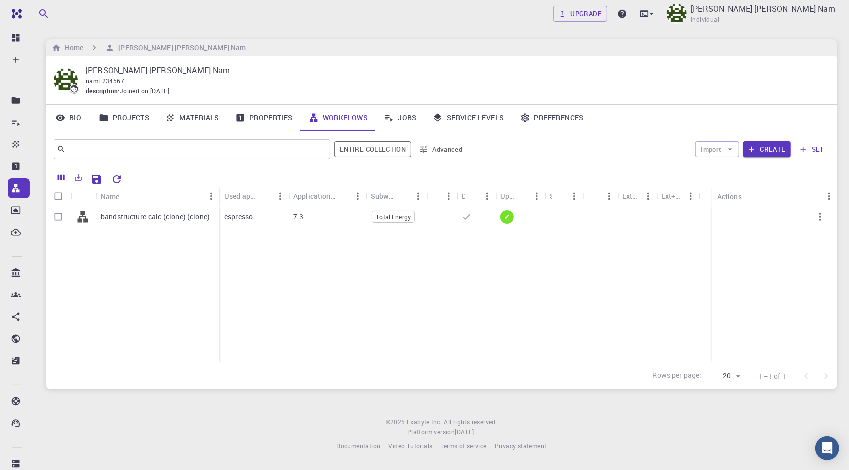
click at [374, 276] on div "bandstructure-calc (clone) (clone) espresso 7.3 Total Energy ✔" at bounding box center [441, 284] width 791 height 156
click at [315, 217] on div "7.3" at bounding box center [326, 217] width 77 height 22
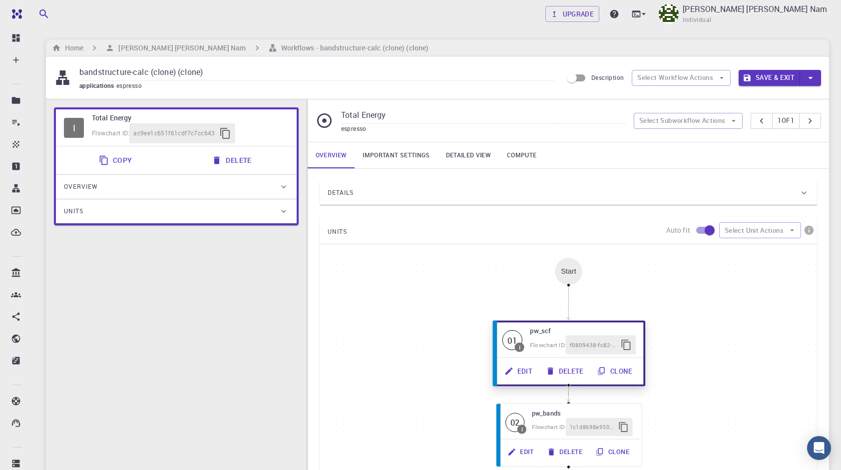
click at [528, 370] on button "Edit" at bounding box center [519, 371] width 41 height 19
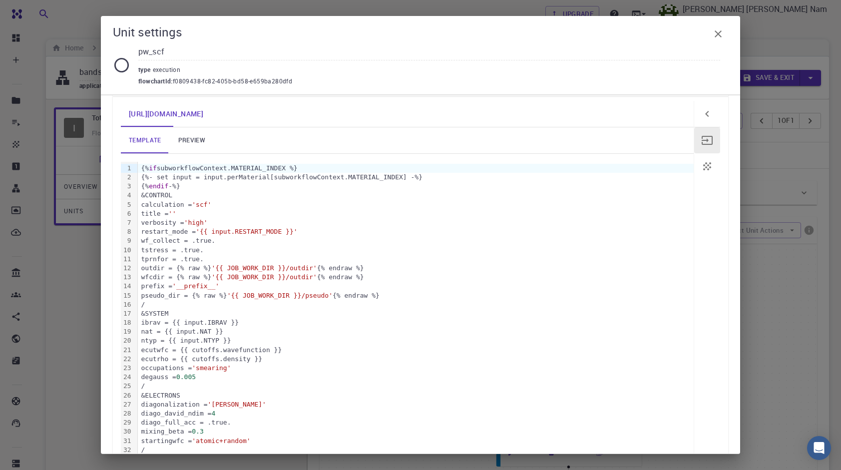
scroll to position [100, 0]
click at [208, 138] on link "preview" at bounding box center [191, 139] width 45 height 26
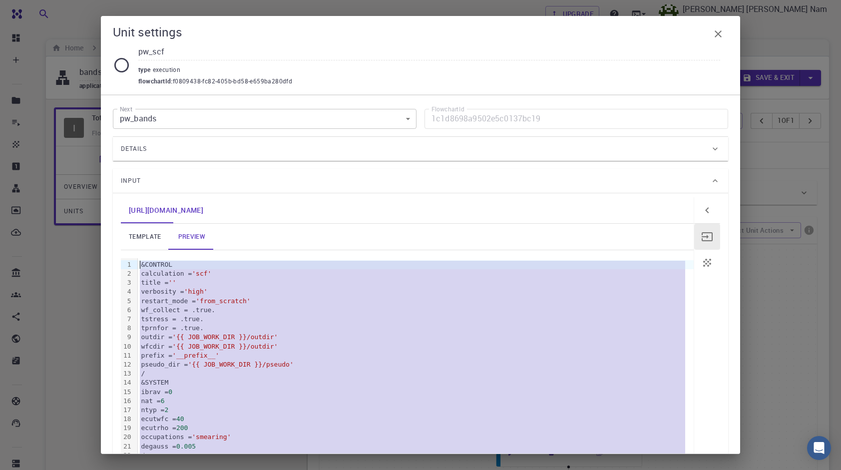
scroll to position [0, 0]
drag, startPoint x: 197, startPoint y: 390, endPoint x: 136, endPoint y: 265, distance: 139.2
copy div "&CONTROL calculation = 'scf' title = '' verbosity = 'high' restart_mode = 'from…"
click at [800, 265] on div "Unit settings pw_scf type execution flowchartId : f0809438-fc82-405b-bd58-e659b…" at bounding box center [420, 235] width 841 height 470
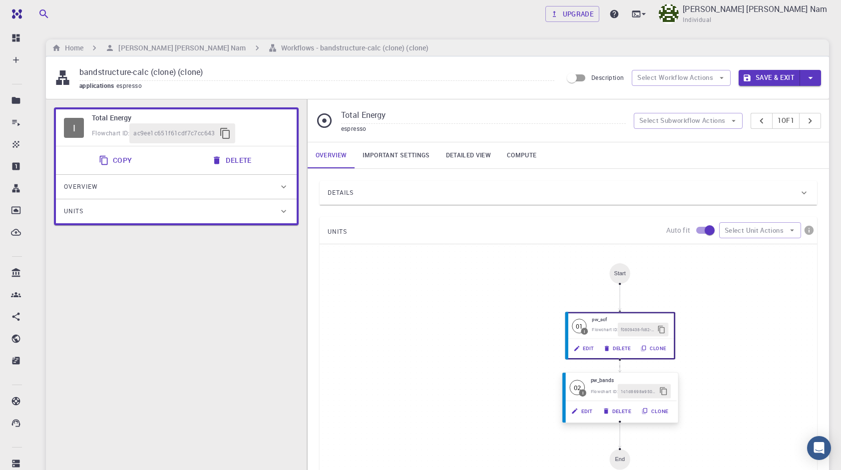
click at [584, 409] on button "Edit" at bounding box center [581, 411] width 31 height 14
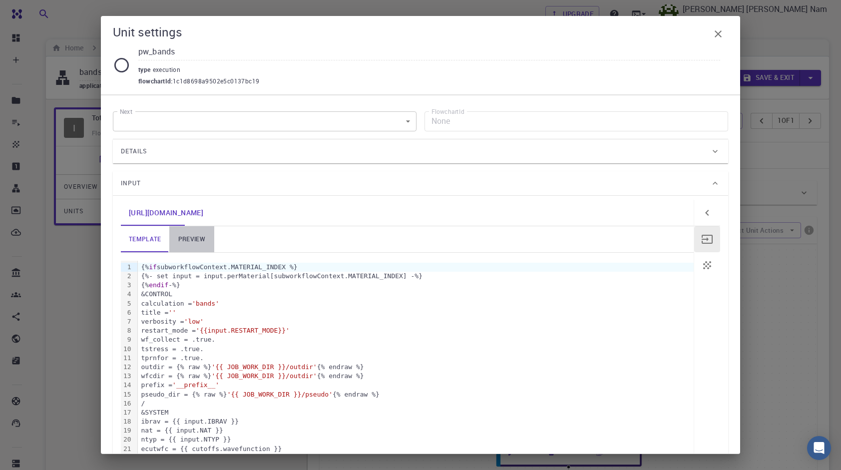
click at [185, 226] on link "preview" at bounding box center [191, 239] width 45 height 26
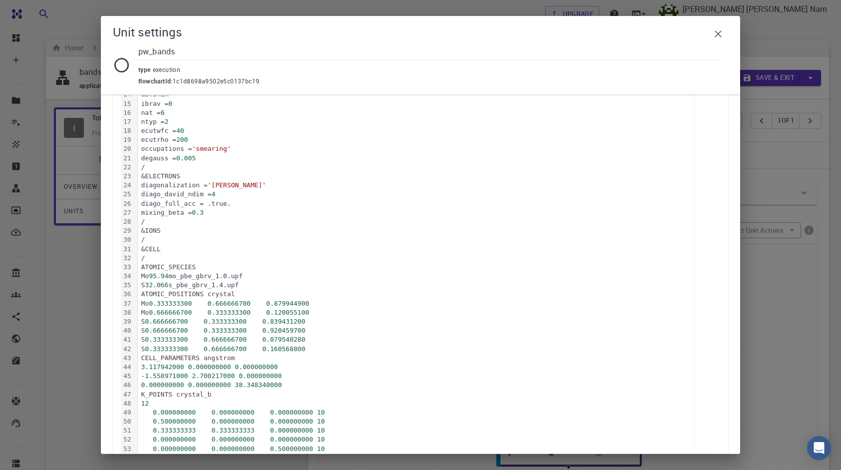
scroll to position [300, 0]
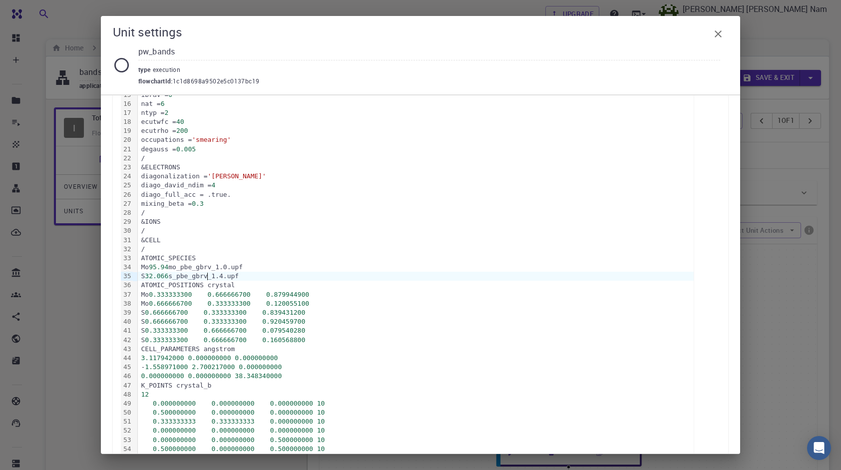
click at [207, 274] on div "S 32.066 s_pbe_gbrv_1.4.upf" at bounding box center [416, 276] width 556 height 9
click at [196, 268] on div "Mo 95.94 mo_pbe_gbrv_1.0.upf" at bounding box center [416, 267] width 556 height 9
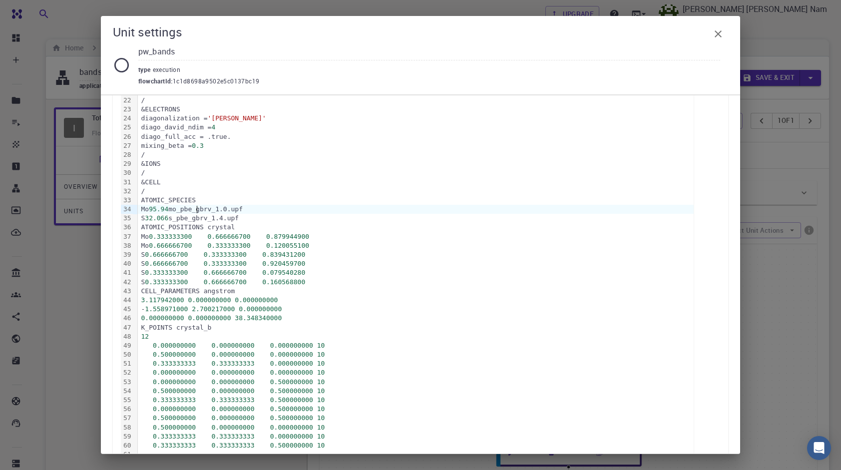
scroll to position [424, 0]
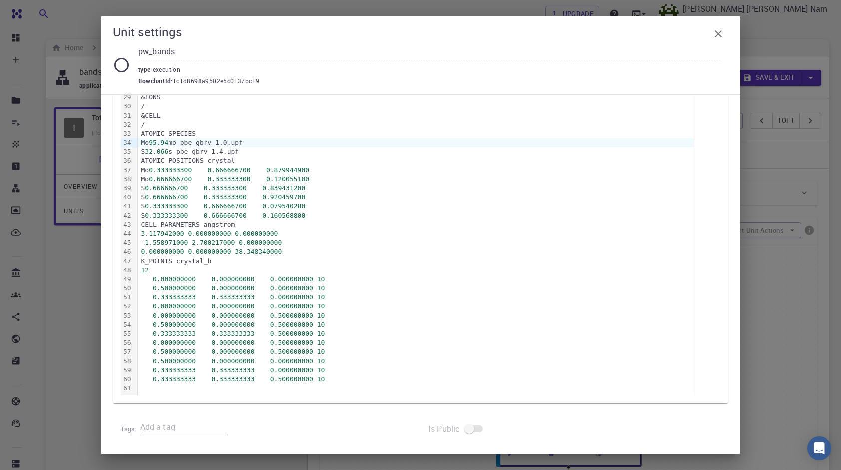
click at [809, 292] on div "Unit settings pw_bands type execution flowchartId : 1c1d8698a9502e5c0137bc19 Ne…" at bounding box center [420, 235] width 841 height 470
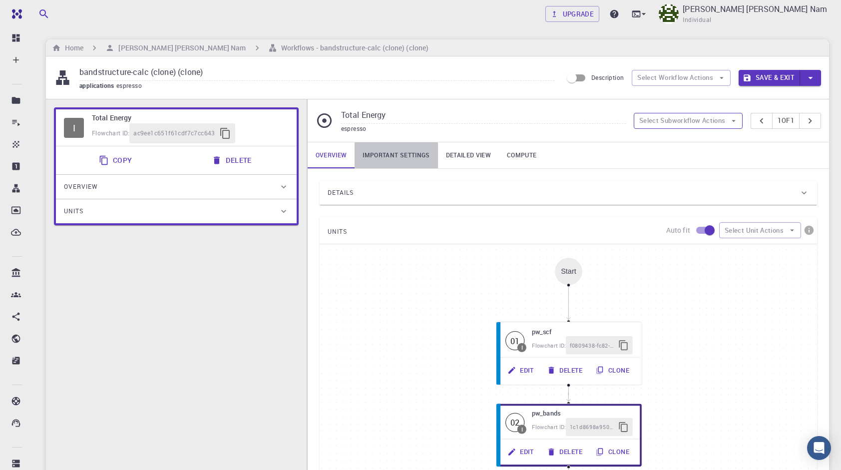
drag, startPoint x: 418, startPoint y: 157, endPoint x: 667, endPoint y: 122, distance: 252.1
click at [612, 120] on div "Total Energy espresso Select Subworkflow Actions 1 of 1 Overview Important sett…" at bounding box center [568, 327] width 522 height 457
click at [678, 122] on button "Select Subworkflow Actions" at bounding box center [688, 121] width 109 height 16
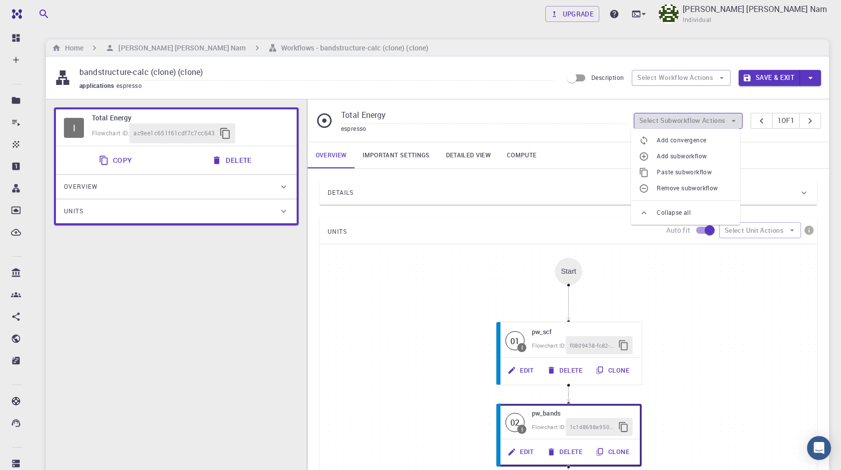
click at [678, 122] on button "Select Subworkflow Actions" at bounding box center [688, 121] width 109 height 16
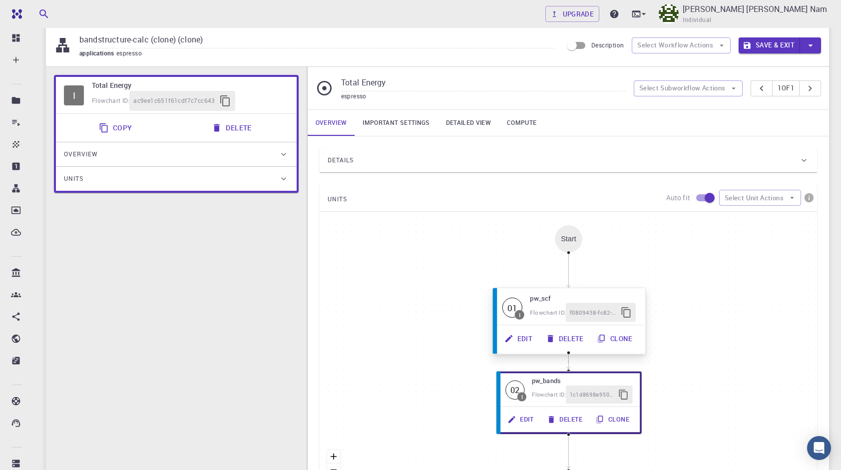
scroll to position [0, 0]
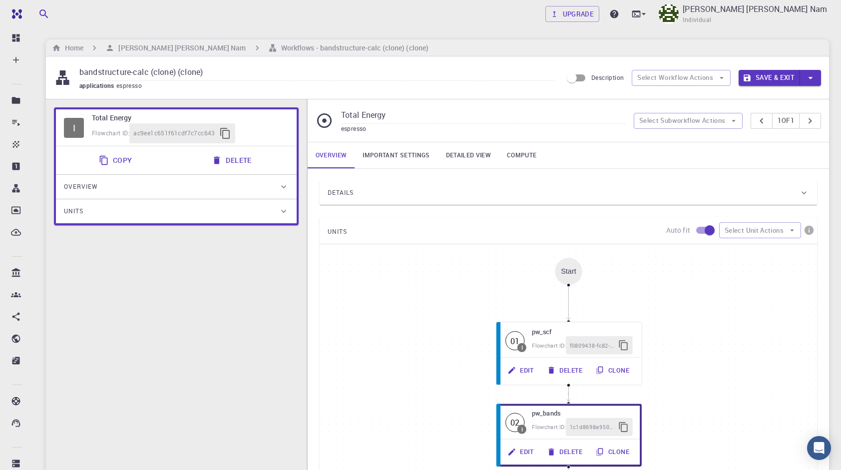
click at [417, 153] on link "Important settings" at bounding box center [396, 155] width 83 height 26
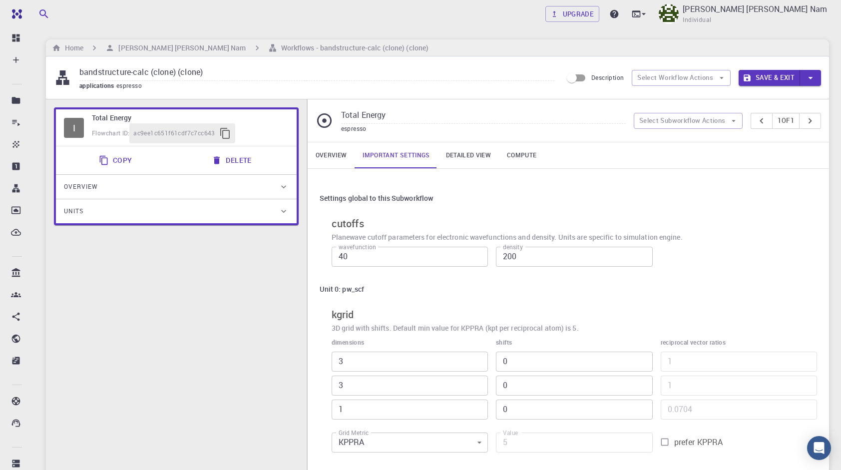
click at [438, 156] on link "Detailed view" at bounding box center [468, 155] width 61 height 26
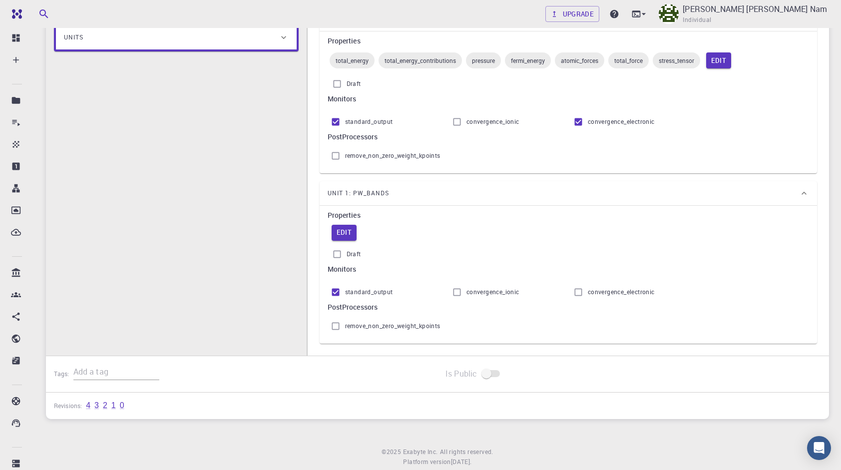
scroll to position [200, 0]
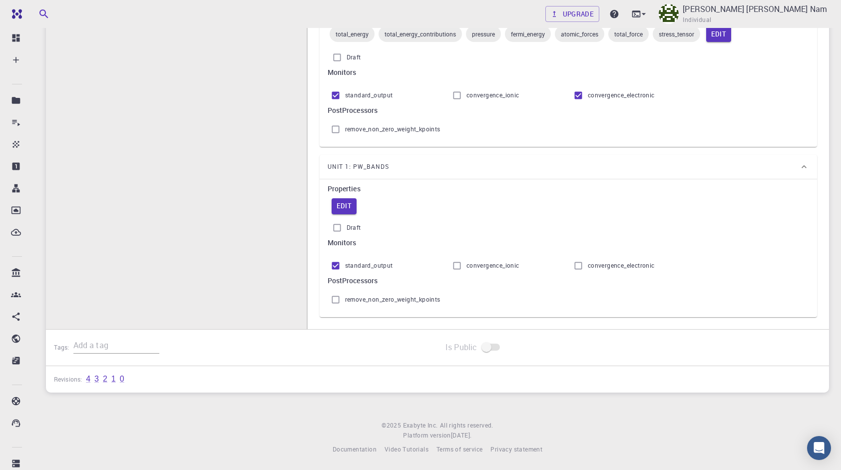
click at [393, 298] on span "remove_non_zero_weight_kpoints" at bounding box center [392, 300] width 95 height 10
click at [345, 298] on input "remove_non_zero_weight_kpoints" at bounding box center [335, 299] width 19 height 19
click at [334, 300] on input "remove_non_zero_weight_kpoints" at bounding box center [335, 299] width 19 height 19
click at [333, 299] on input "remove_non_zero_weight_kpoints" at bounding box center [335, 299] width 19 height 19
checkbox input "false"
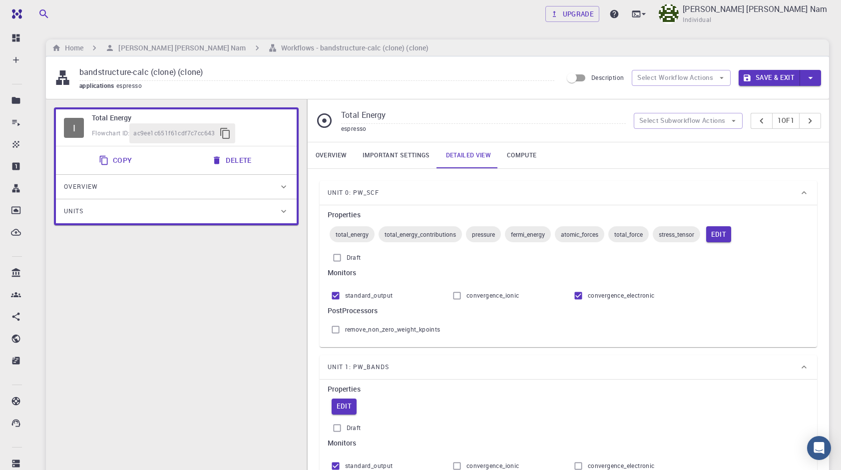
scroll to position [0, 0]
click at [518, 161] on link "Compute" at bounding box center [521, 155] width 45 height 26
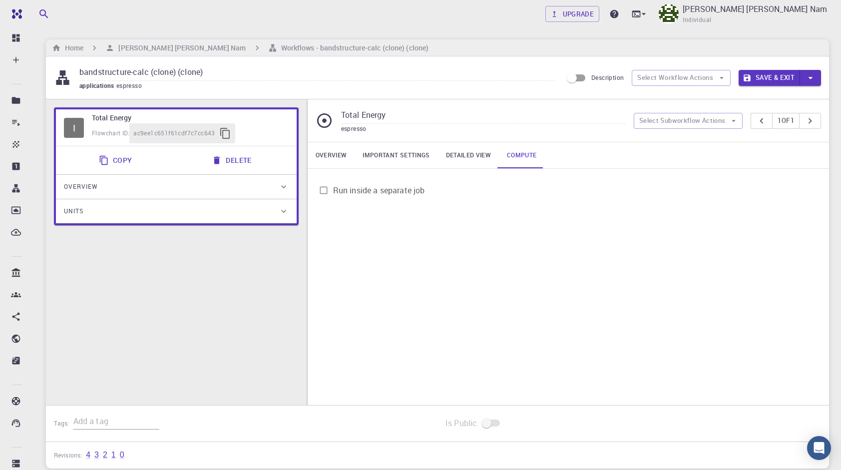
click at [405, 186] on span "Run inside a separate job" at bounding box center [379, 190] width 92 height 12
click at [333, 186] on input "Run inside a separate job" at bounding box center [323, 190] width 19 height 19
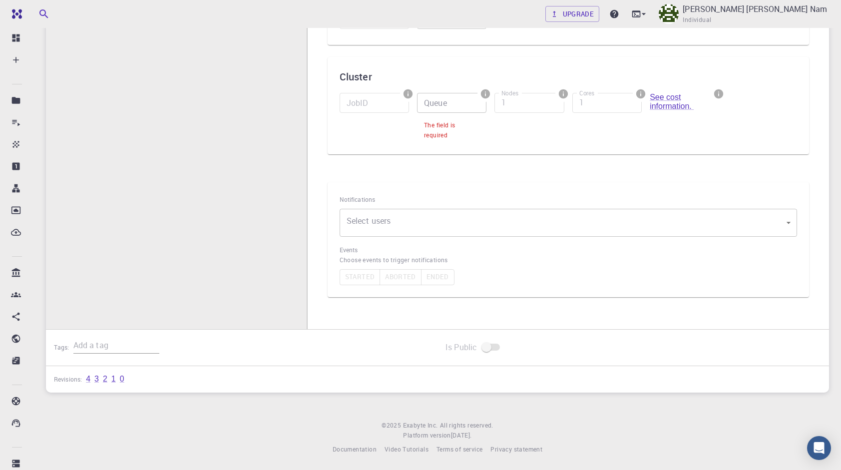
scroll to position [15, 0]
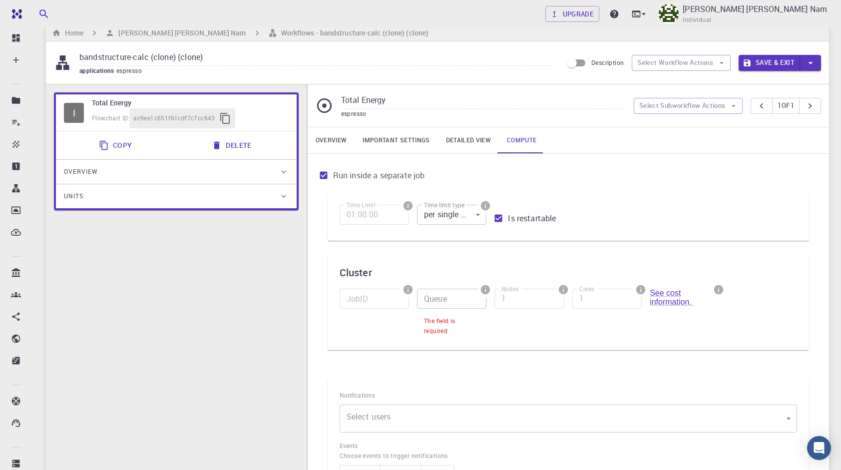
click at [327, 176] on input "Run inside a separate job" at bounding box center [323, 175] width 19 height 19
checkbox input "false"
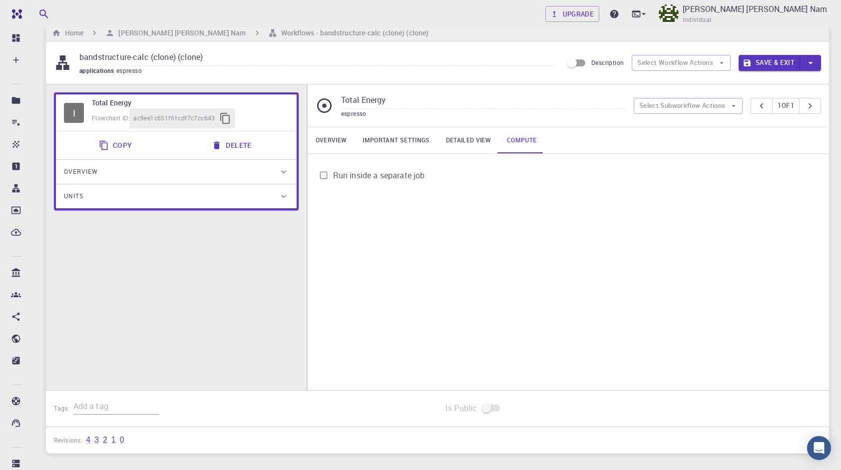
click at [332, 148] on link "Overview" at bounding box center [331, 140] width 47 height 26
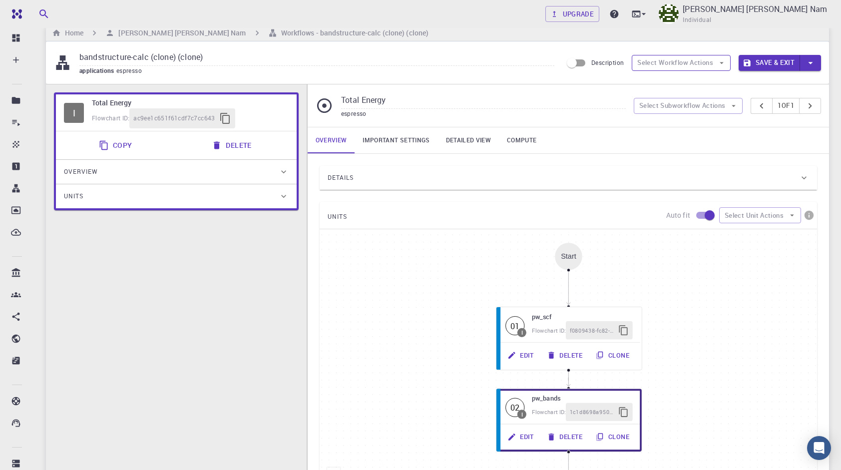
click at [673, 67] on button "Select Workflow Actions" at bounding box center [681, 63] width 99 height 16
click at [381, 111] on div "espresso" at bounding box center [483, 114] width 285 height 10
click at [78, 166] on span "Overview" at bounding box center [81, 172] width 34 height 16
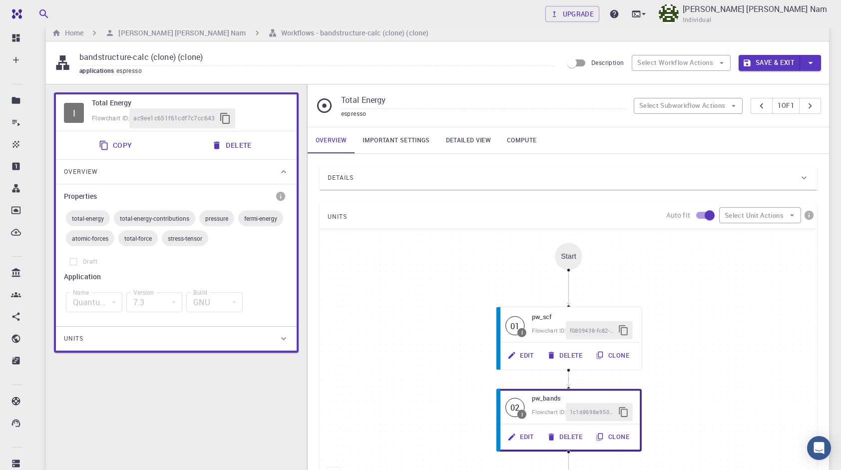
click at [78, 166] on span "Overview" at bounding box center [81, 172] width 34 height 16
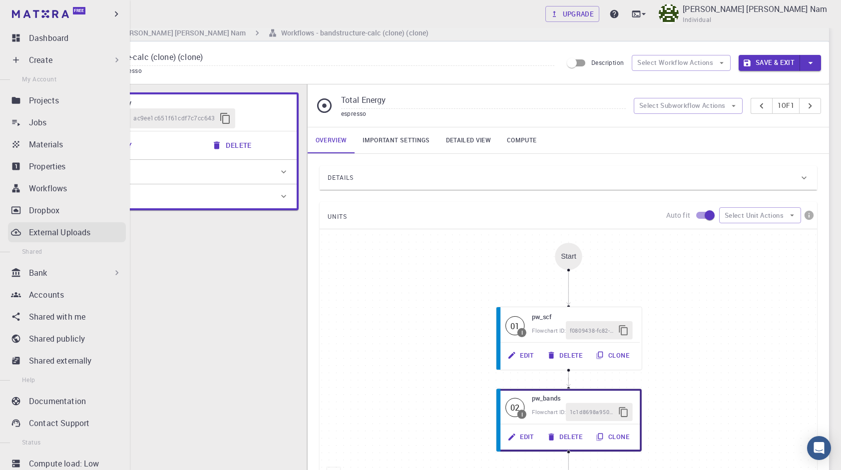
click at [66, 236] on p "External Uploads" at bounding box center [59, 232] width 61 height 12
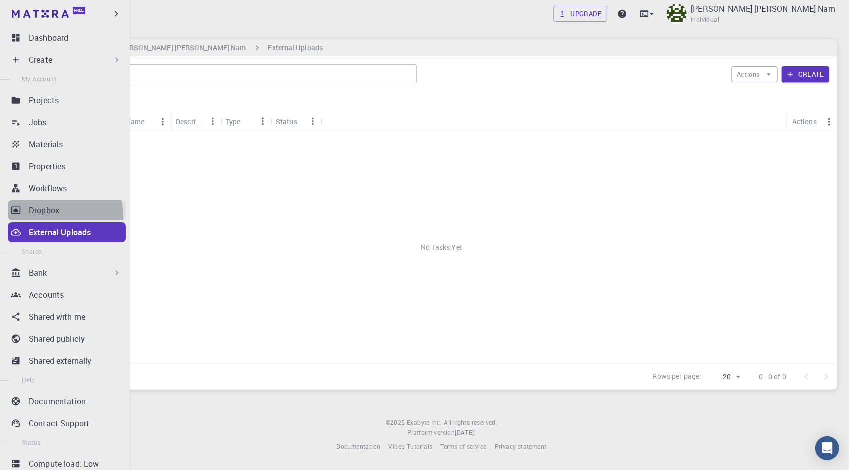
click at [53, 216] on link "Dropbox" at bounding box center [67, 210] width 118 height 20
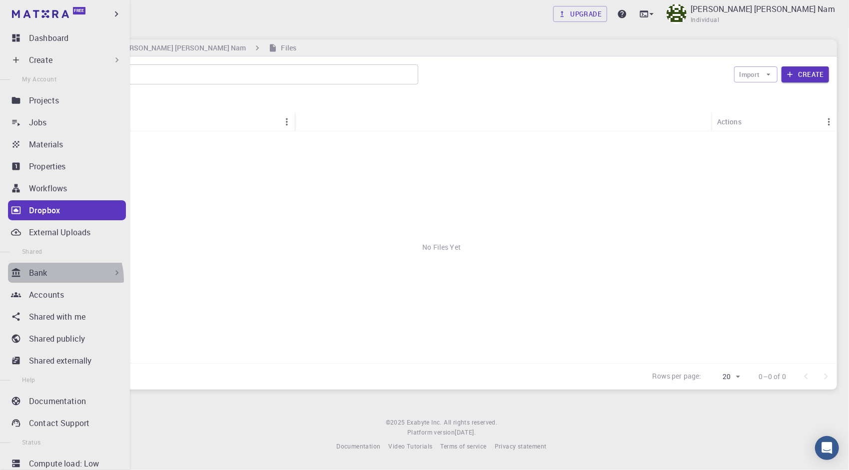
click at [59, 280] on div "Bank" at bounding box center [67, 273] width 118 height 20
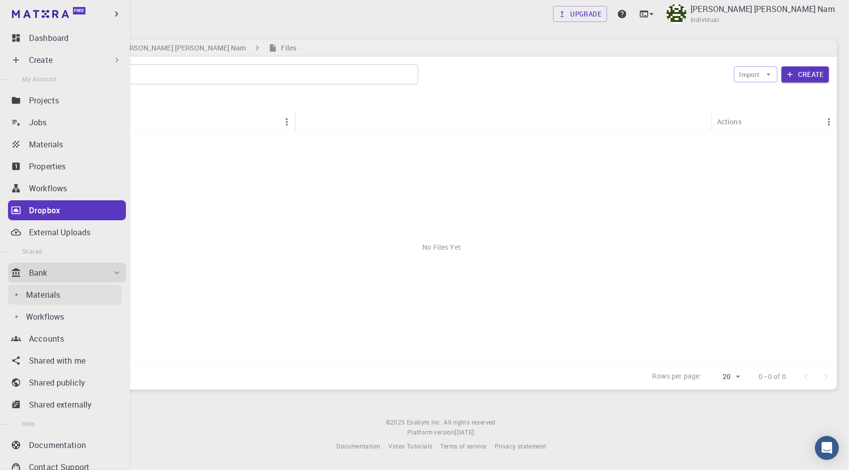
click at [64, 300] on div "Materials" at bounding box center [74, 295] width 96 height 12
